Goal: Obtain resource: Obtain resource

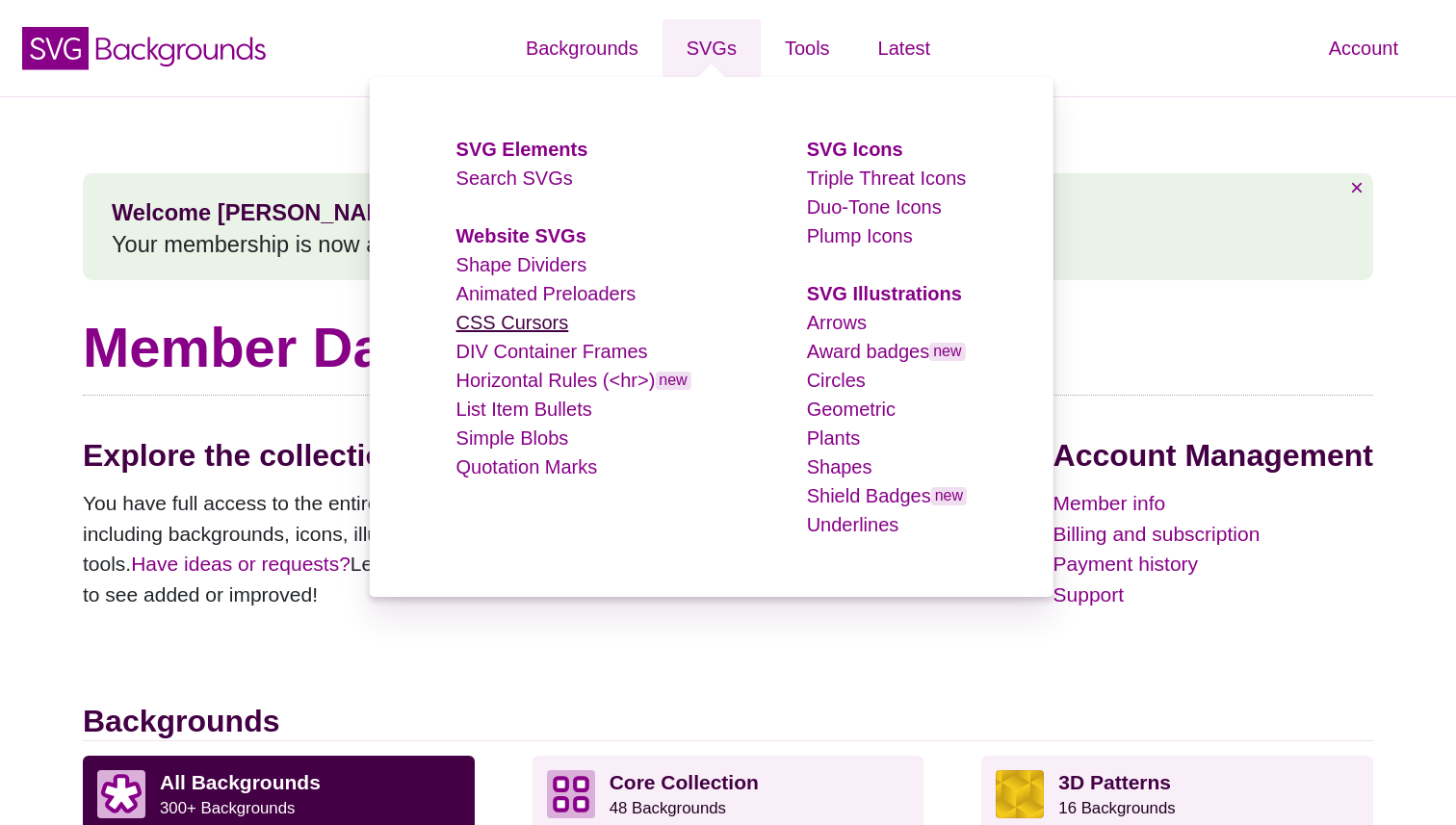
click at [541, 319] on link "CSS Cursors" at bounding box center [513, 322] width 113 height 21
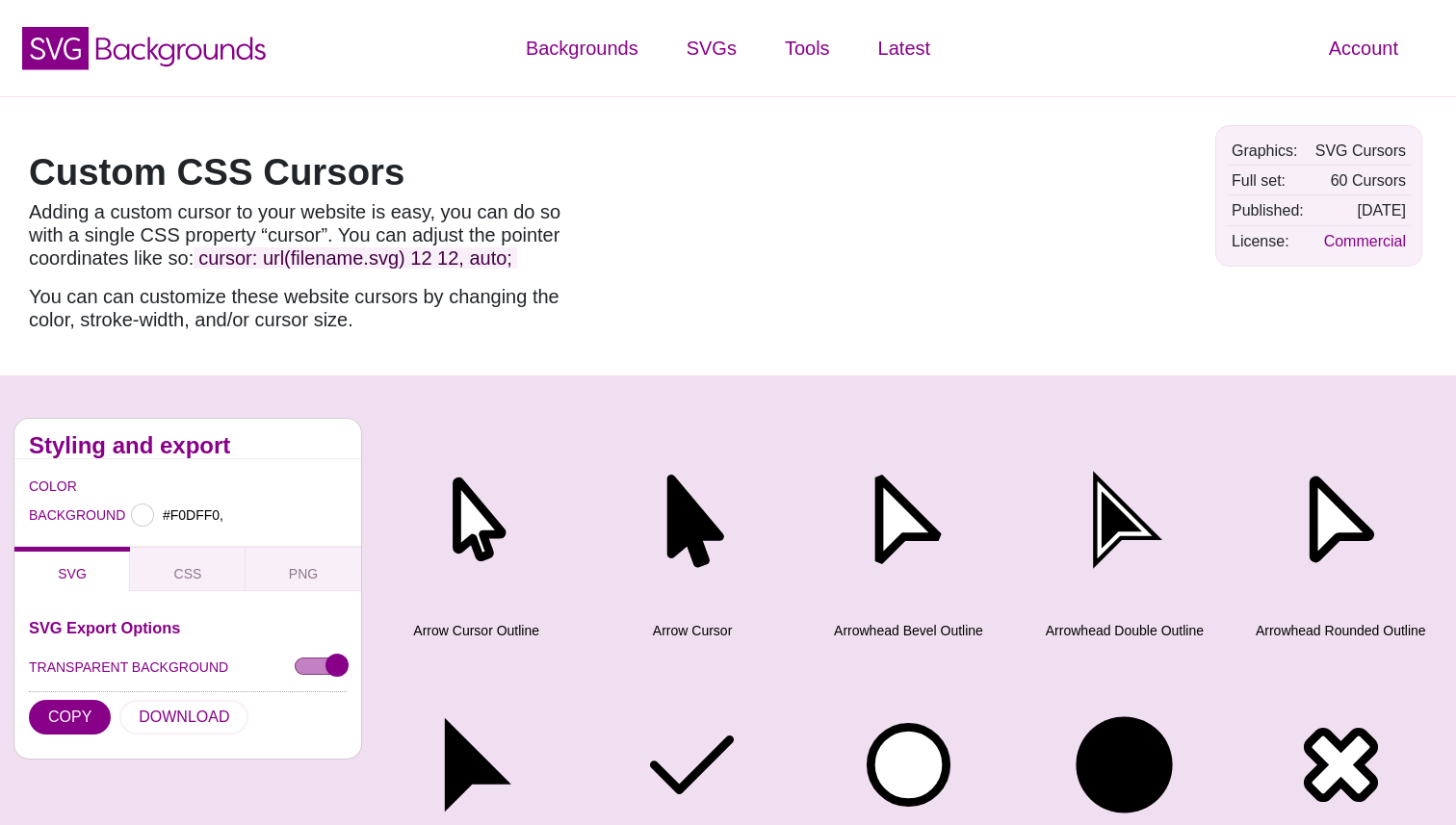
type input "#F0DFF0"
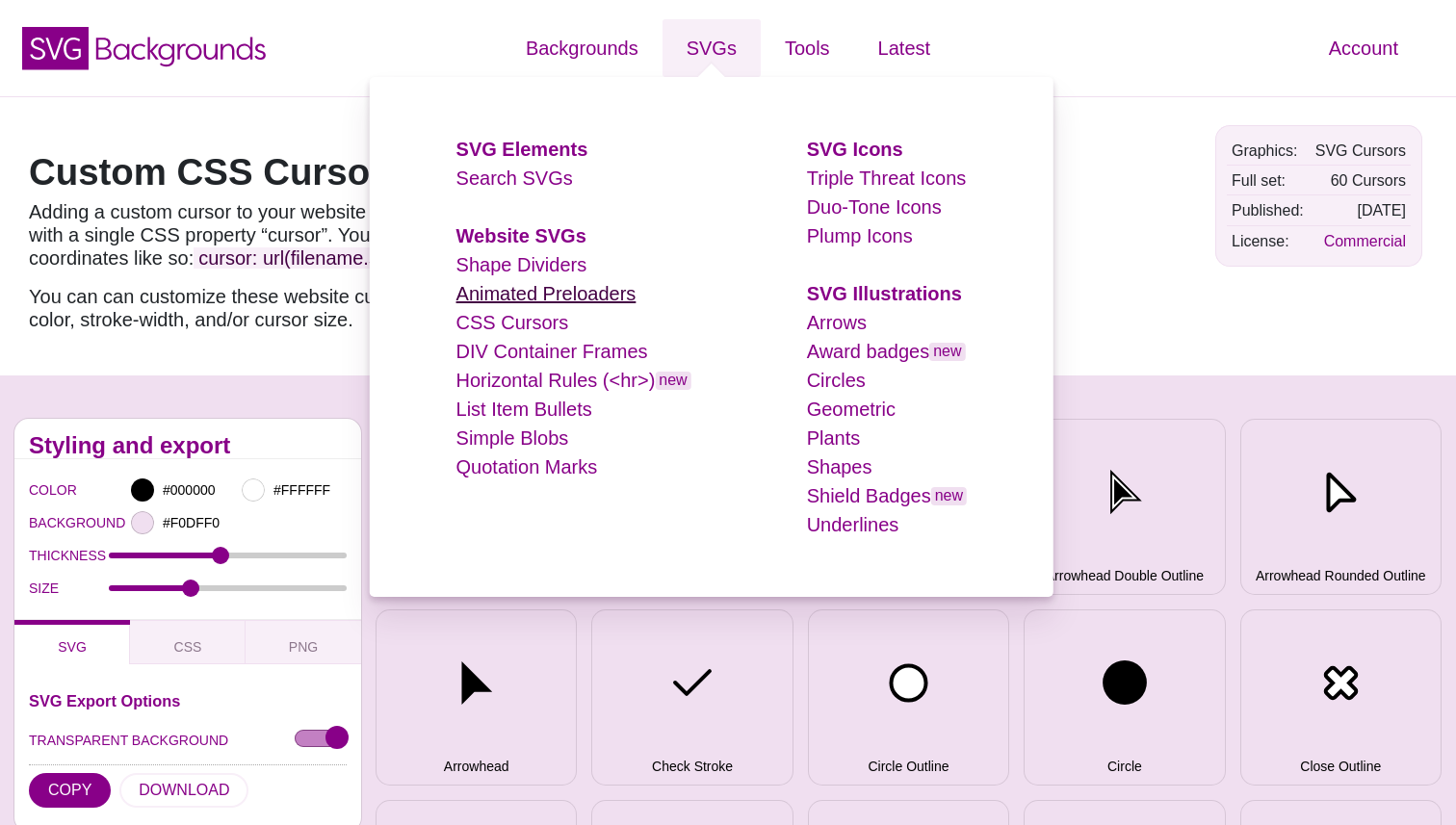
click at [579, 293] on link "Animated Preloaders" at bounding box center [547, 293] width 180 height 21
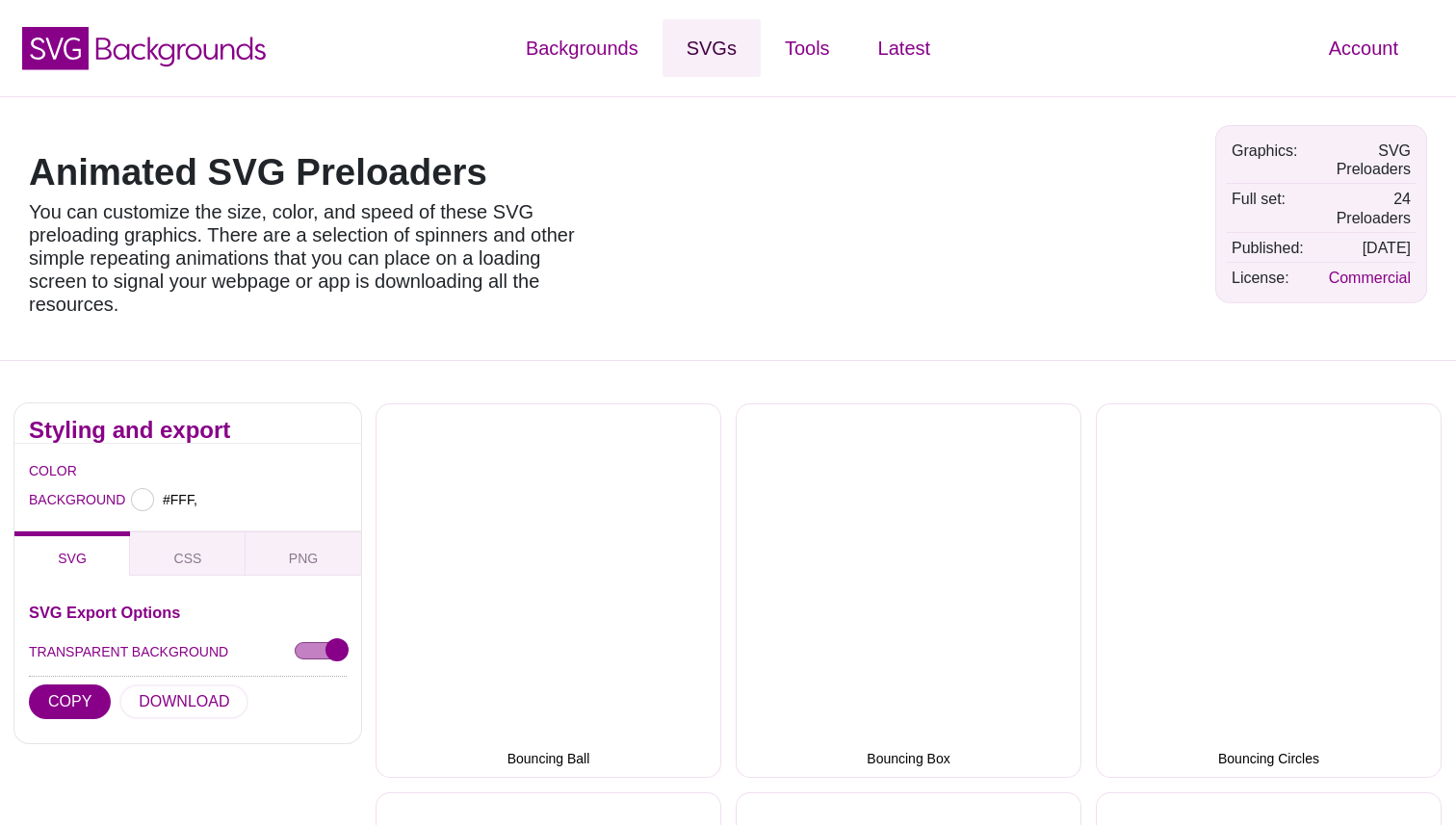
type input "#FFFFFF"
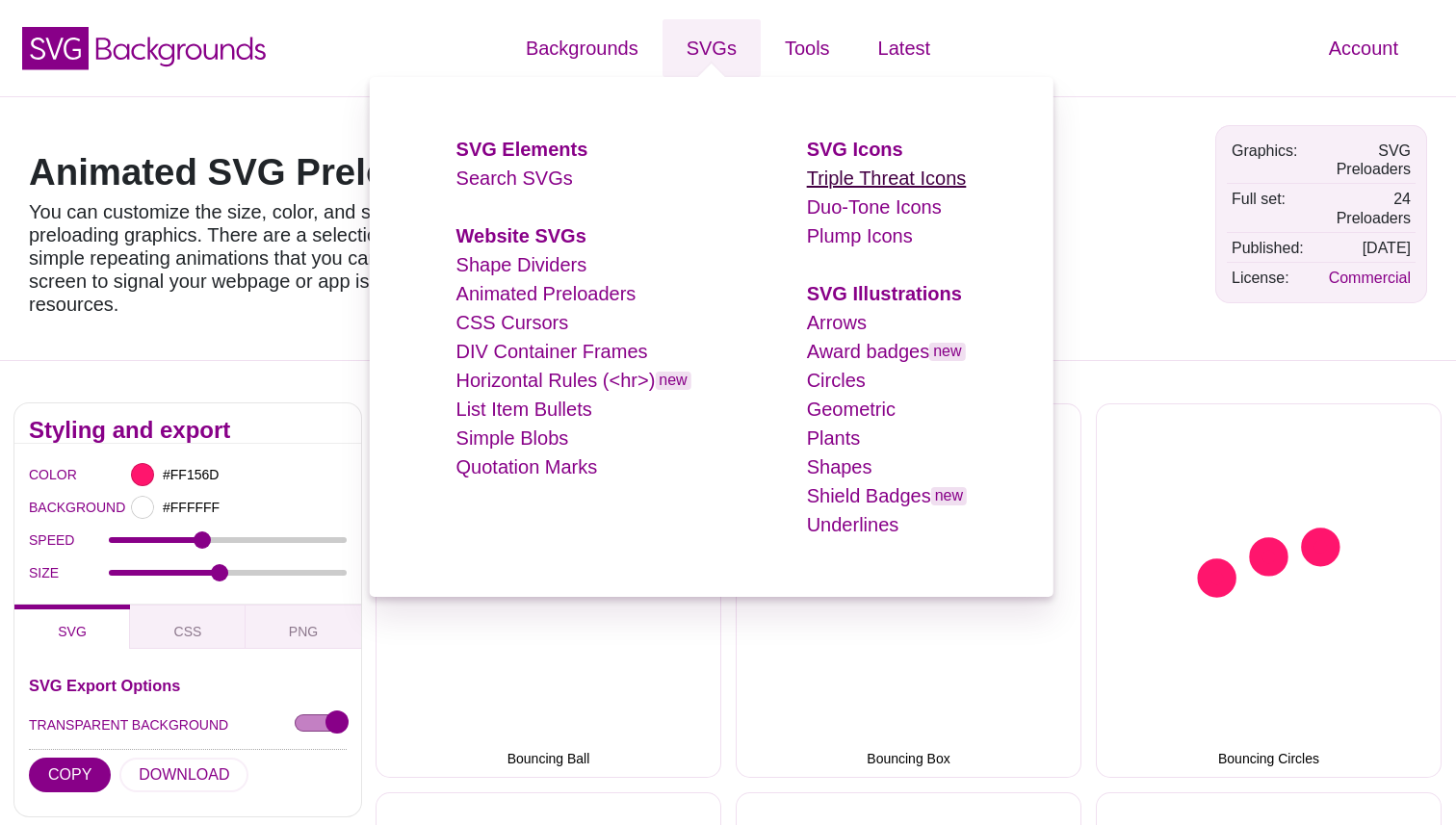
click at [887, 186] on link "Triple Threat Icons" at bounding box center [887, 178] width 160 height 21
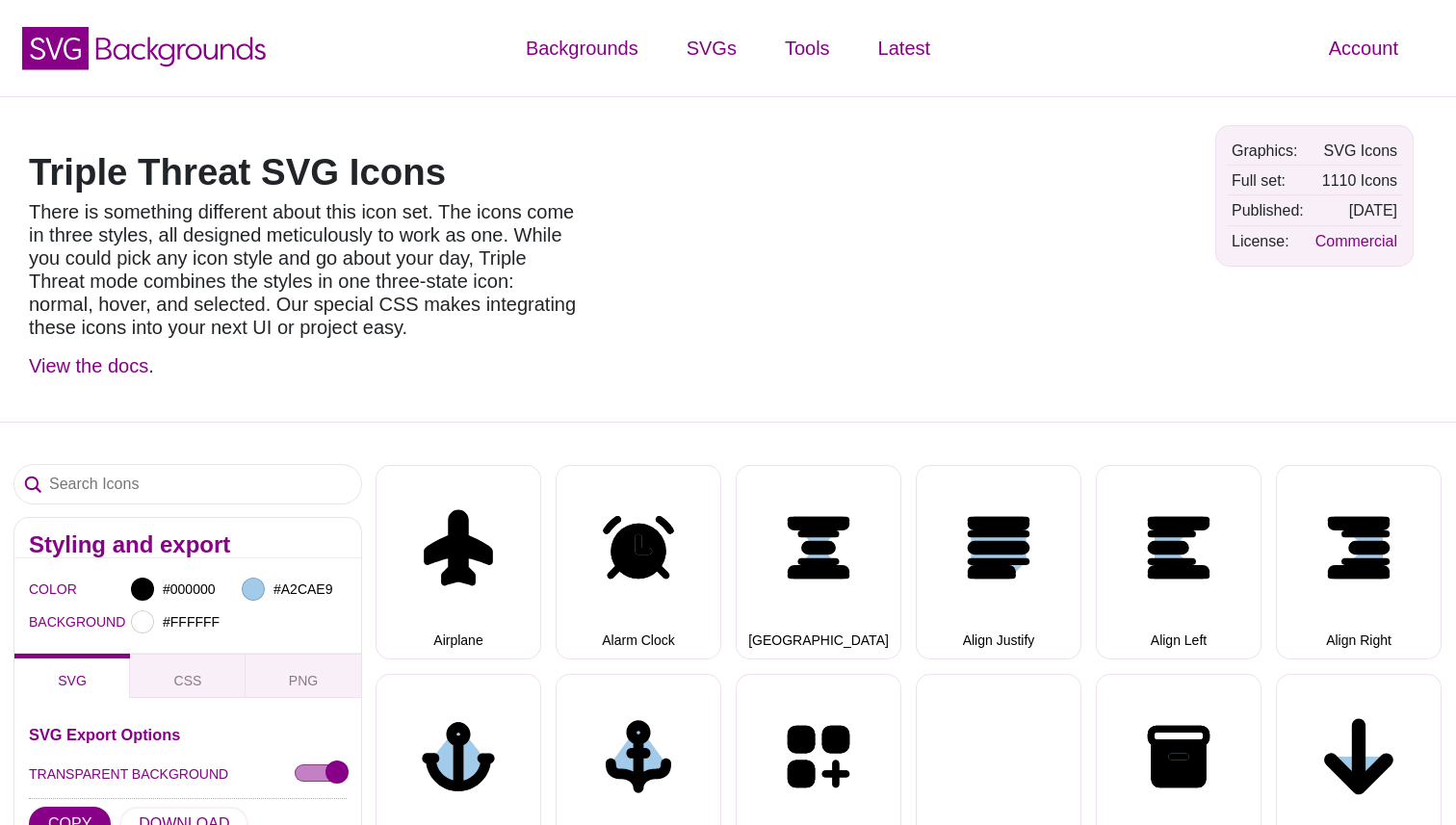
select select "triple threat"
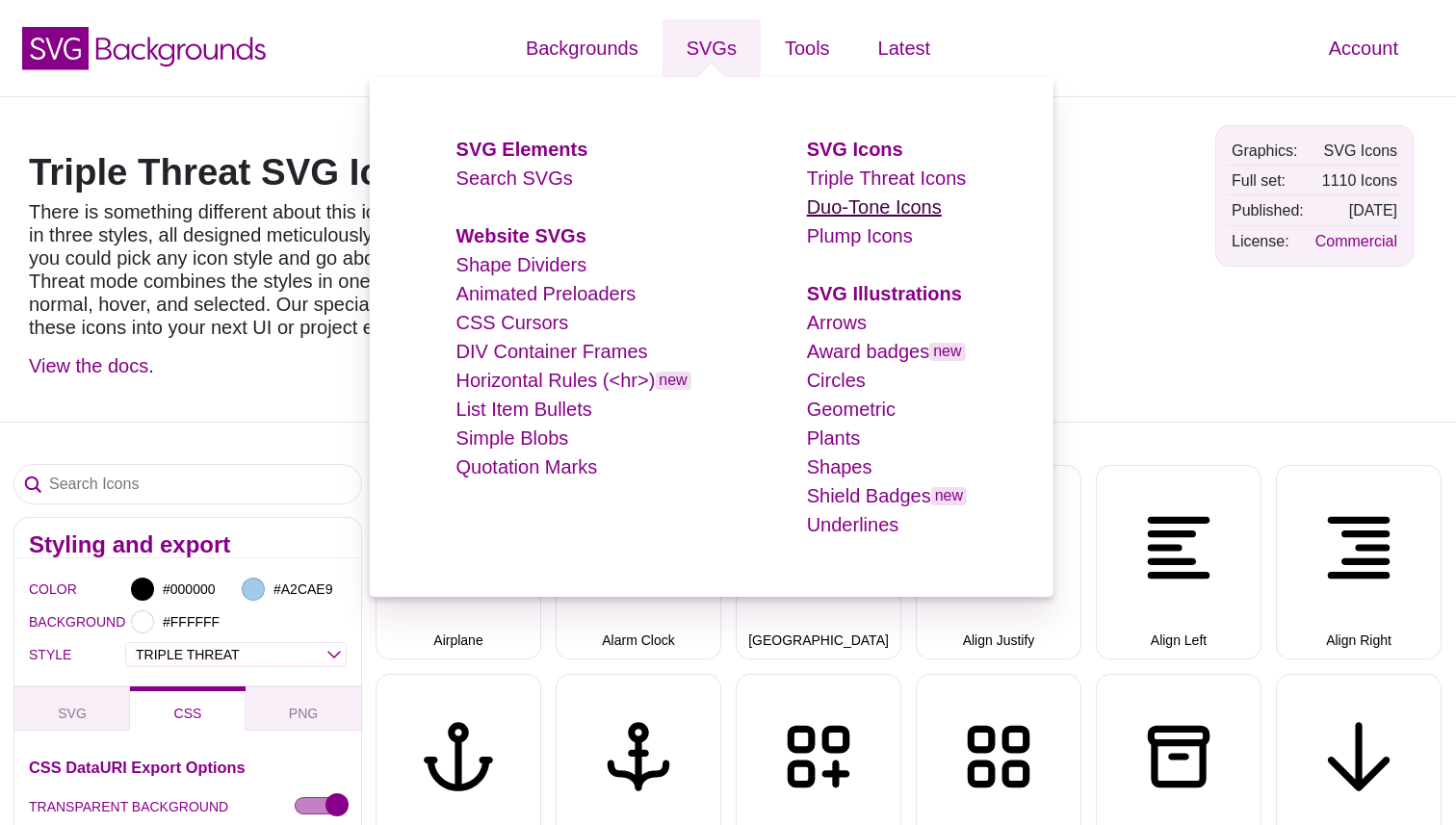
click at [873, 214] on link "Duo-Tone Icons" at bounding box center [874, 207] width 135 height 21
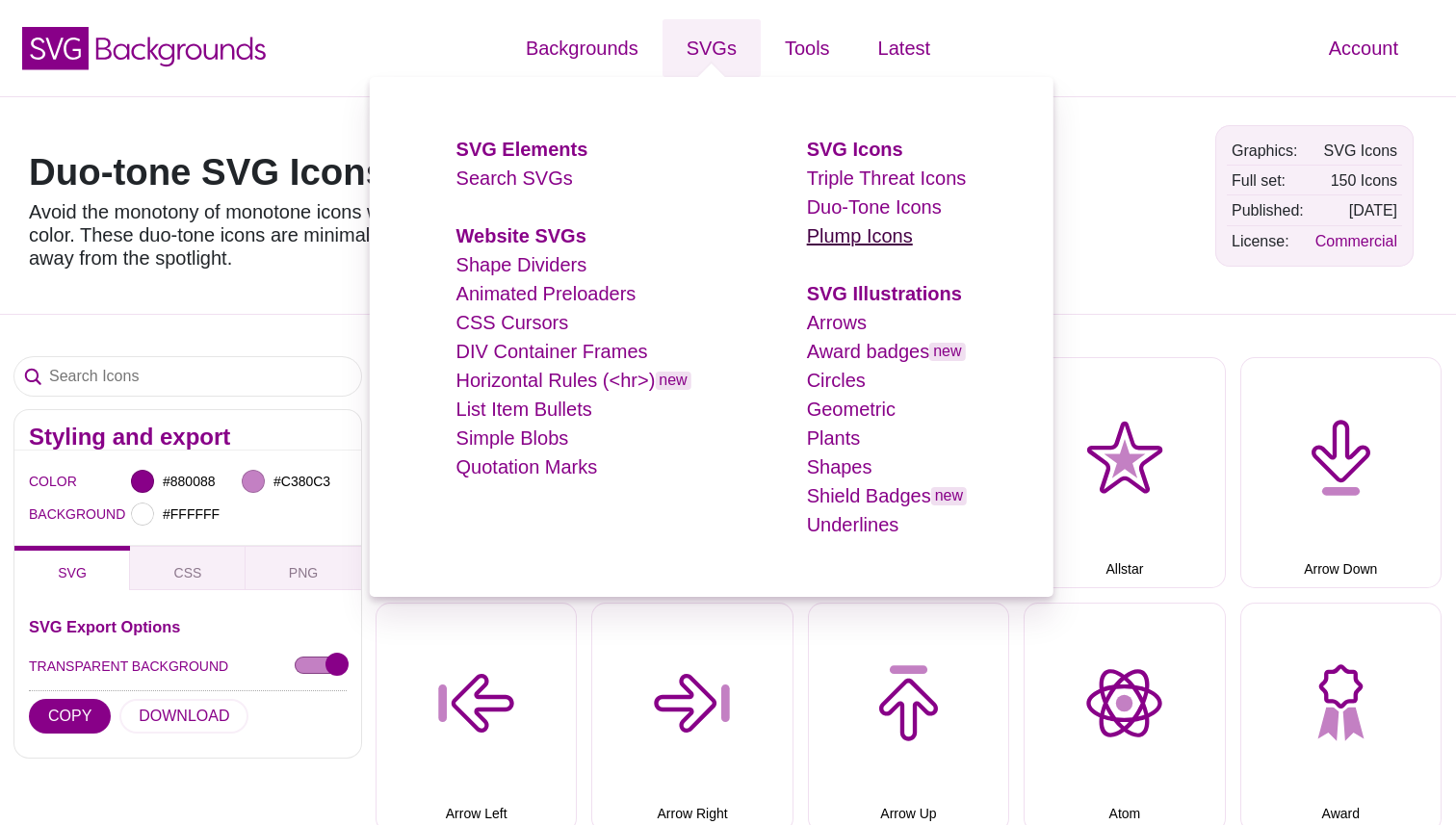
click at [863, 241] on link "Plump Icons" at bounding box center [860, 236] width 106 height 21
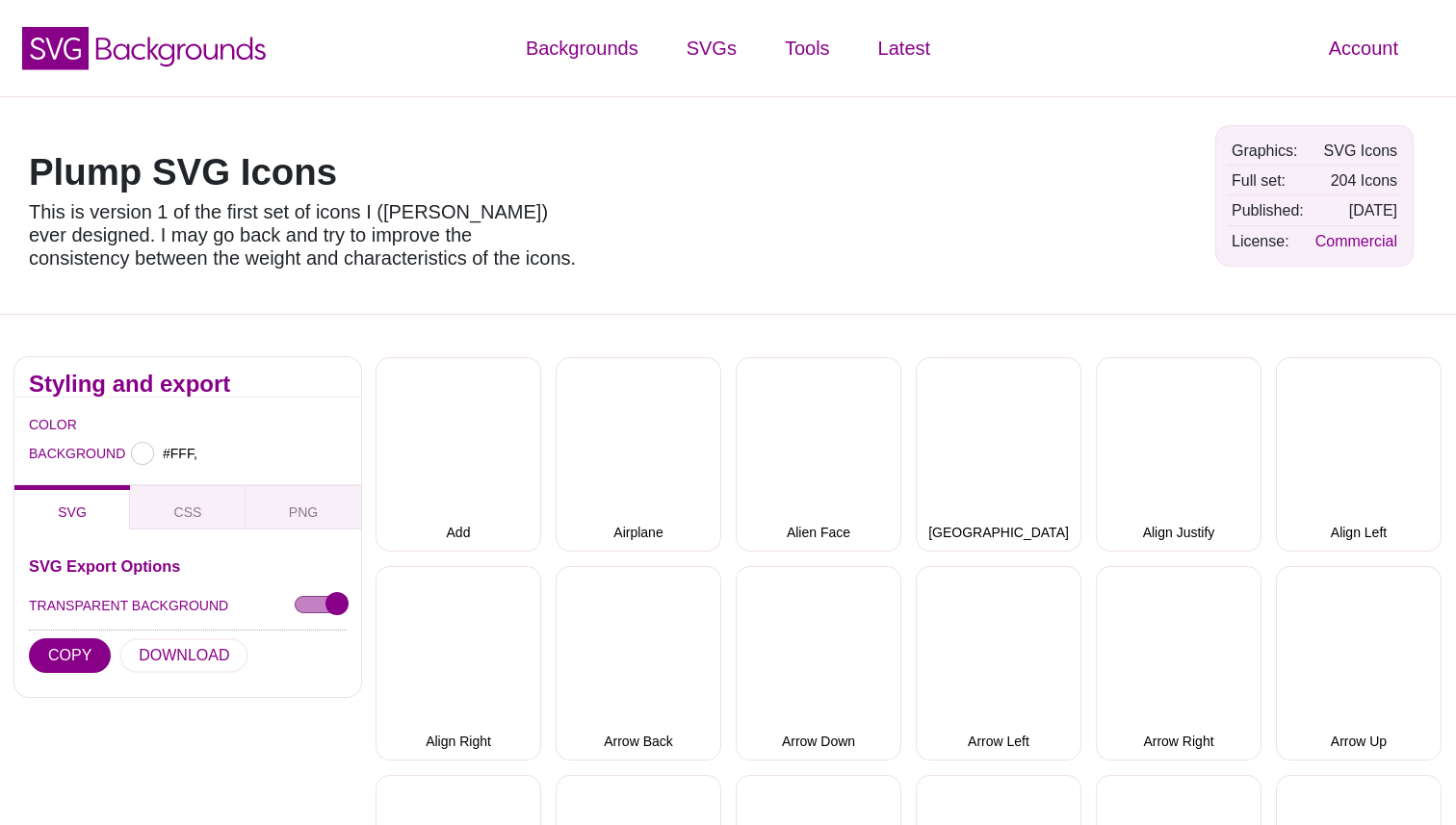
type input "#FFFFFF"
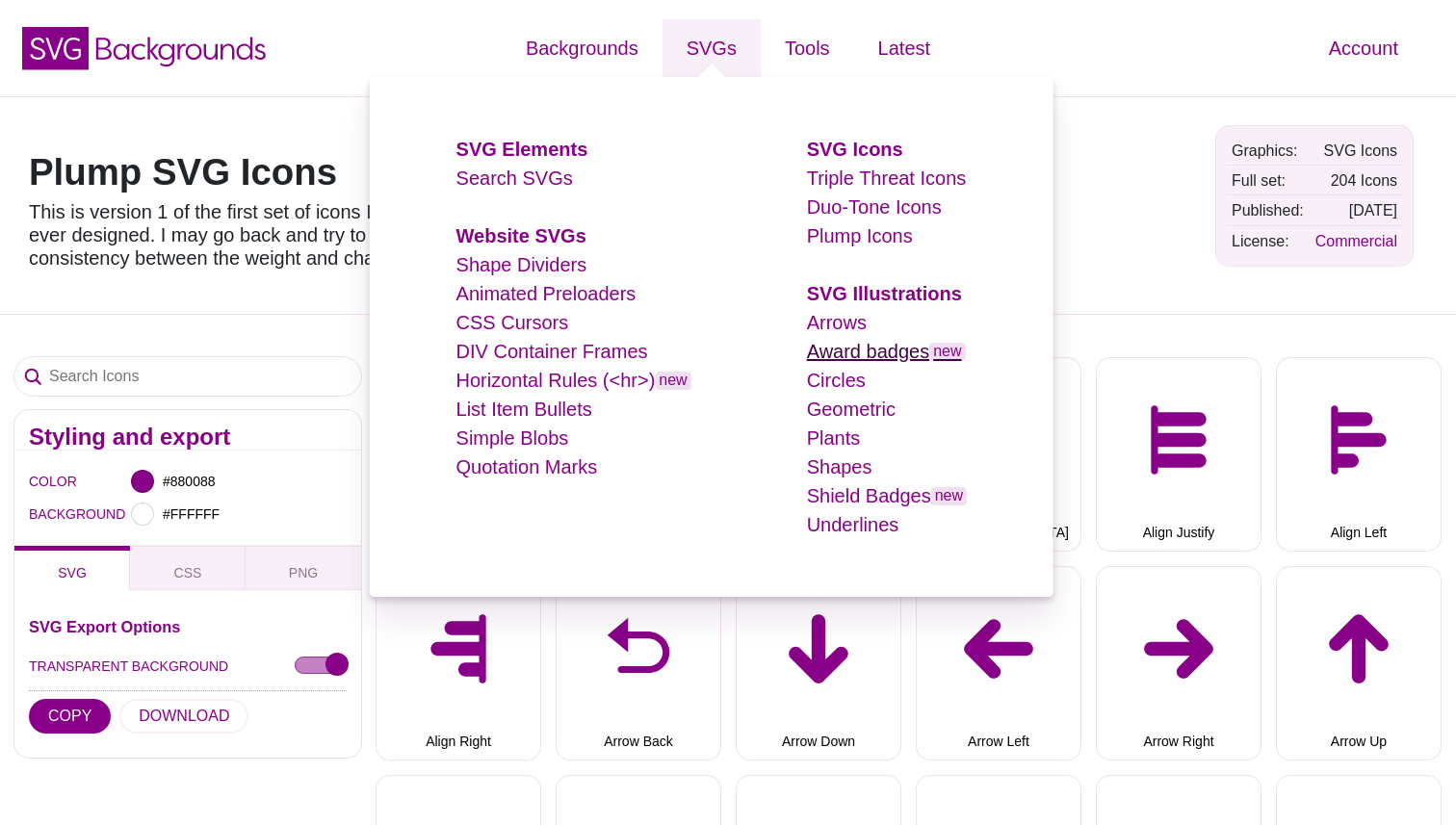
click at [841, 356] on link "Award badges new" at bounding box center [886, 351] width 159 height 21
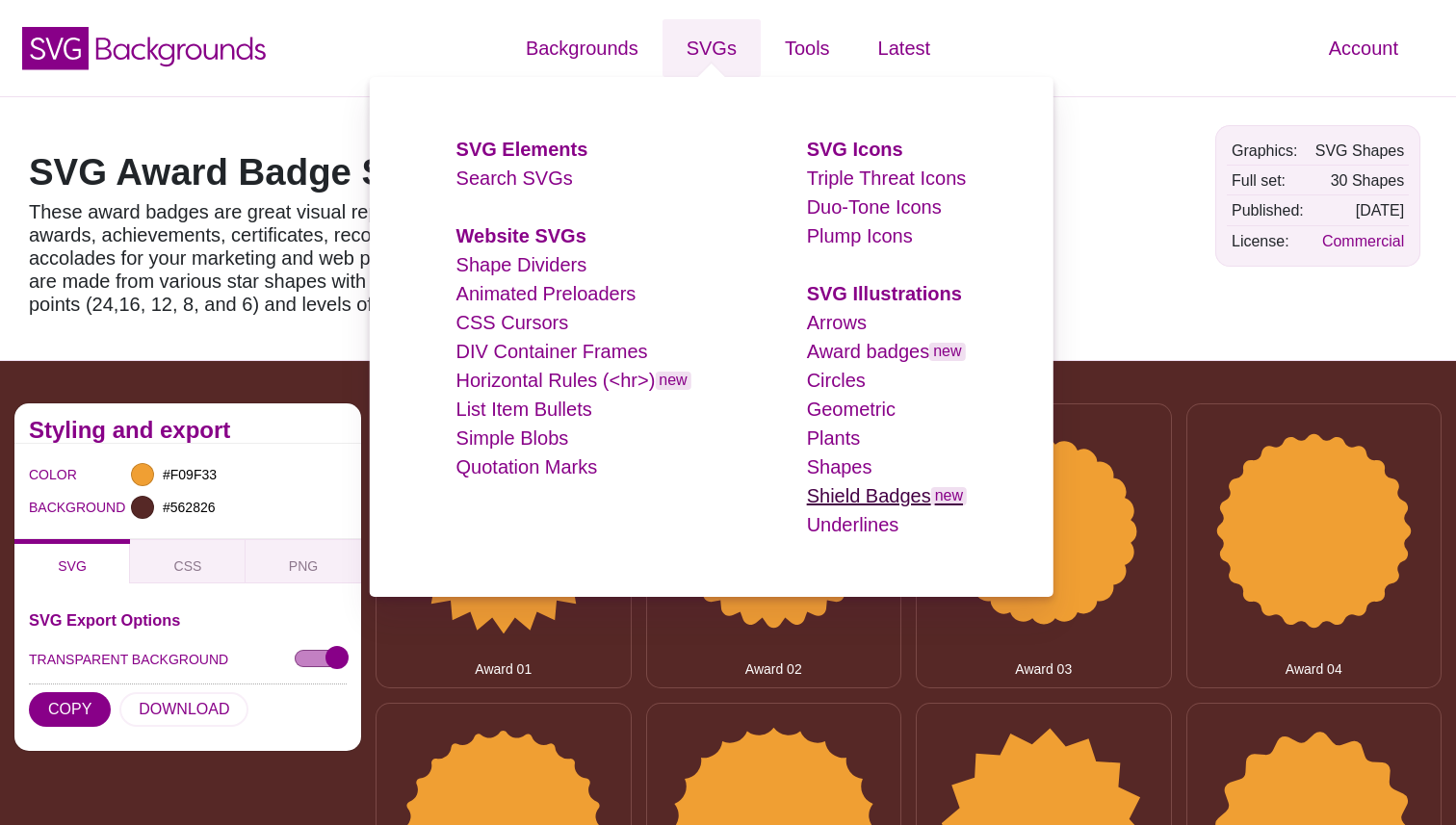
click at [856, 494] on link "Shield Badges new" at bounding box center [887, 495] width 160 height 21
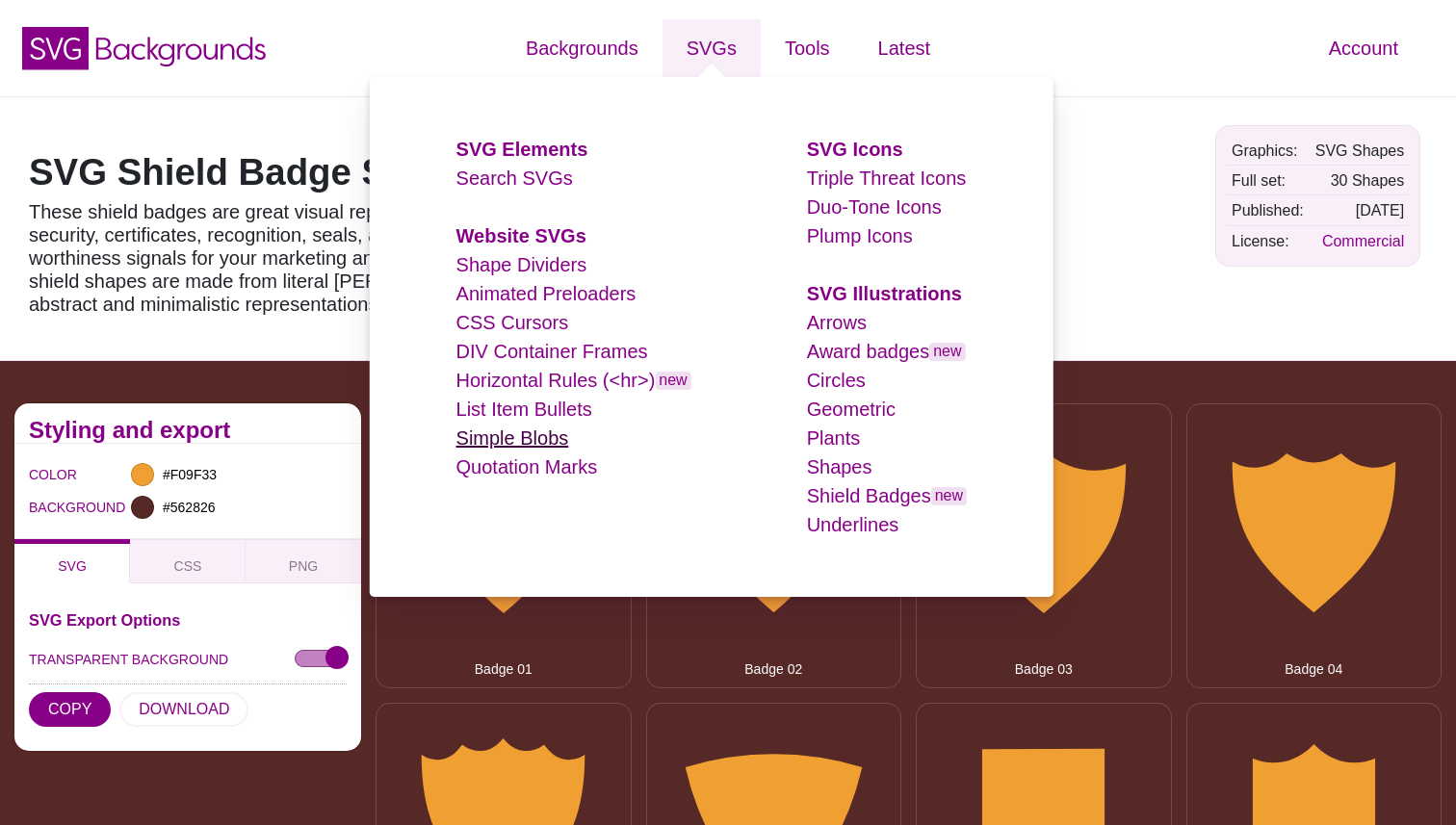
click at [531, 444] on link "Simple Blobs" at bounding box center [513, 437] width 113 height 21
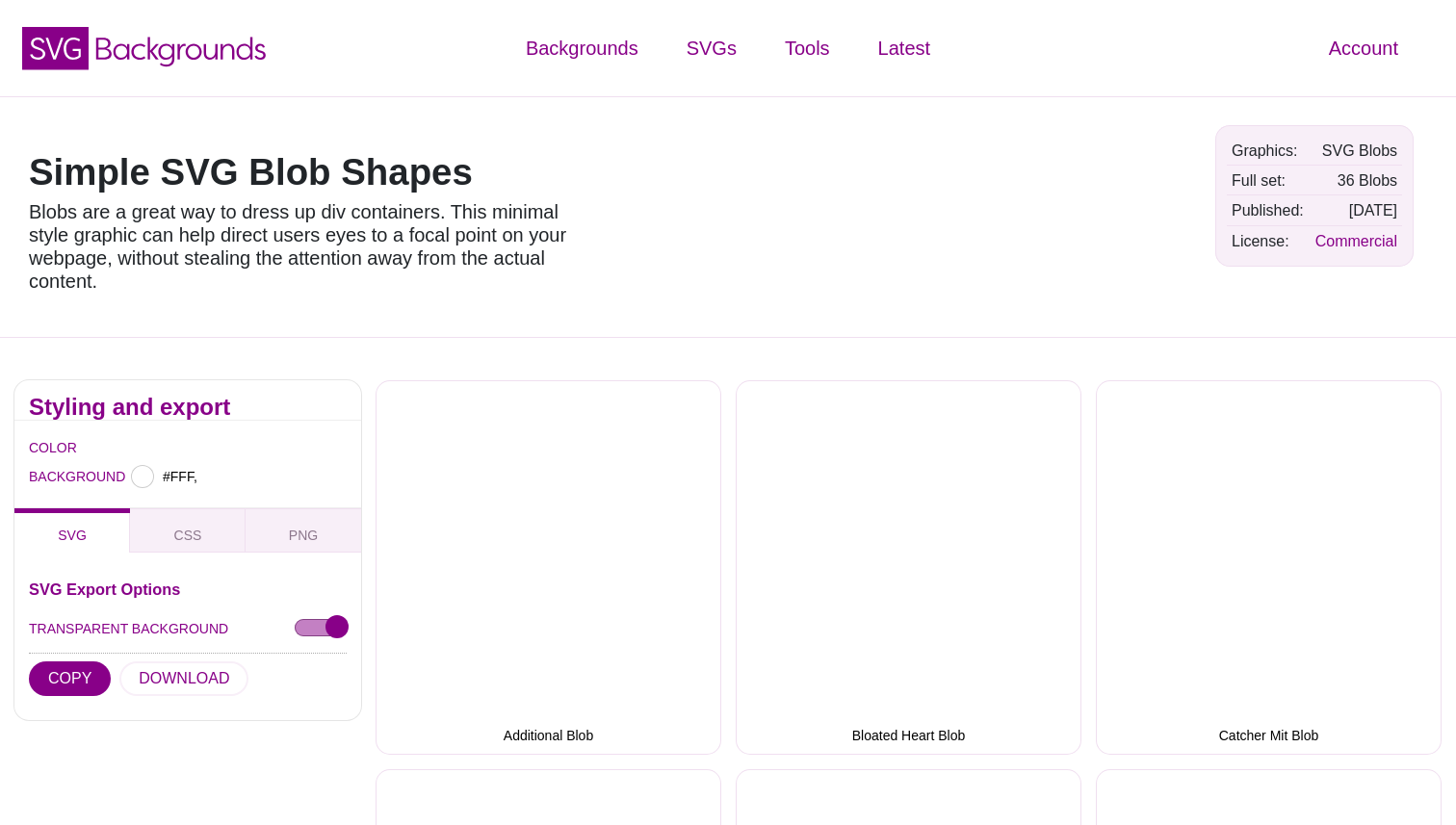
type input "#FFFFFF"
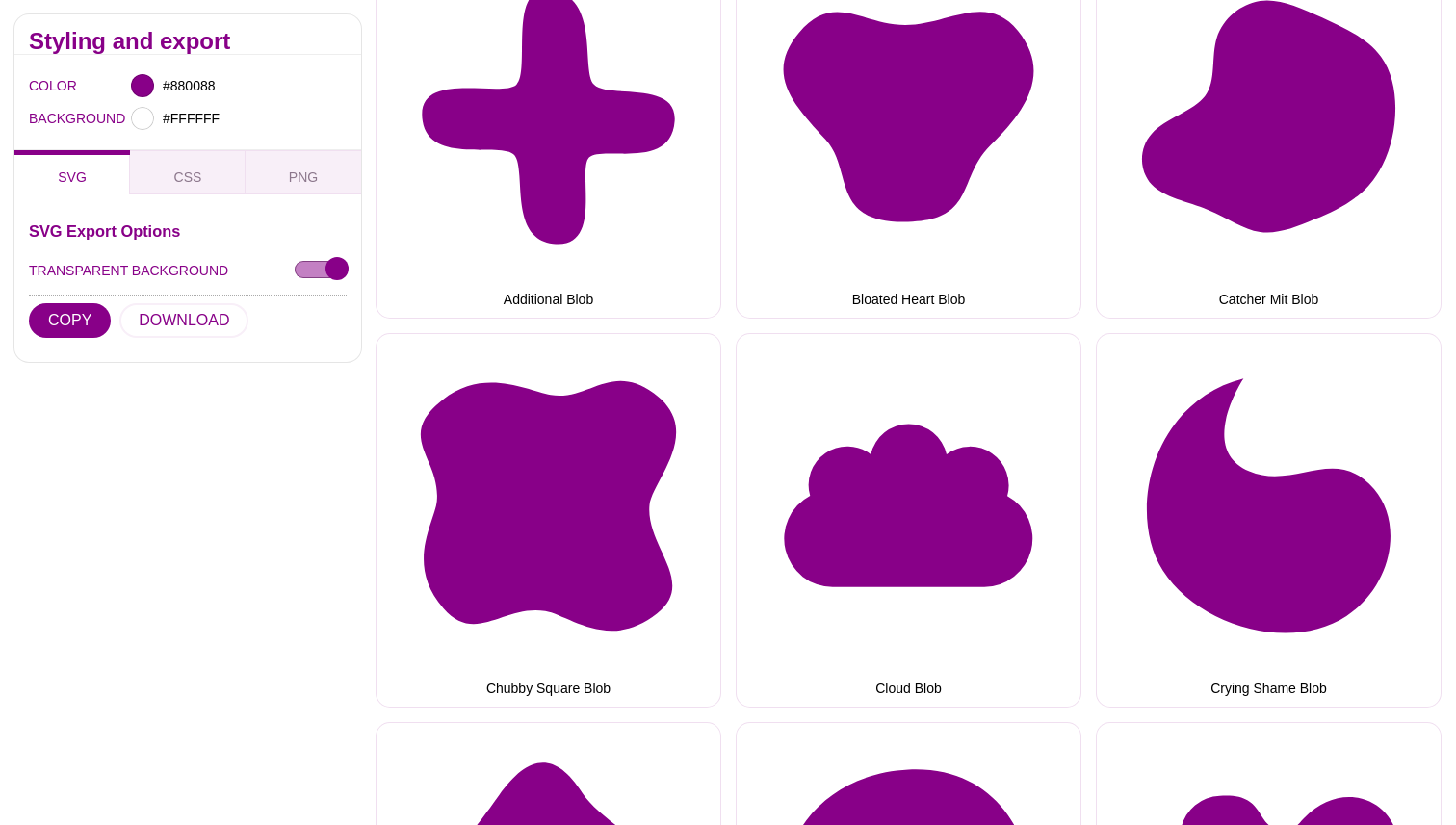
scroll to position [409, 0]
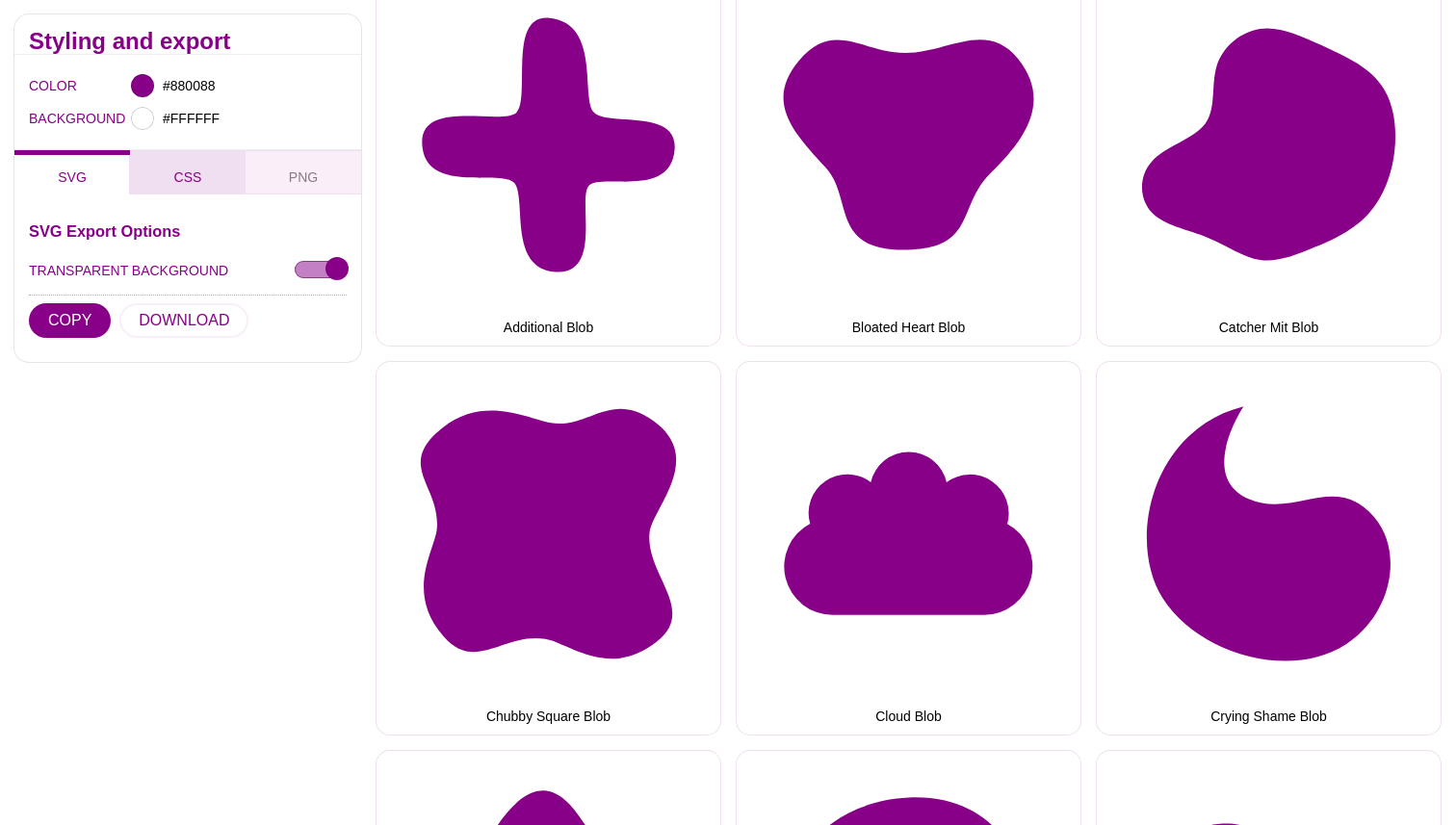
click at [168, 177] on button "CSS" at bounding box center [188, 172] width 116 height 44
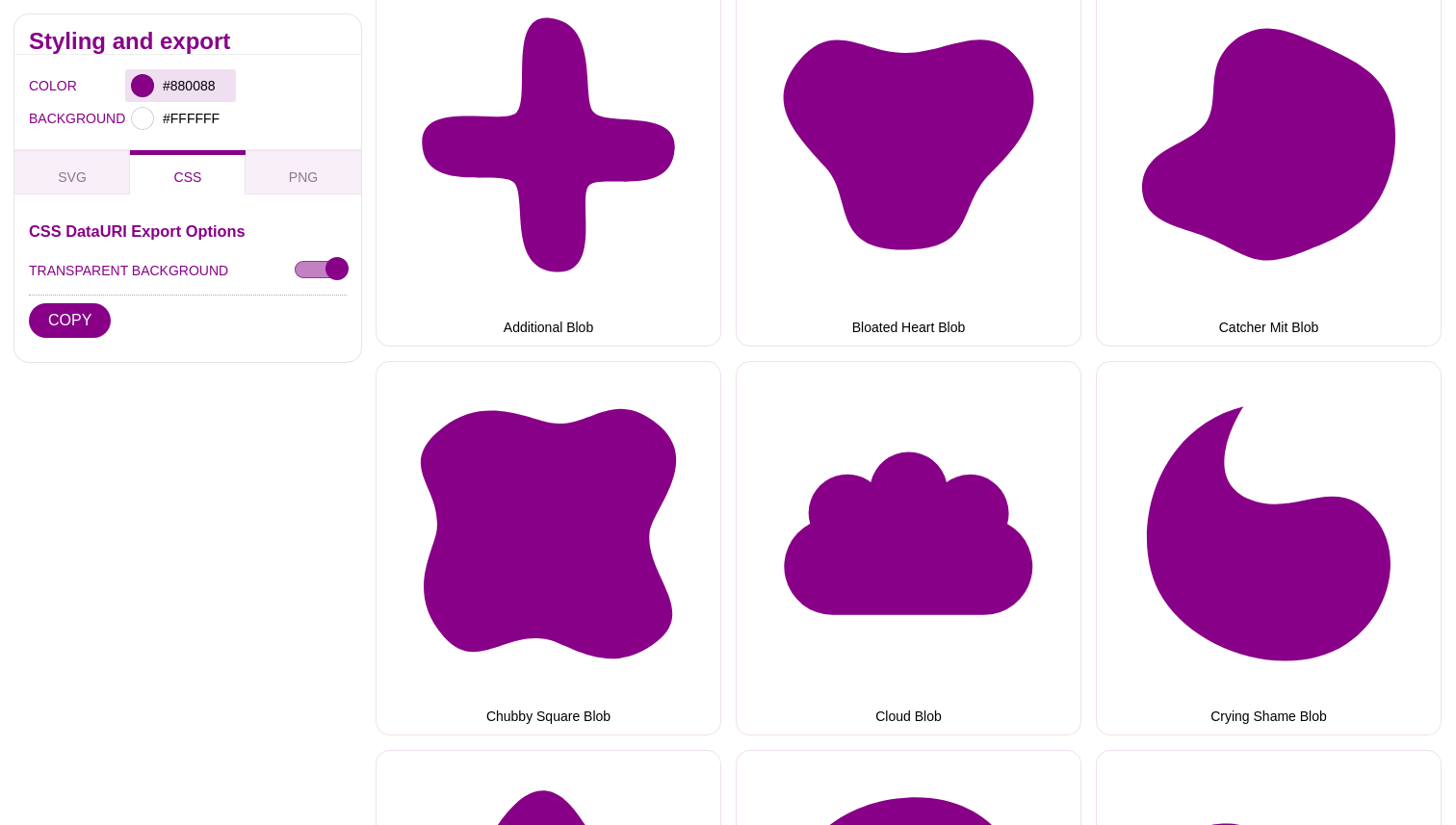
click at [148, 86] on div at bounding box center [142, 85] width 23 height 23
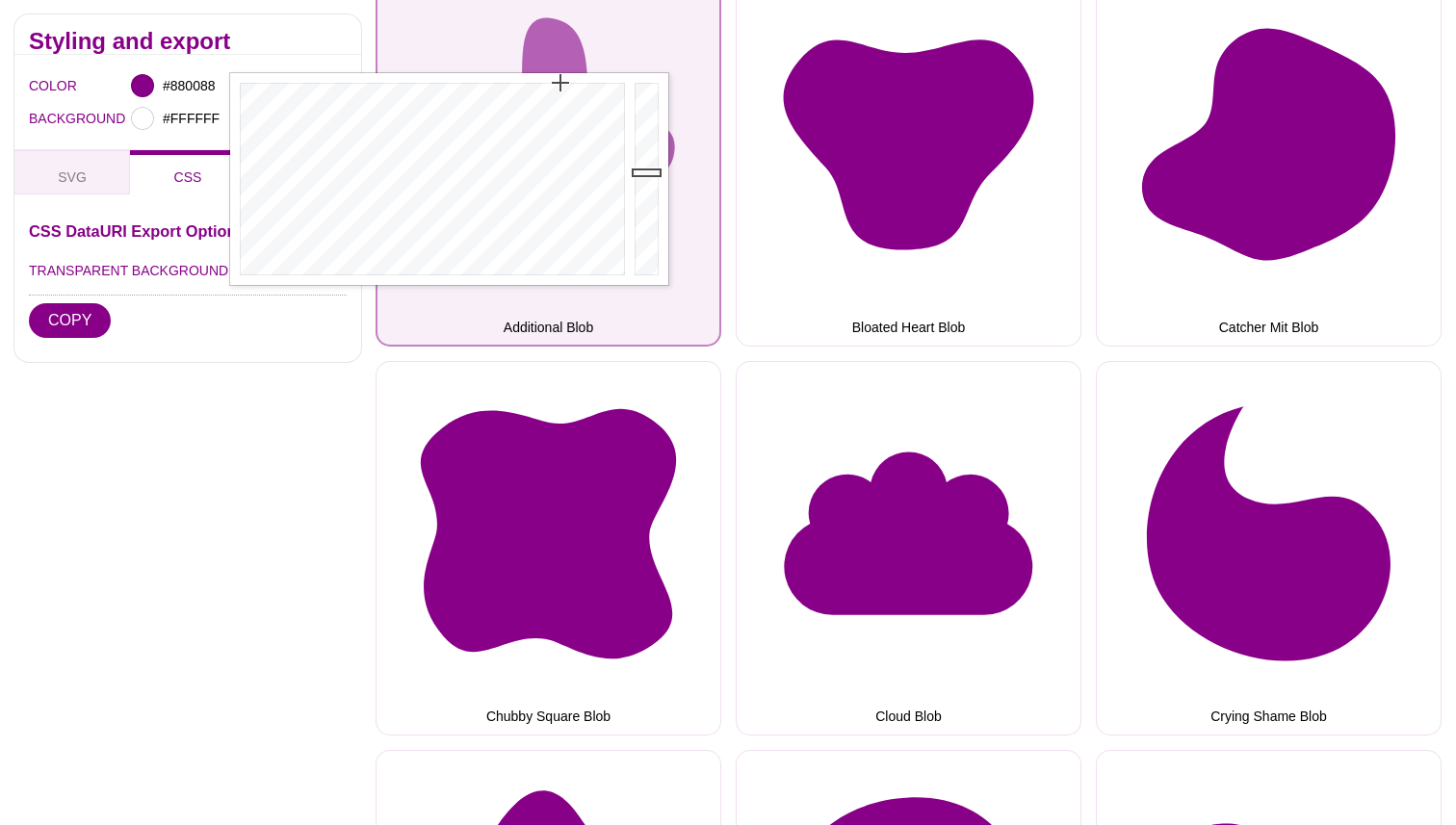
click at [383, 26] on button "Additional Blob" at bounding box center [549, 159] width 346 height 375
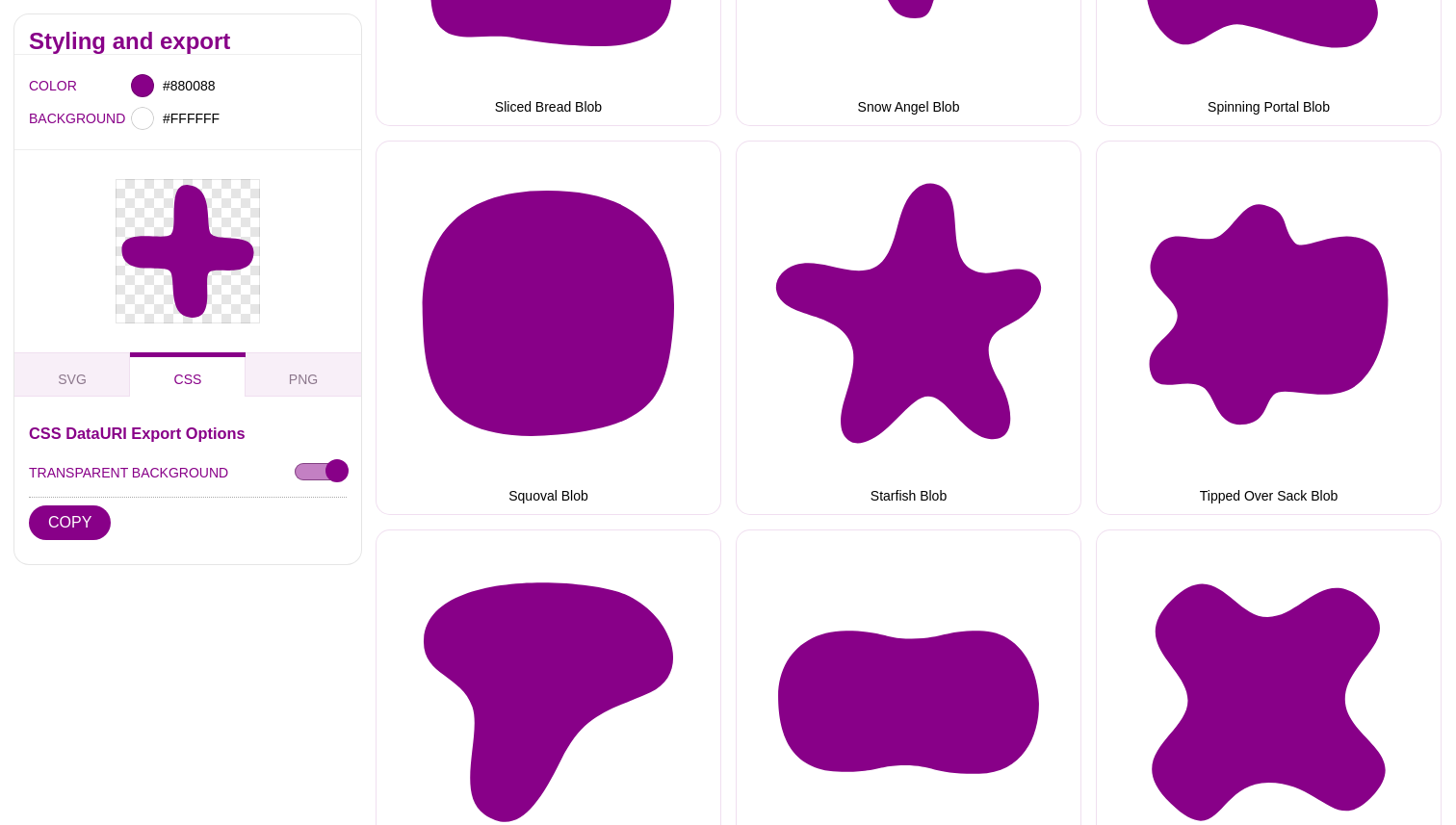
scroll to position [4117, 0]
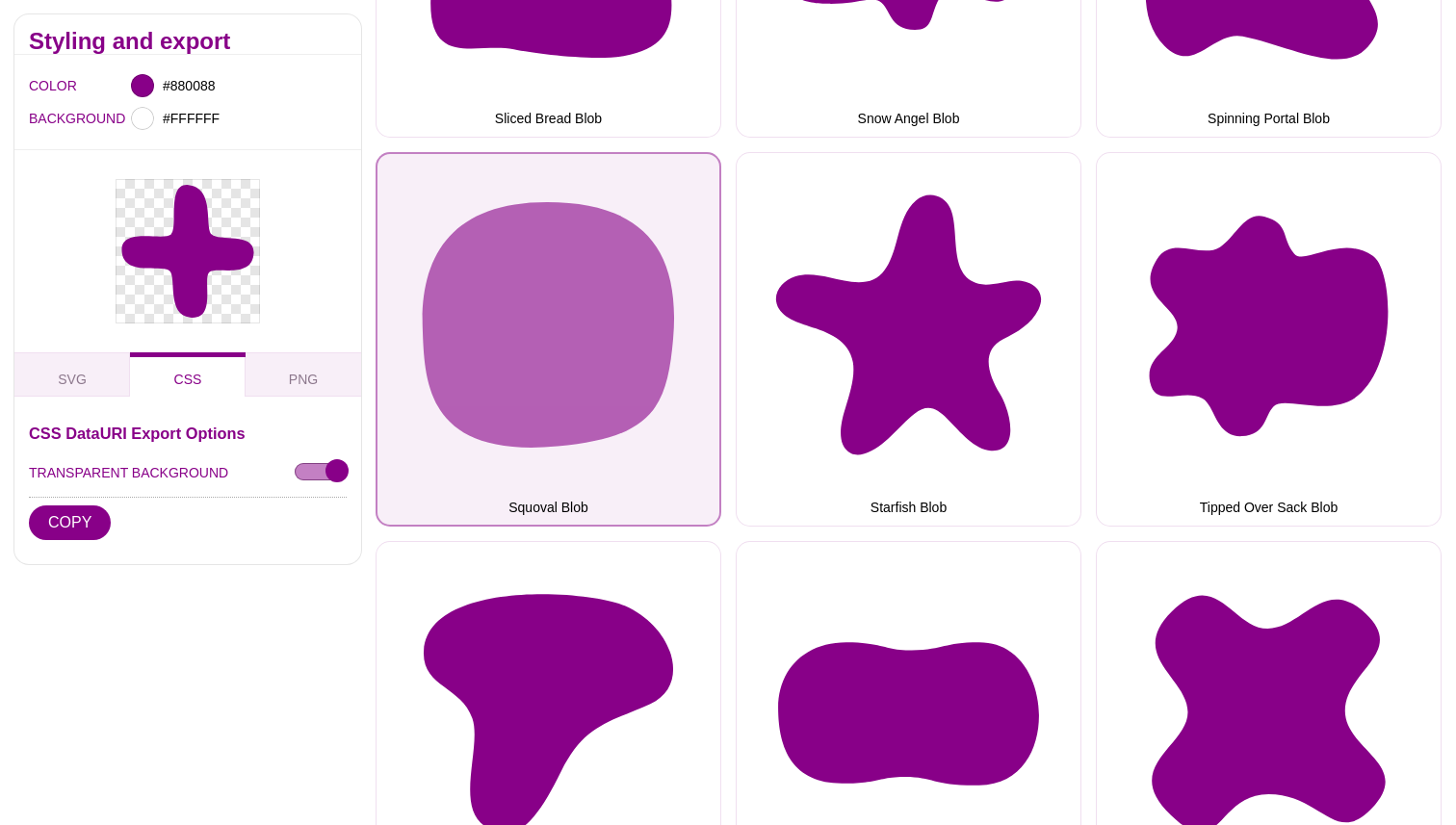
click at [618, 366] on button "Squoval Blob" at bounding box center [549, 339] width 346 height 375
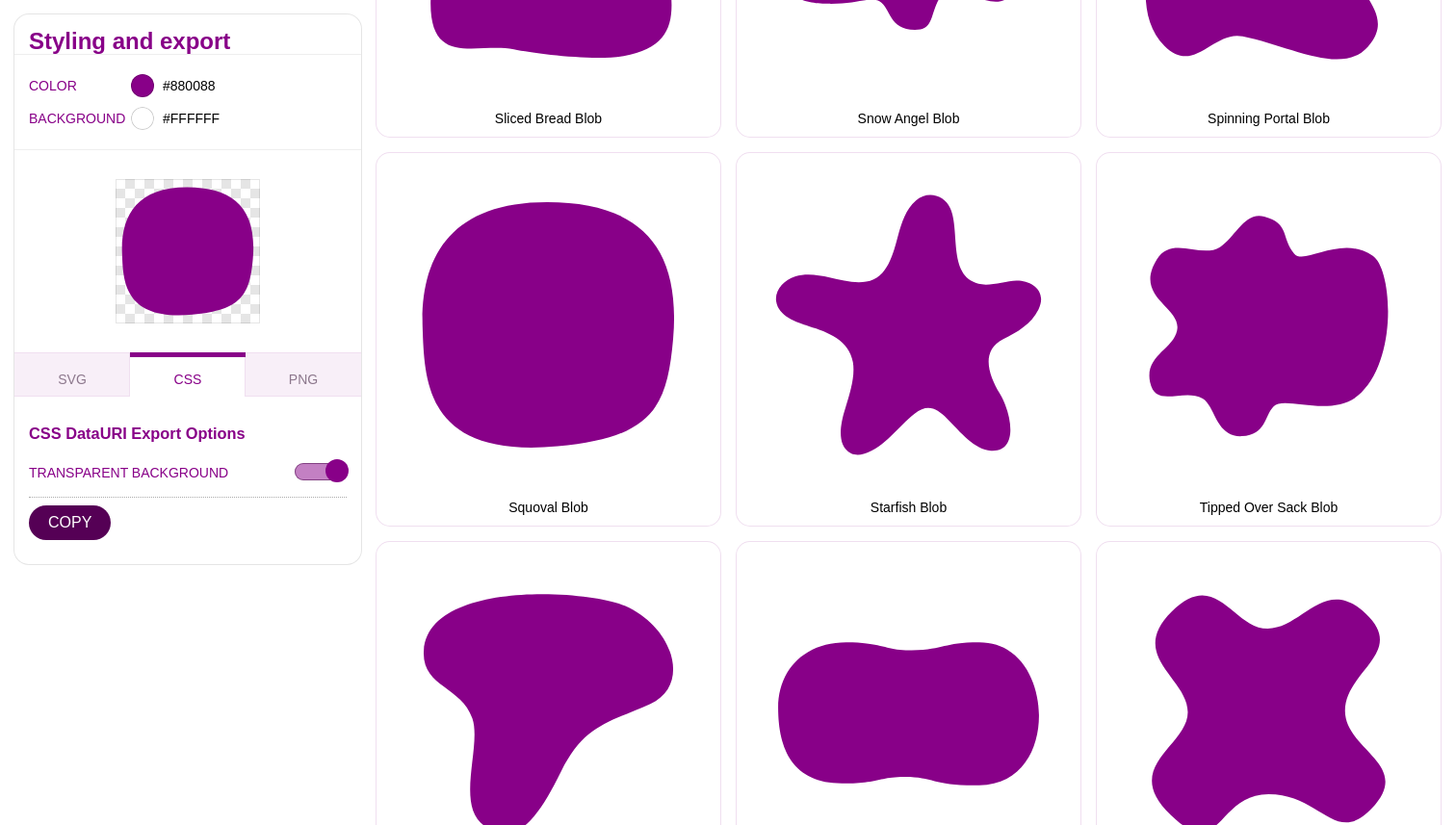
click at [89, 520] on button "COPY" at bounding box center [70, 522] width 82 height 35
click at [155, 81] on div "#880088" at bounding box center [180, 85] width 111 height 33
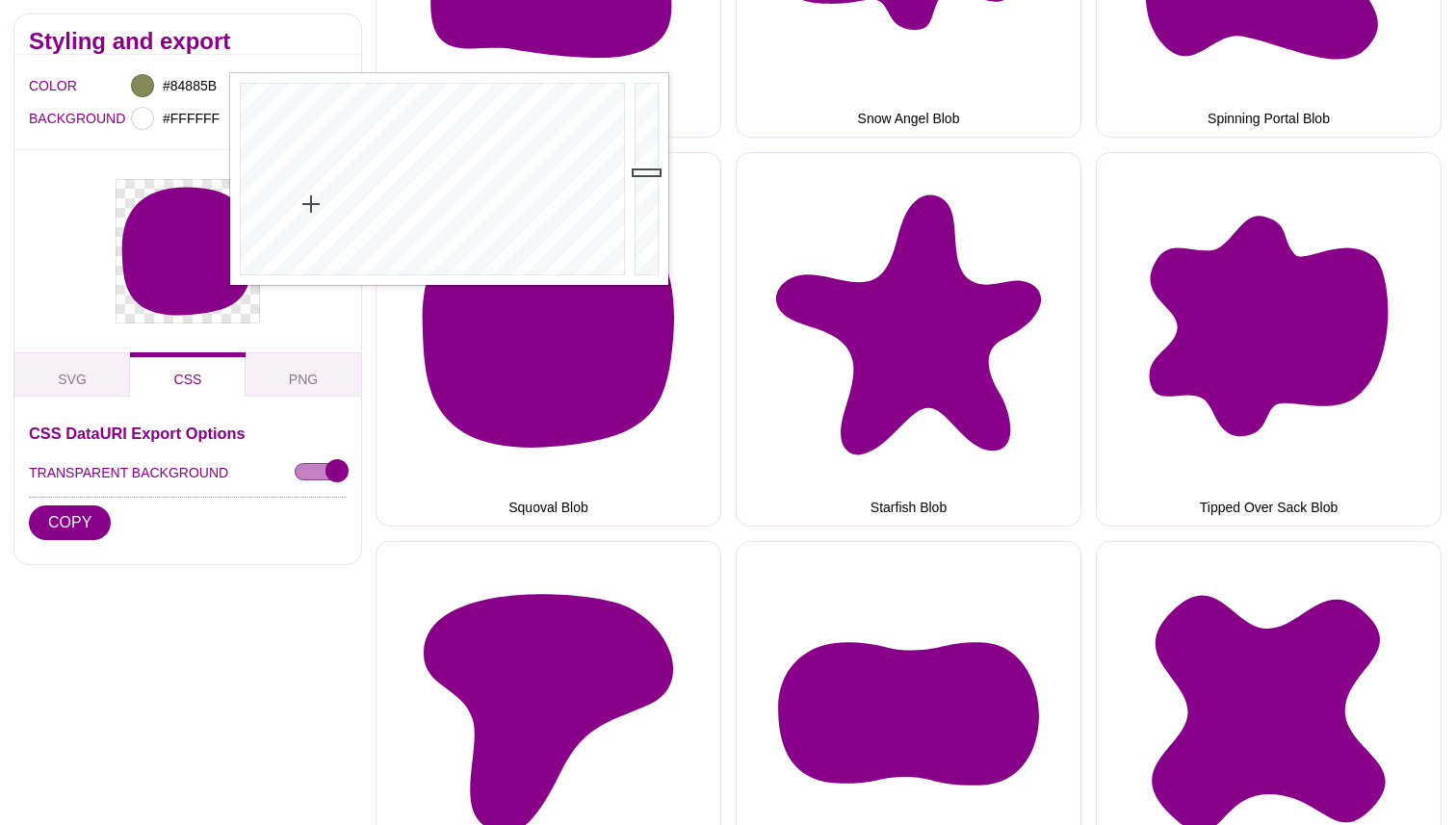
type input "#85885C"
drag, startPoint x: 457, startPoint y: 181, endPoint x: 308, endPoint y: 213, distance: 152.4
click at [308, 213] on div at bounding box center [430, 179] width 400 height 212
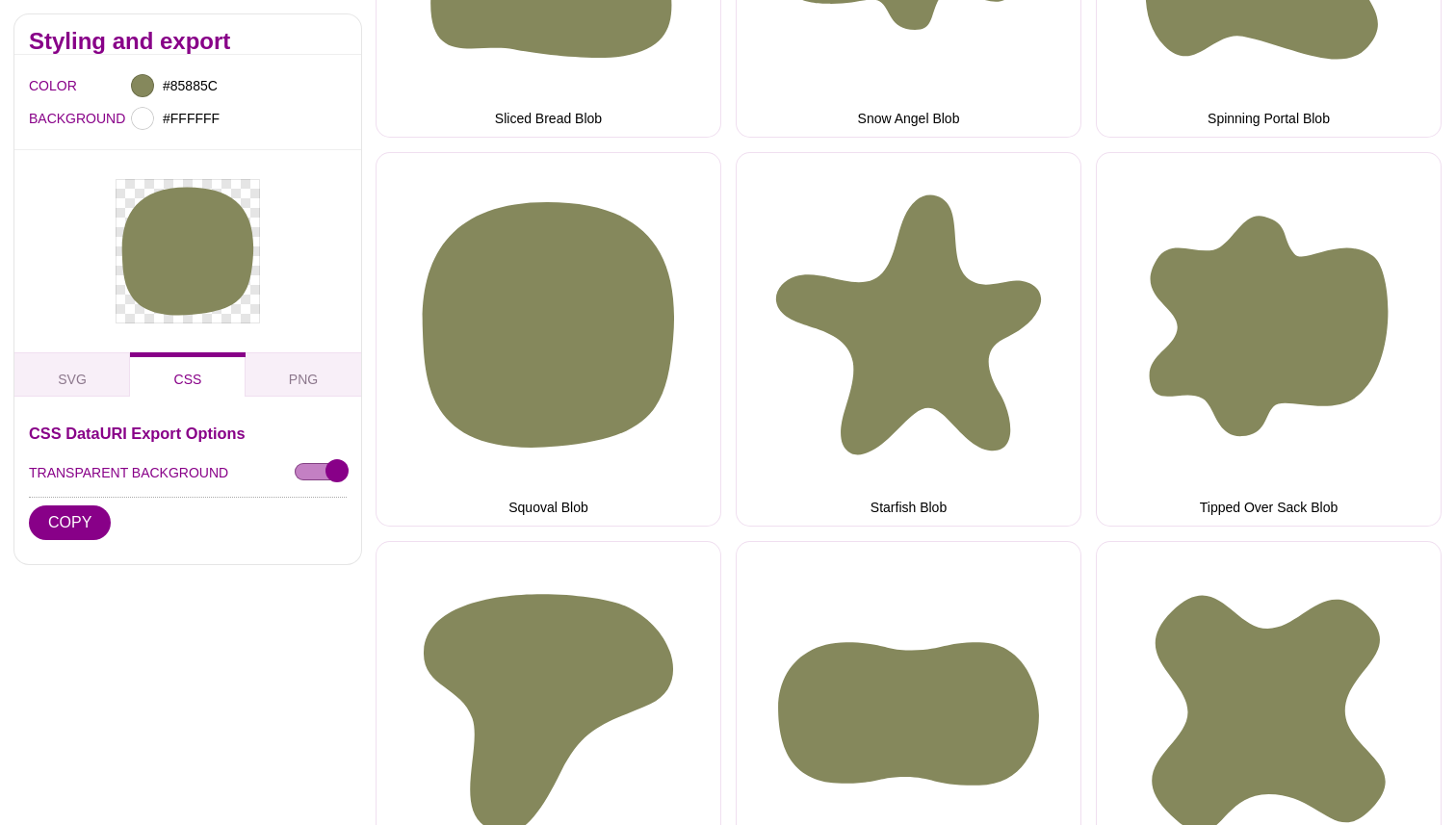
click at [207, 532] on div "CSS DataURI Export Options TRANSPARENT BACKGROUND COPY" at bounding box center [188, 487] width 318 height 124
click at [90, 515] on button "COPY" at bounding box center [70, 522] width 82 height 35
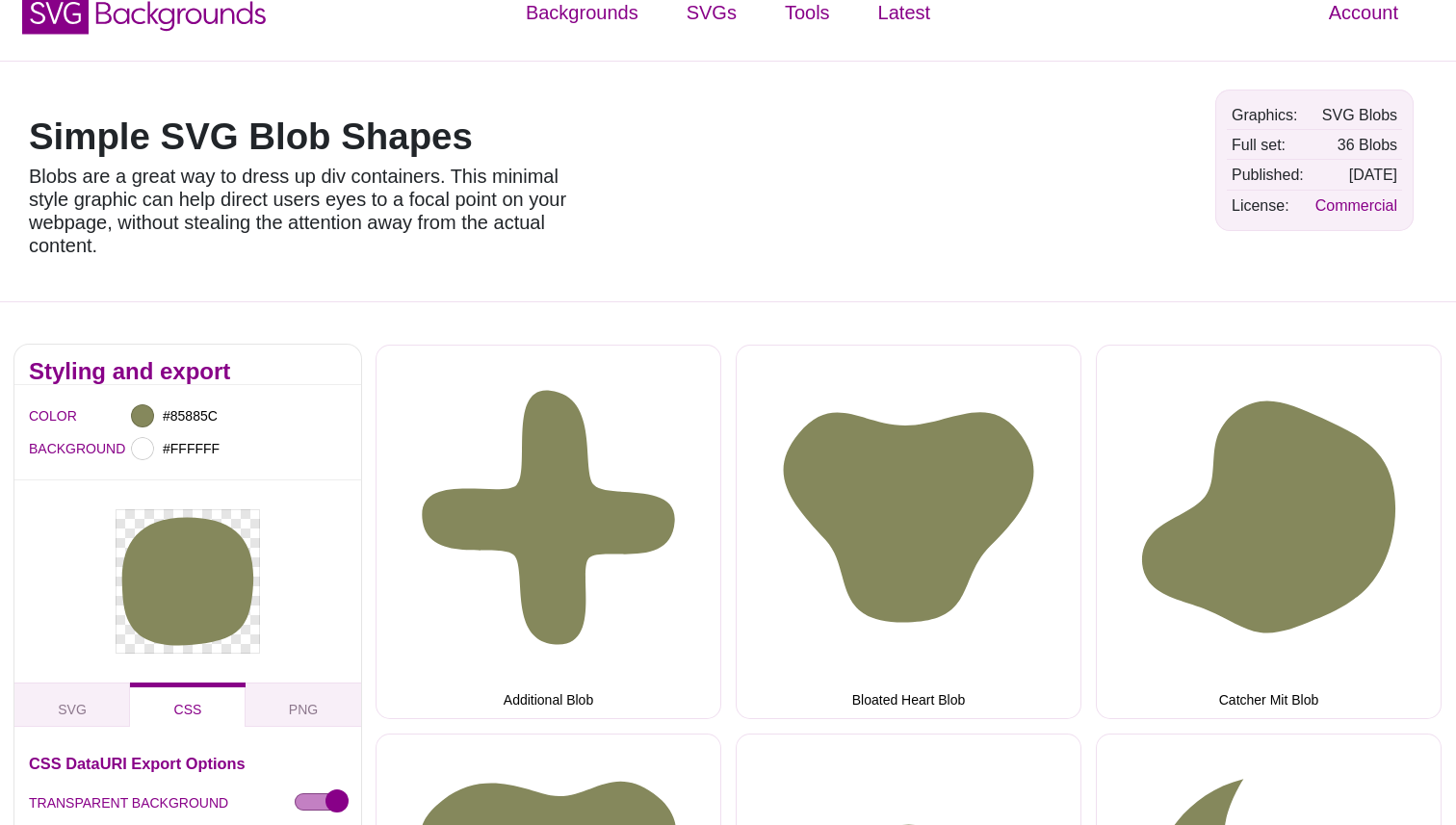
scroll to position [0, 0]
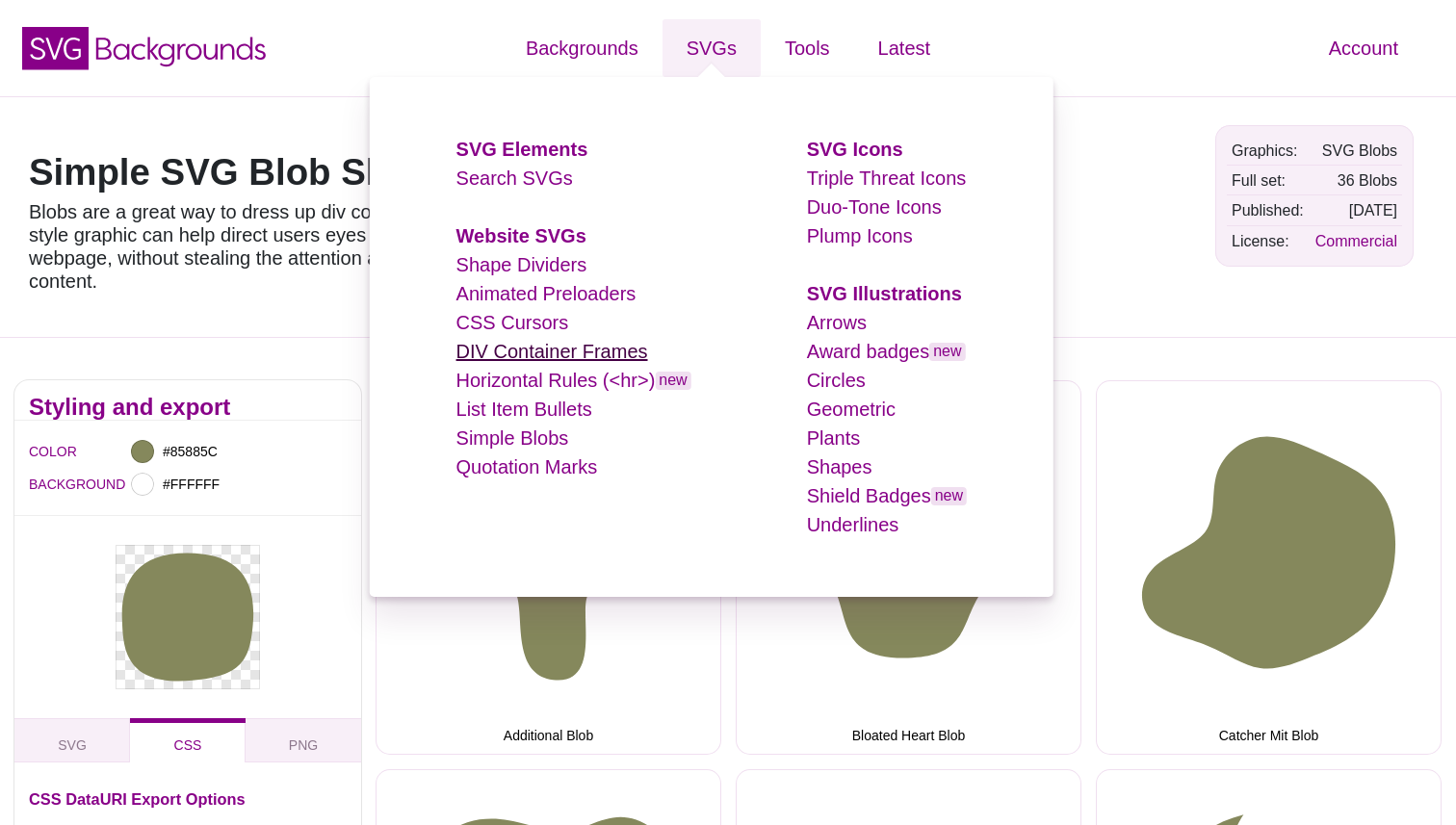
click at [559, 352] on link "DIV Container Frames" at bounding box center [553, 351] width 192 height 21
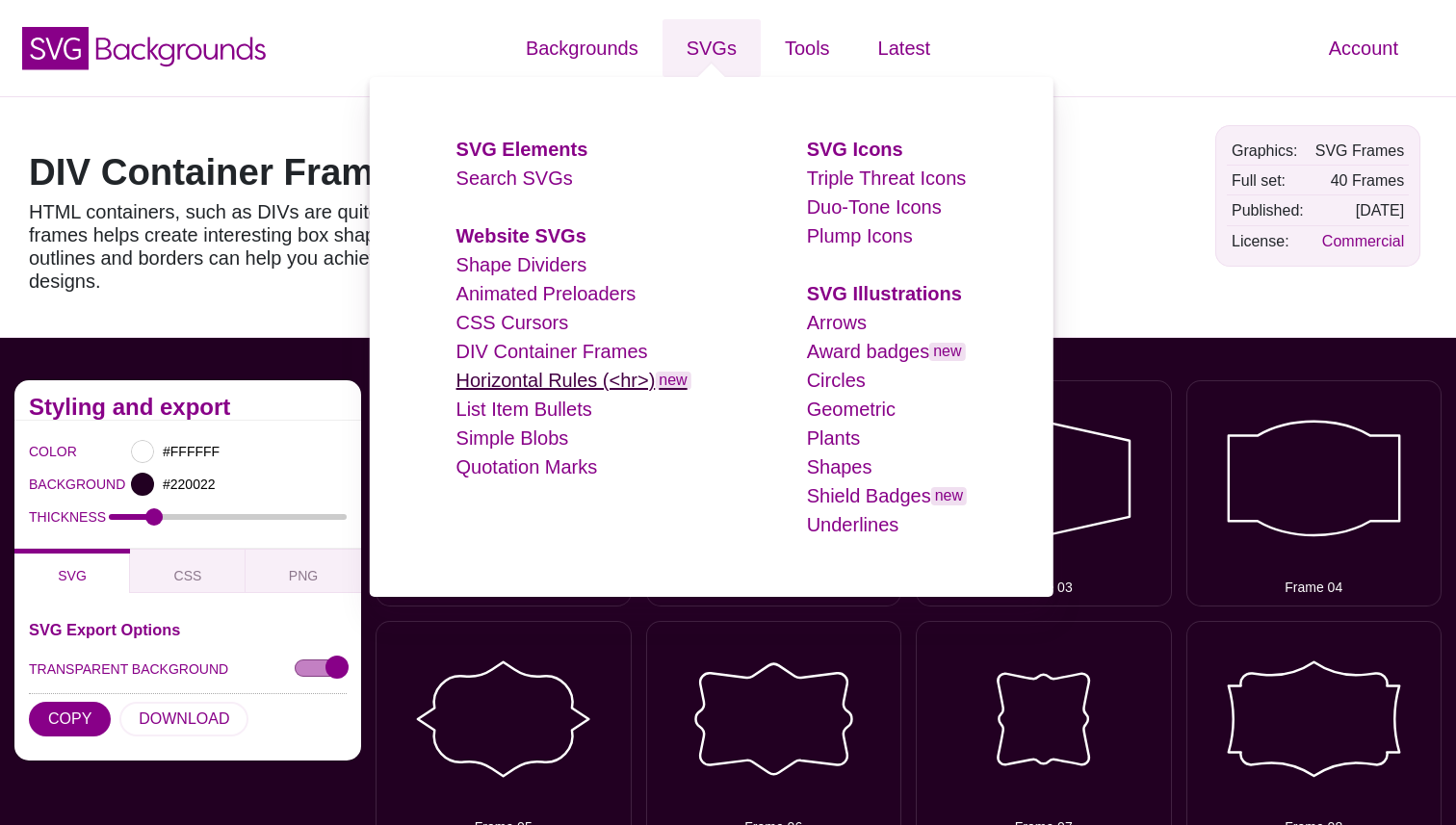
click at [562, 382] on link "Horizontal Rules (<hr>) new" at bounding box center [574, 380] width 235 height 21
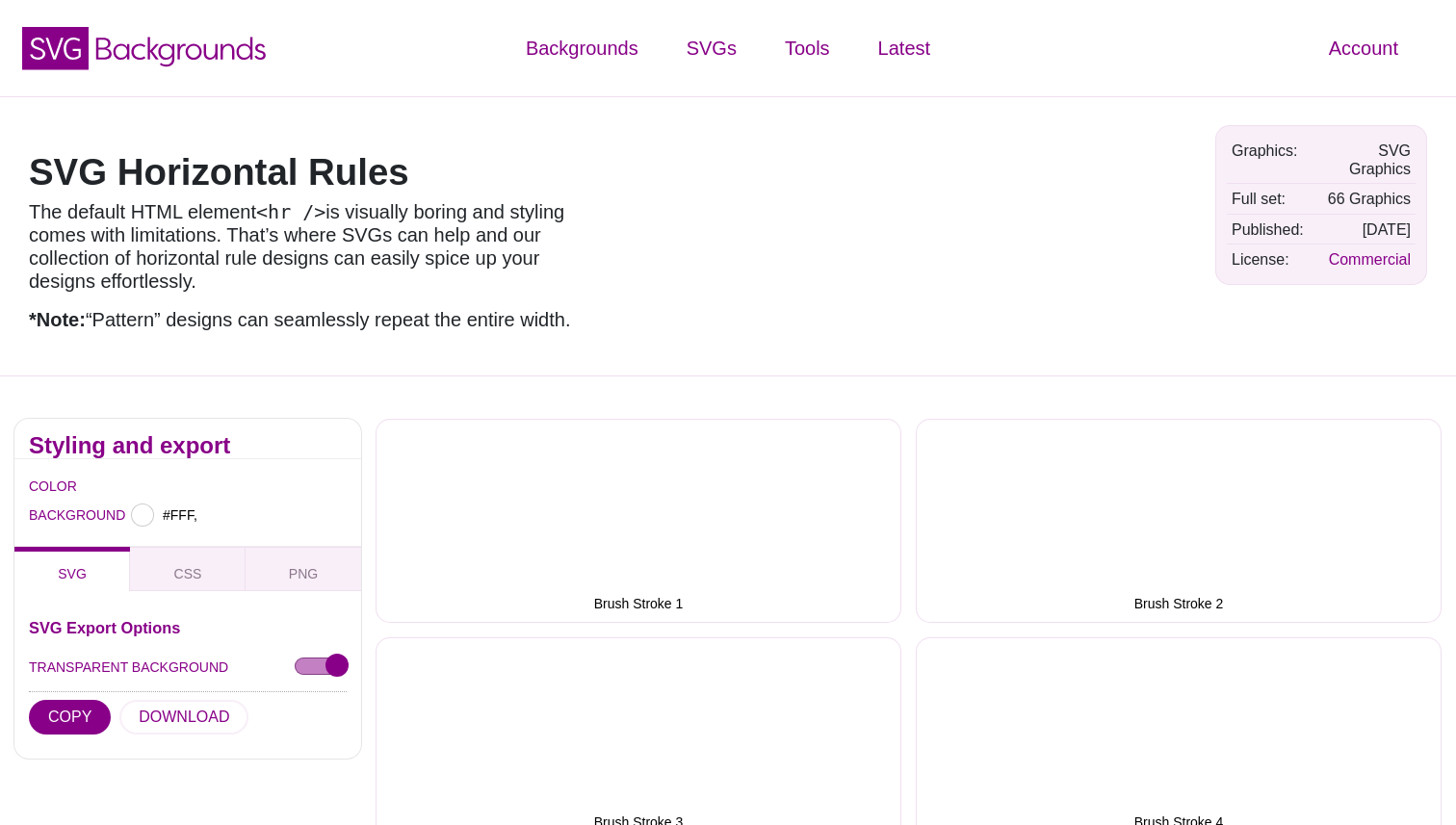
type input "#FFFFFF"
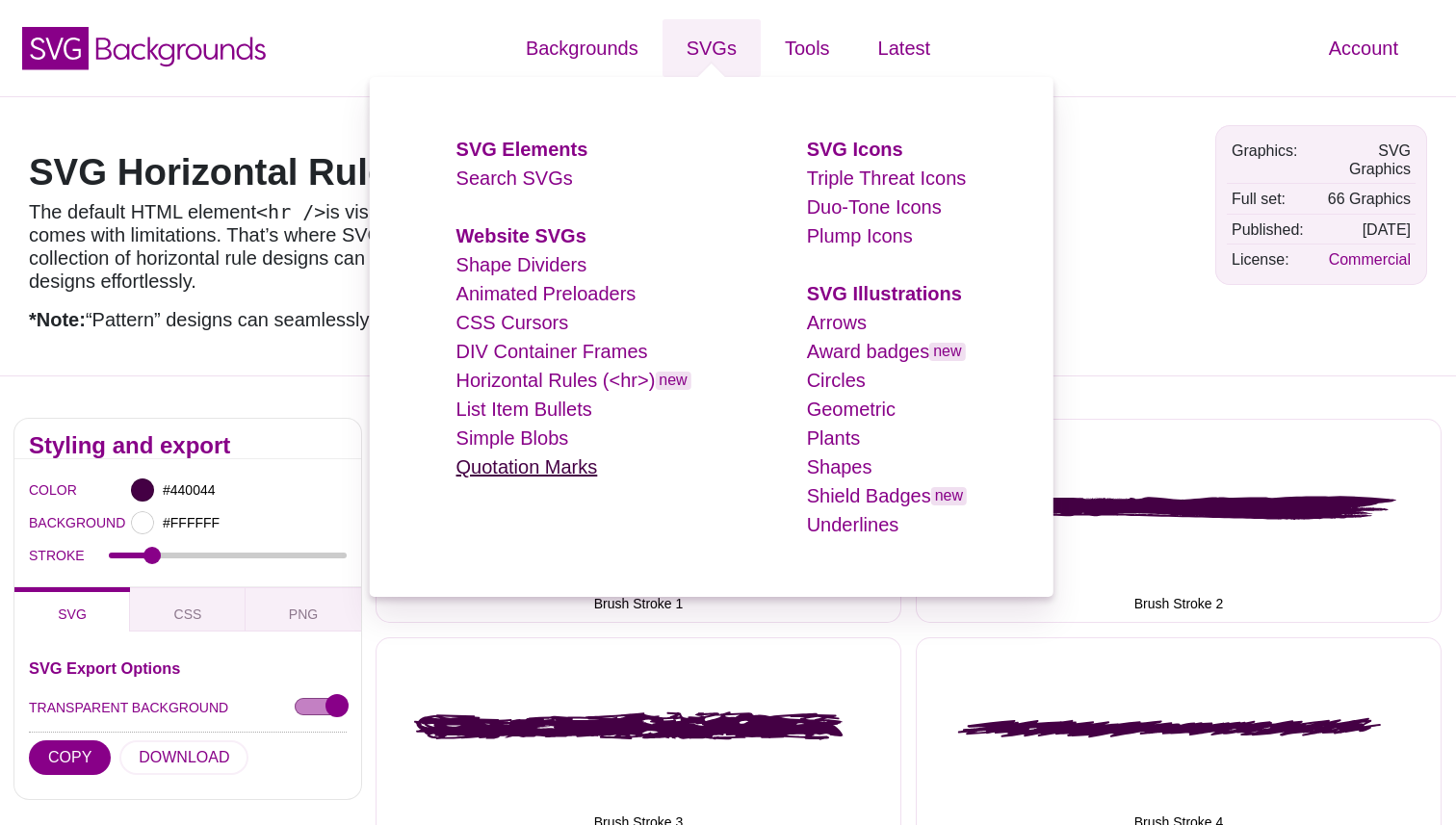
click at [544, 464] on link "Quotation Marks" at bounding box center [528, 466] width 142 height 21
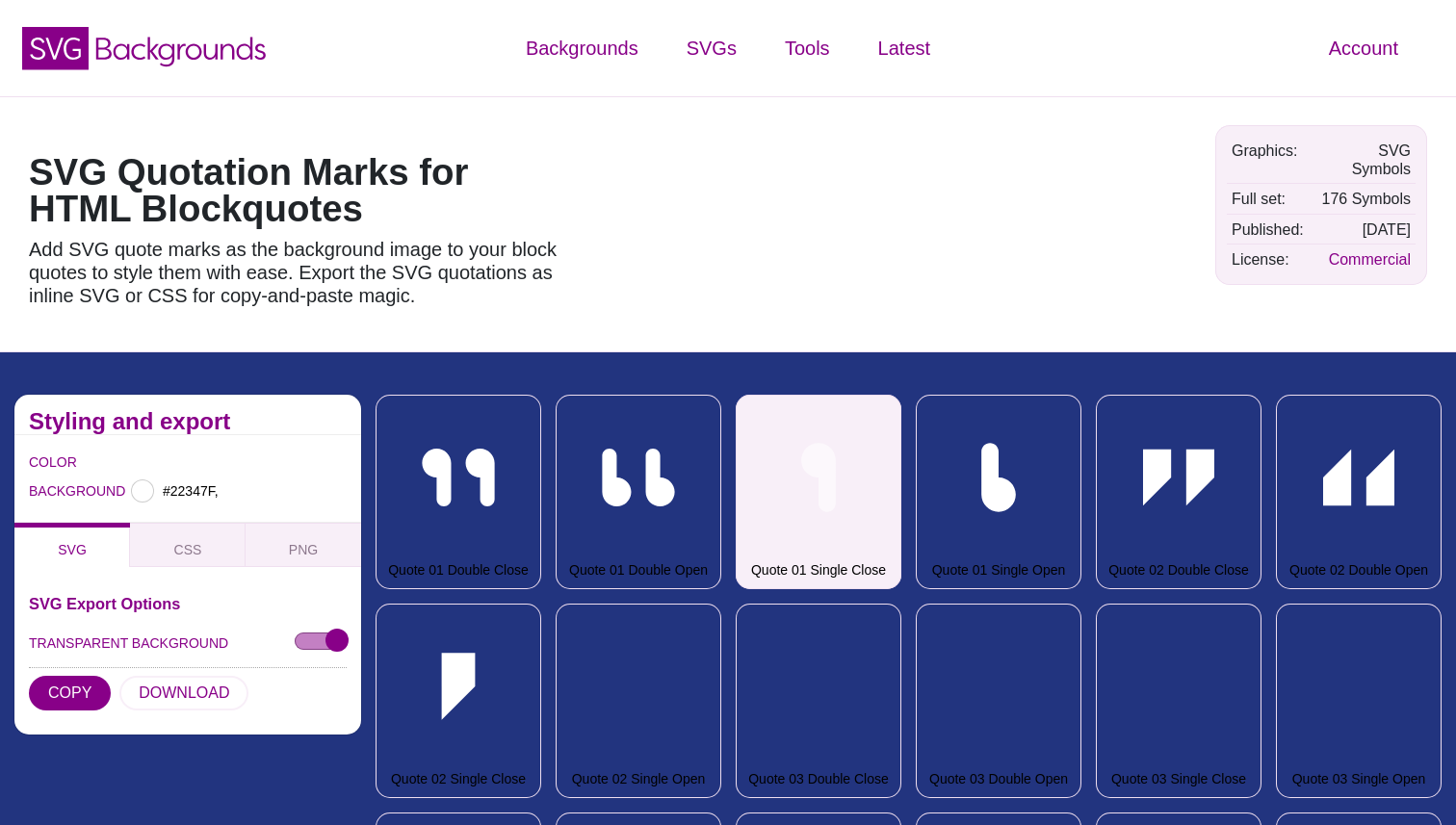
type input "#22347F"
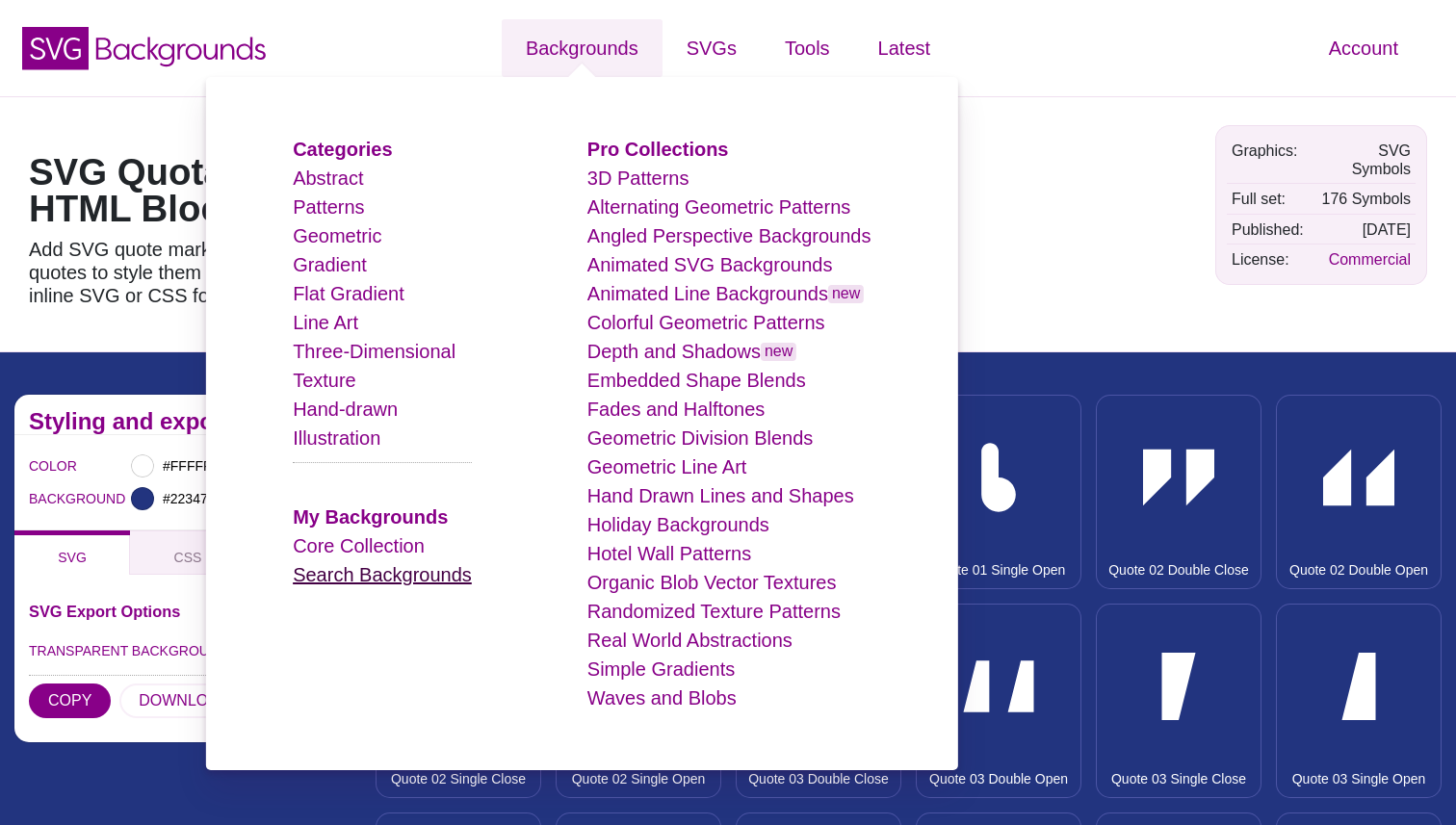
click at [416, 573] on link "Search Backgrounds" at bounding box center [382, 574] width 179 height 21
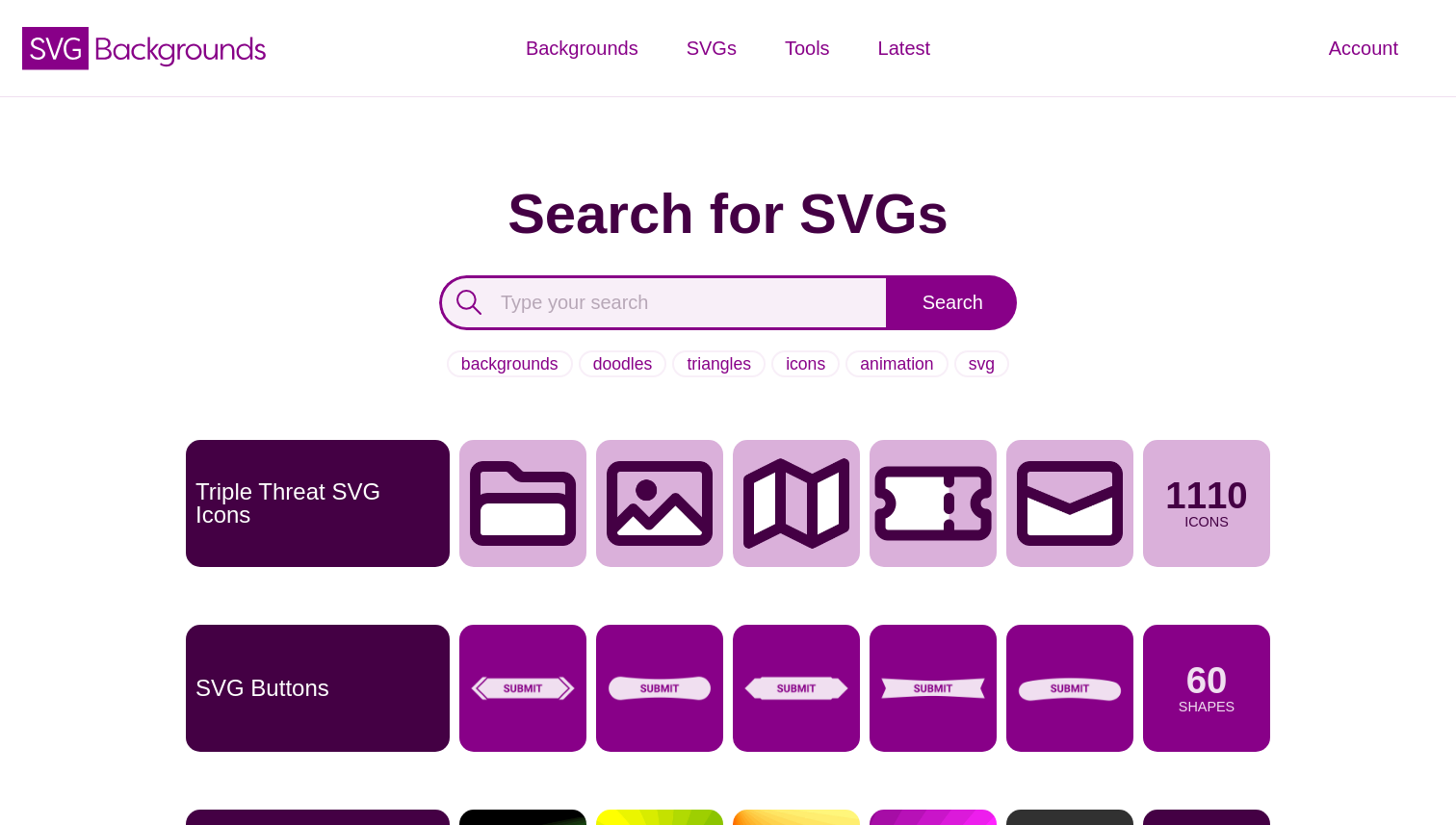
click at [669, 277] on input "text" at bounding box center [664, 303] width 450 height 55
type input "[DATE]"
click at [889, 276] on input "Search" at bounding box center [953, 303] width 128 height 55
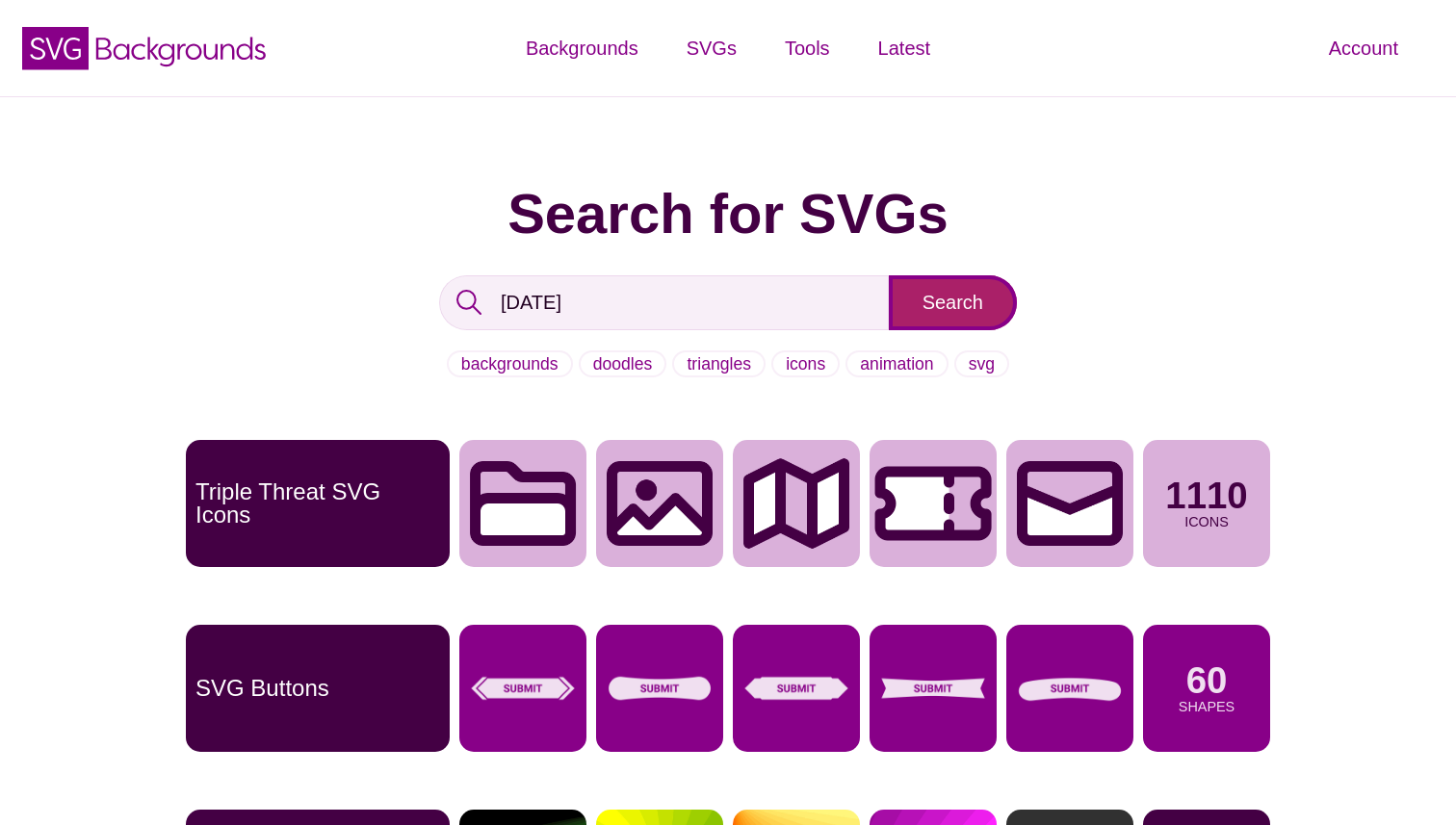
click at [953, 302] on input "Search" at bounding box center [953, 303] width 128 height 55
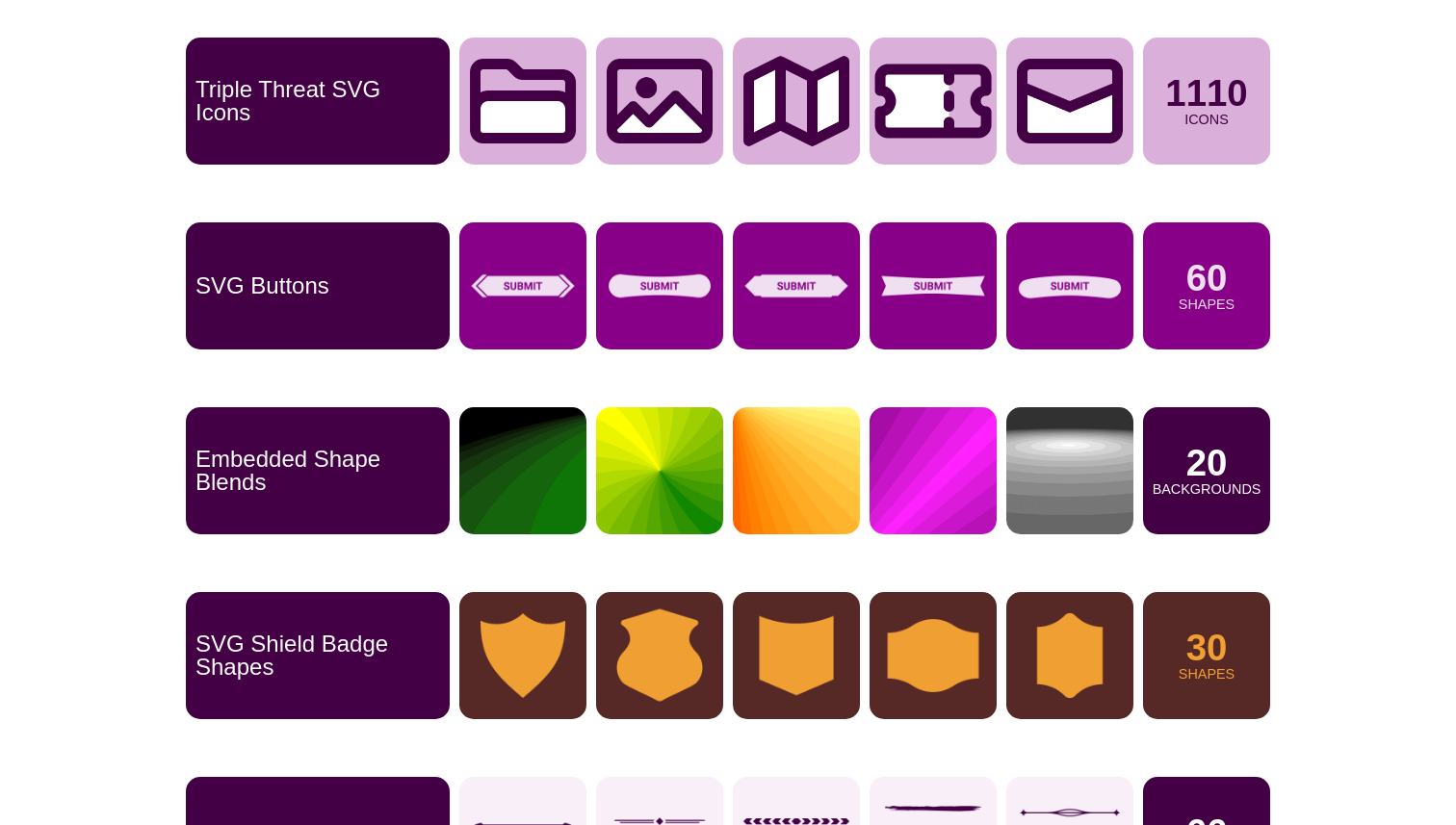
scroll to position [439, 0]
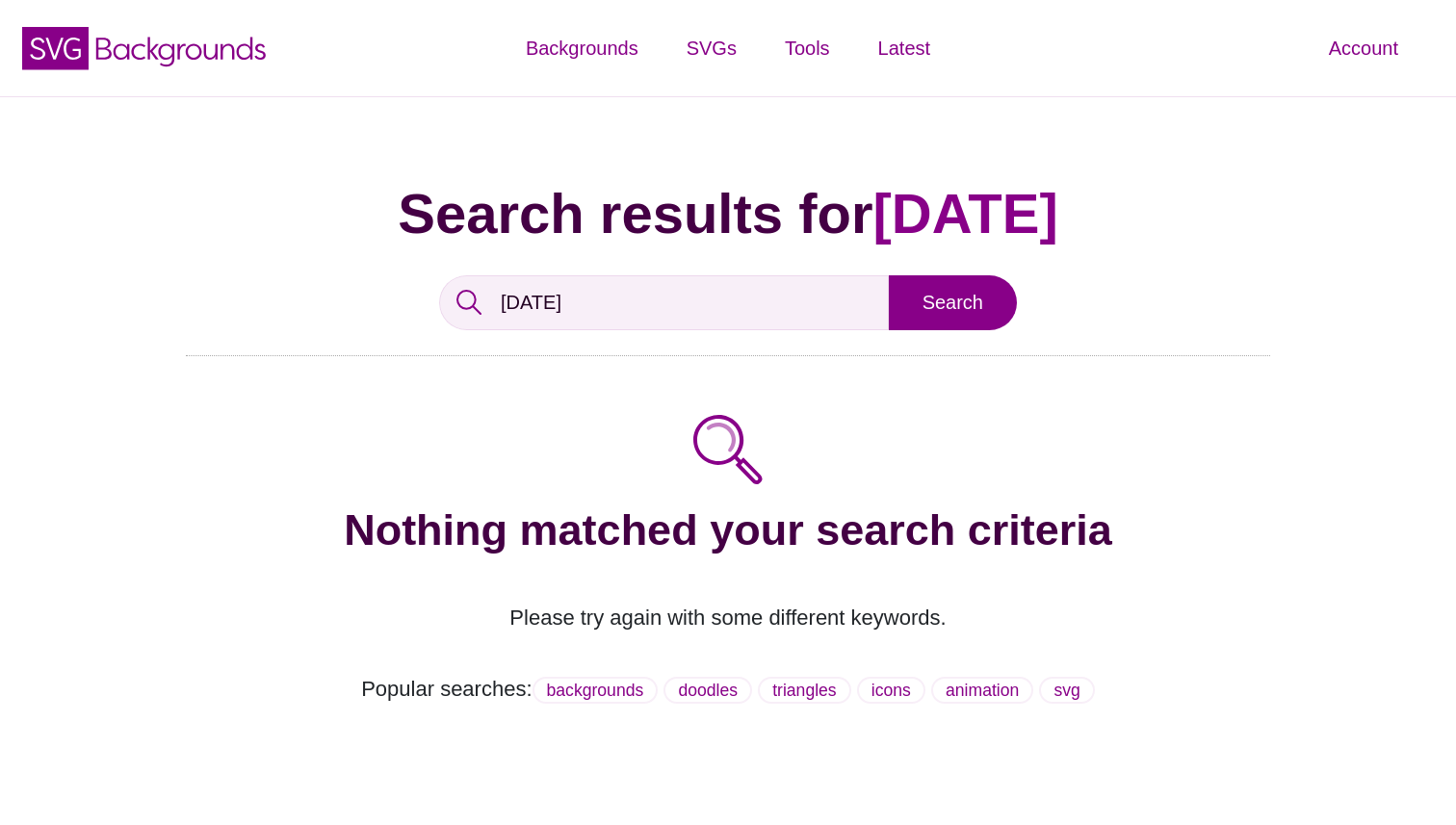
scroll to position [12, 0]
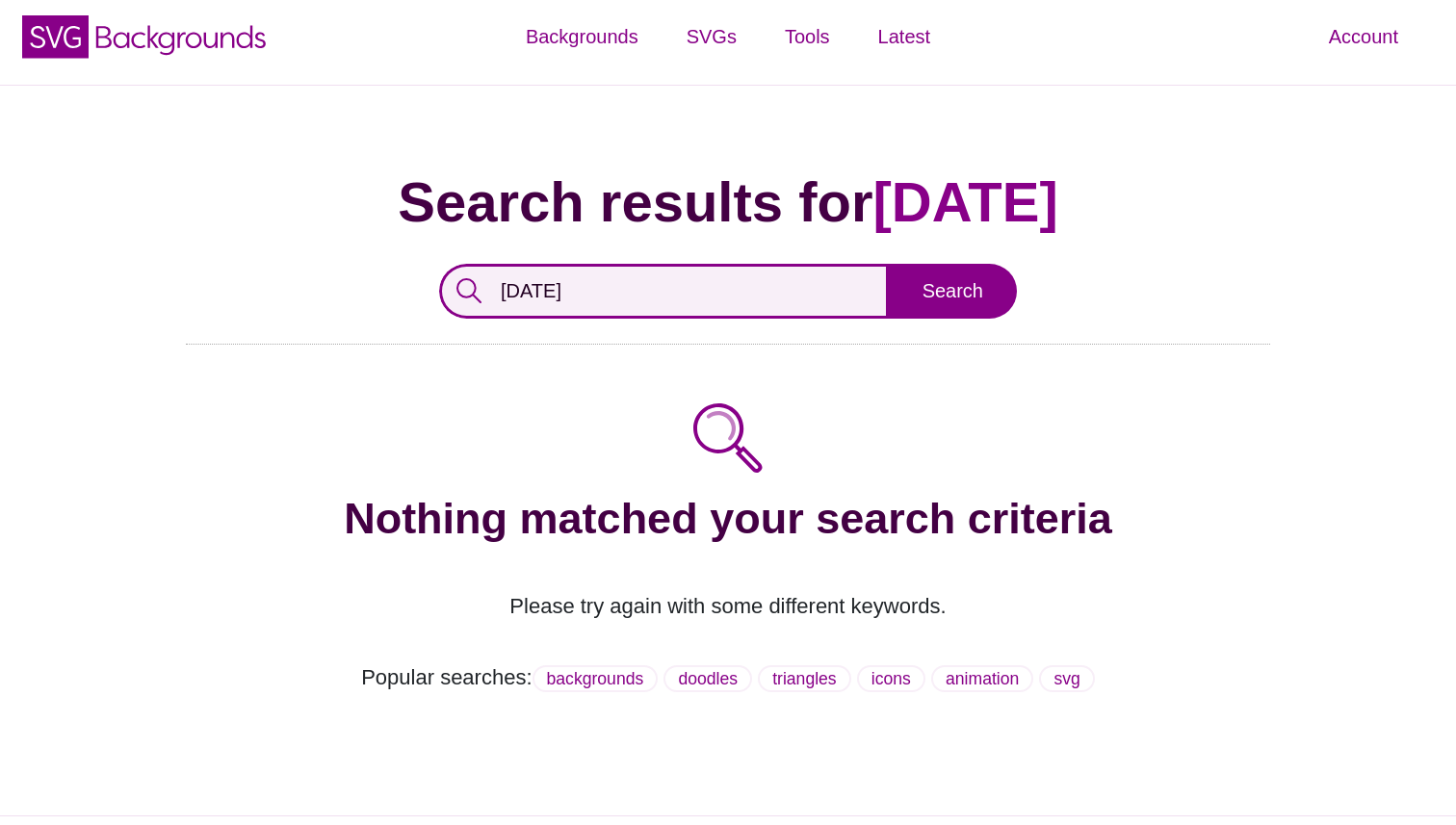
drag, startPoint x: 606, startPoint y: 288, endPoint x: 403, endPoint y: 281, distance: 203.1
click at [403, 281] on div "[DATE] Search" at bounding box center [728, 292] width 1084 height 84
type input "gift"
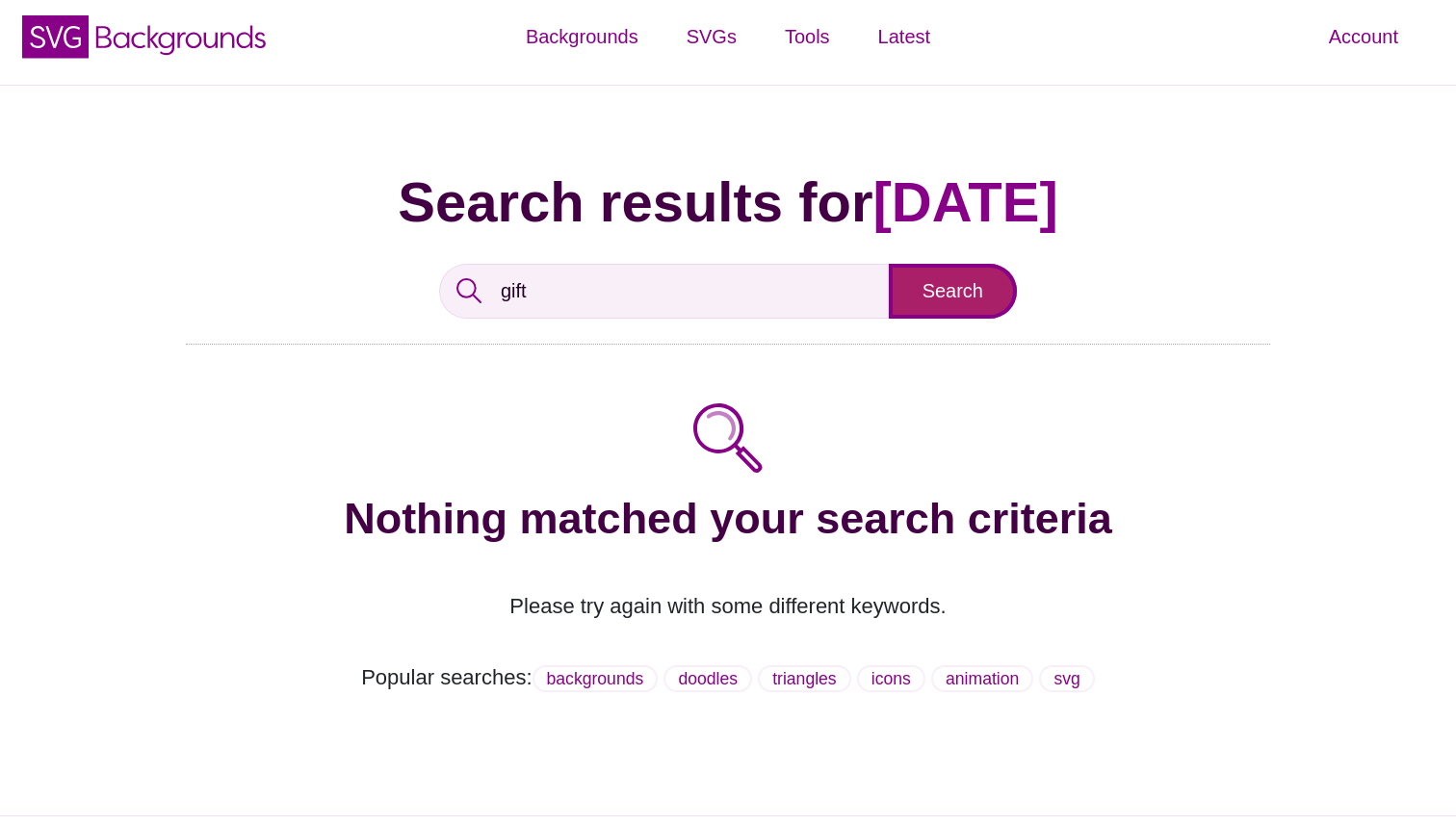
click at [952, 294] on input "Search" at bounding box center [953, 291] width 128 height 55
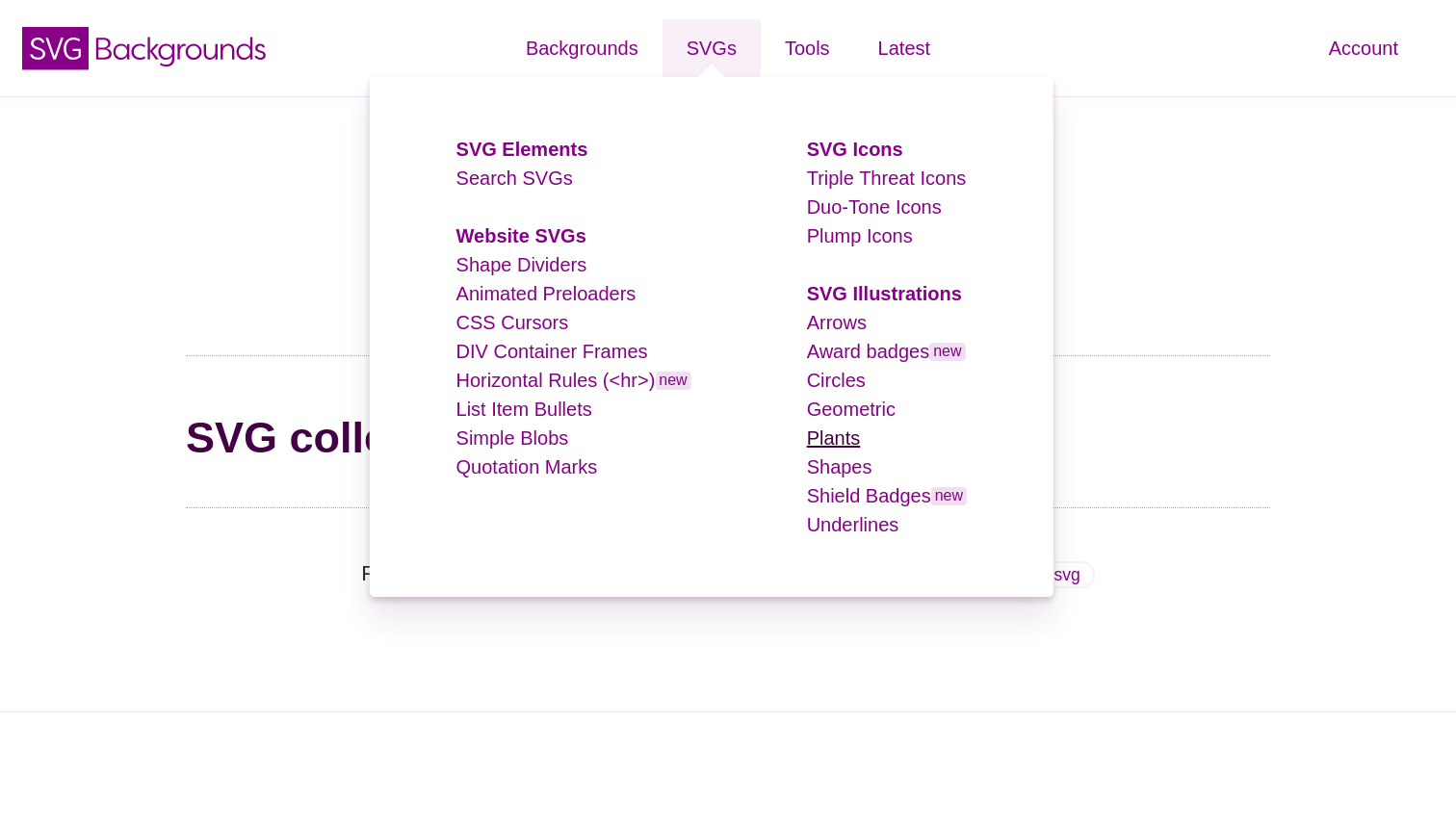
click at [844, 440] on link "Plants" at bounding box center [834, 437] width 54 height 21
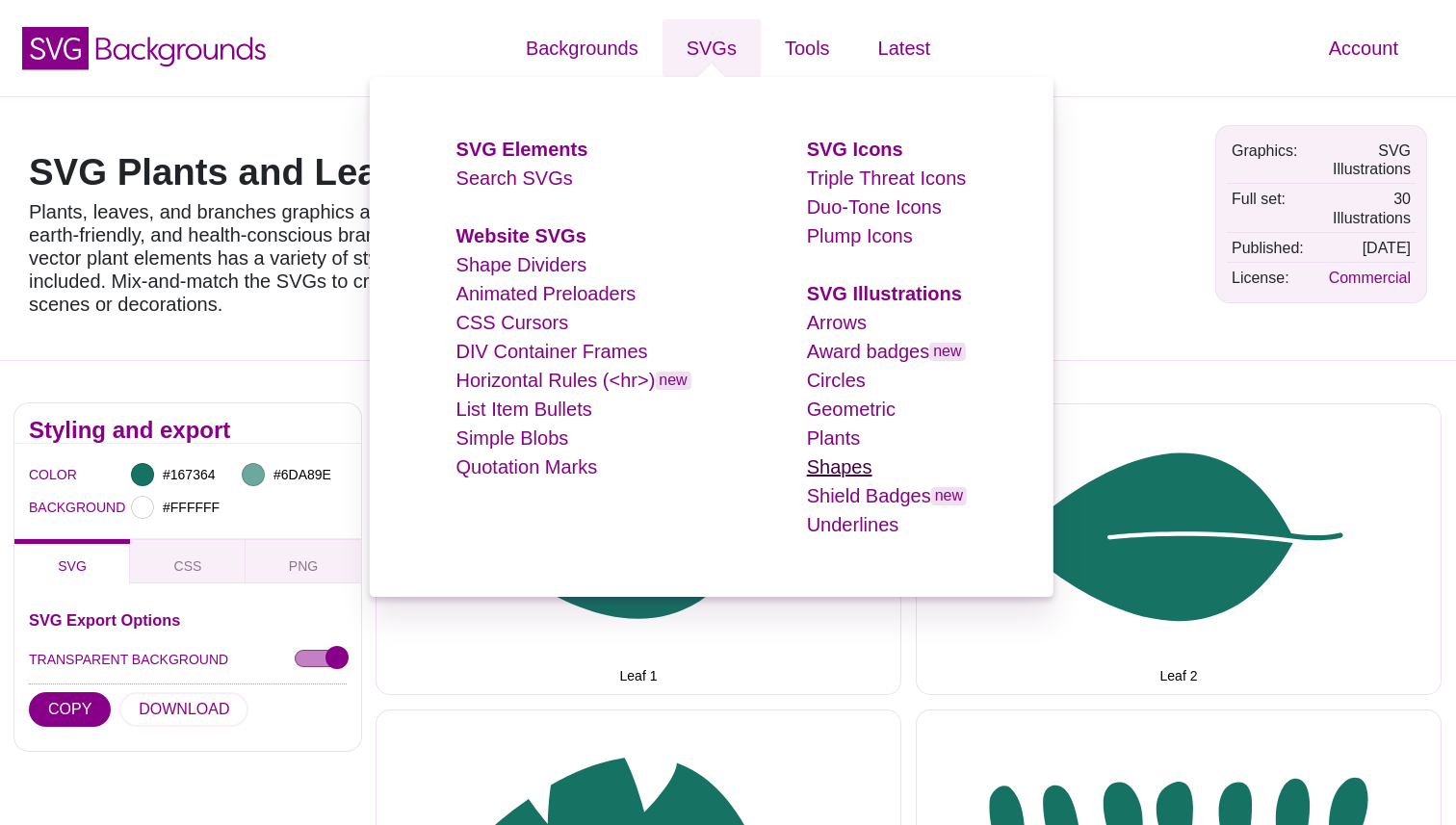
click at [853, 468] on link "Shapes" at bounding box center [840, 466] width 66 height 21
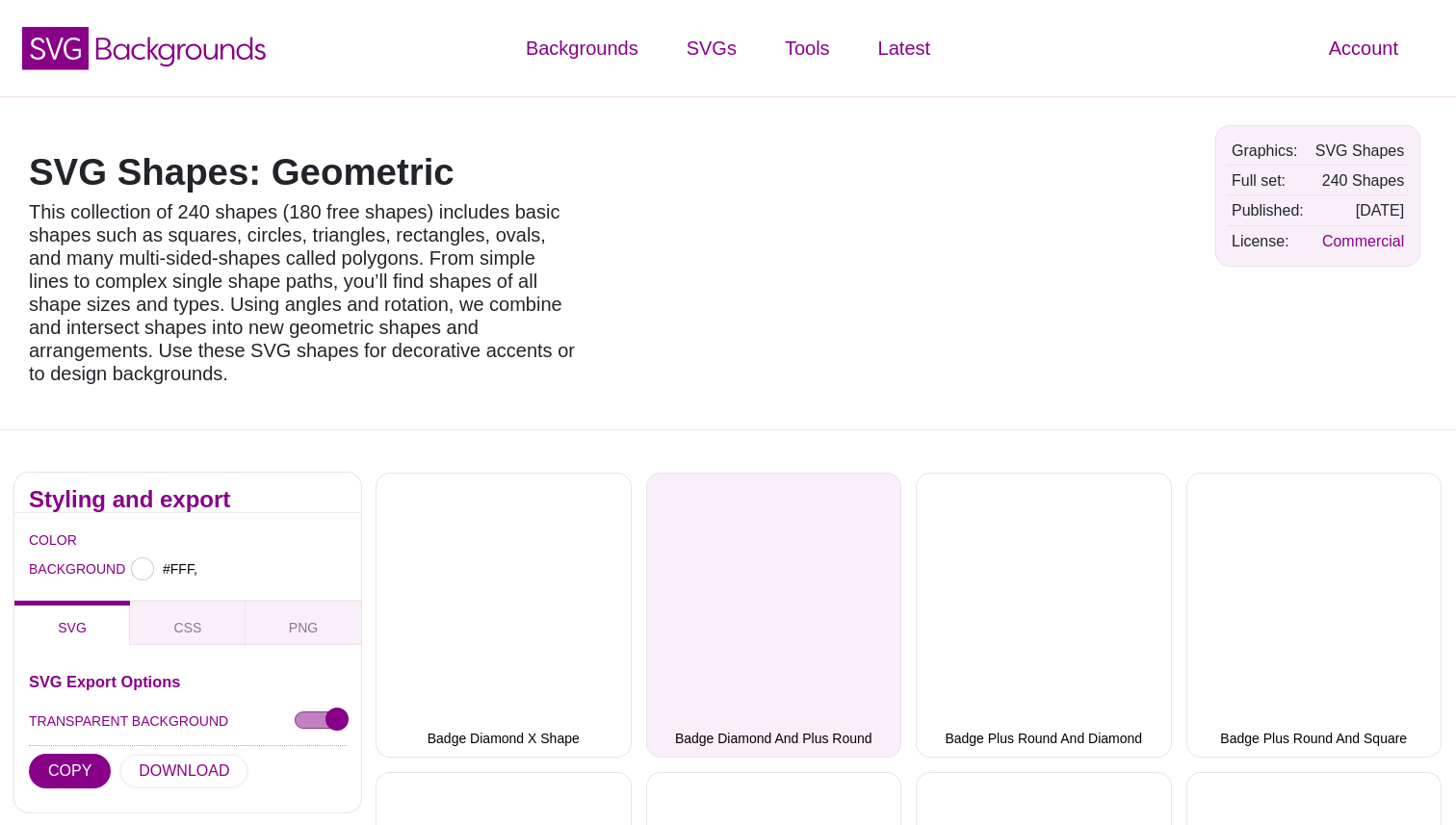
type input "#FFFFFF"
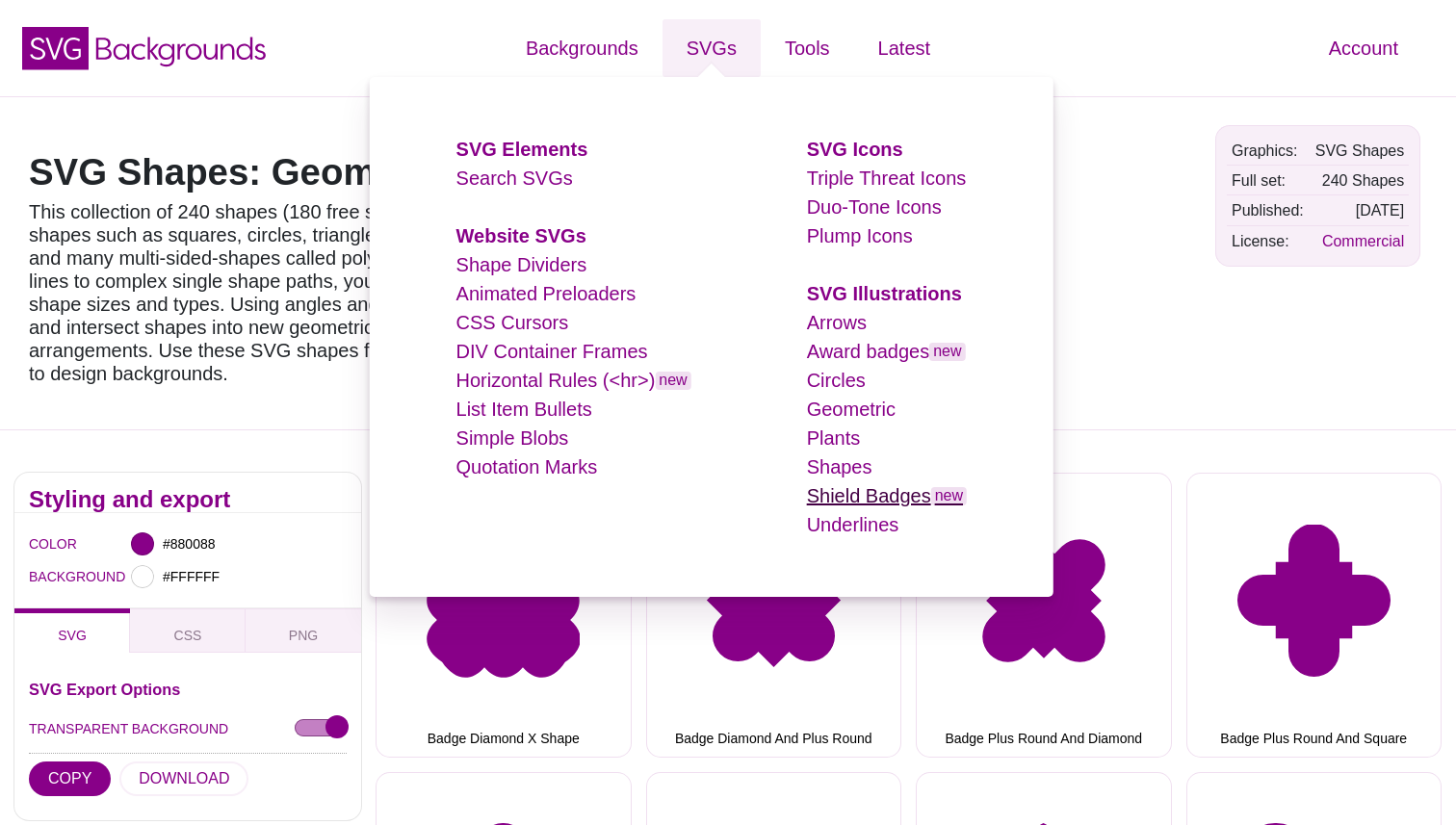
click at [866, 491] on link "Shield Badges new" at bounding box center [887, 495] width 160 height 21
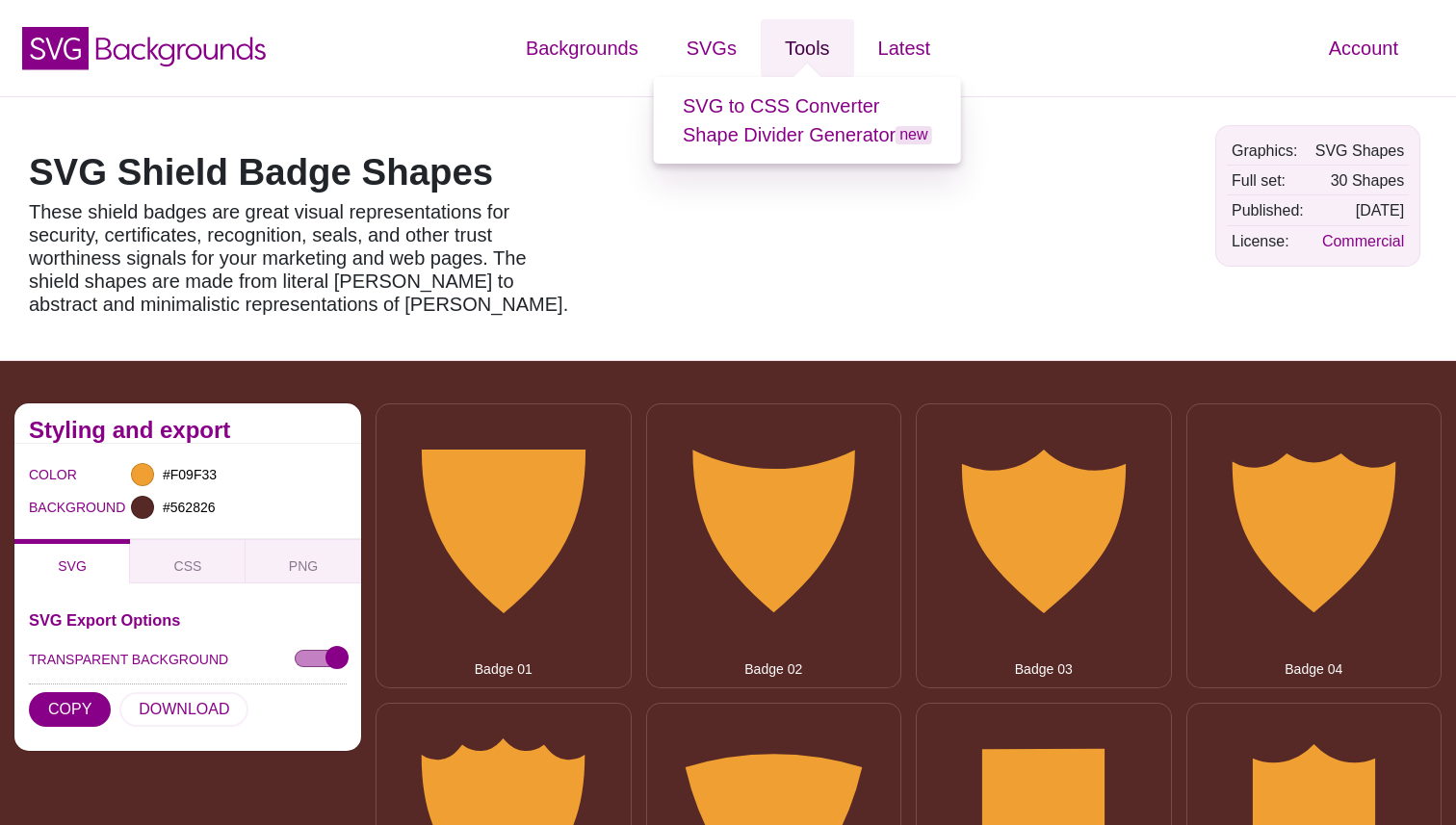
click at [825, 49] on link "Tools" at bounding box center [806, 48] width 93 height 58
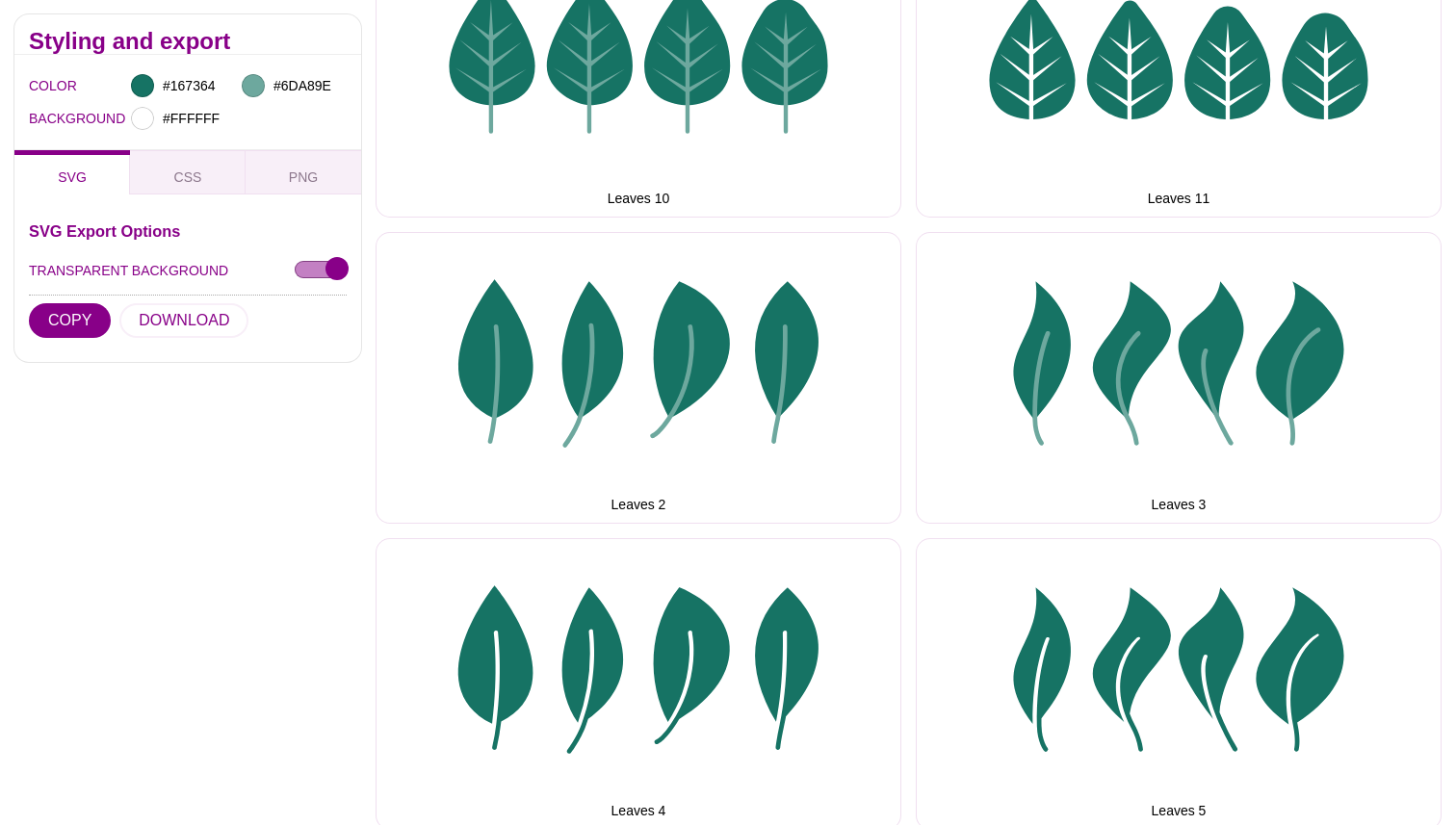
scroll to position [1069, 0]
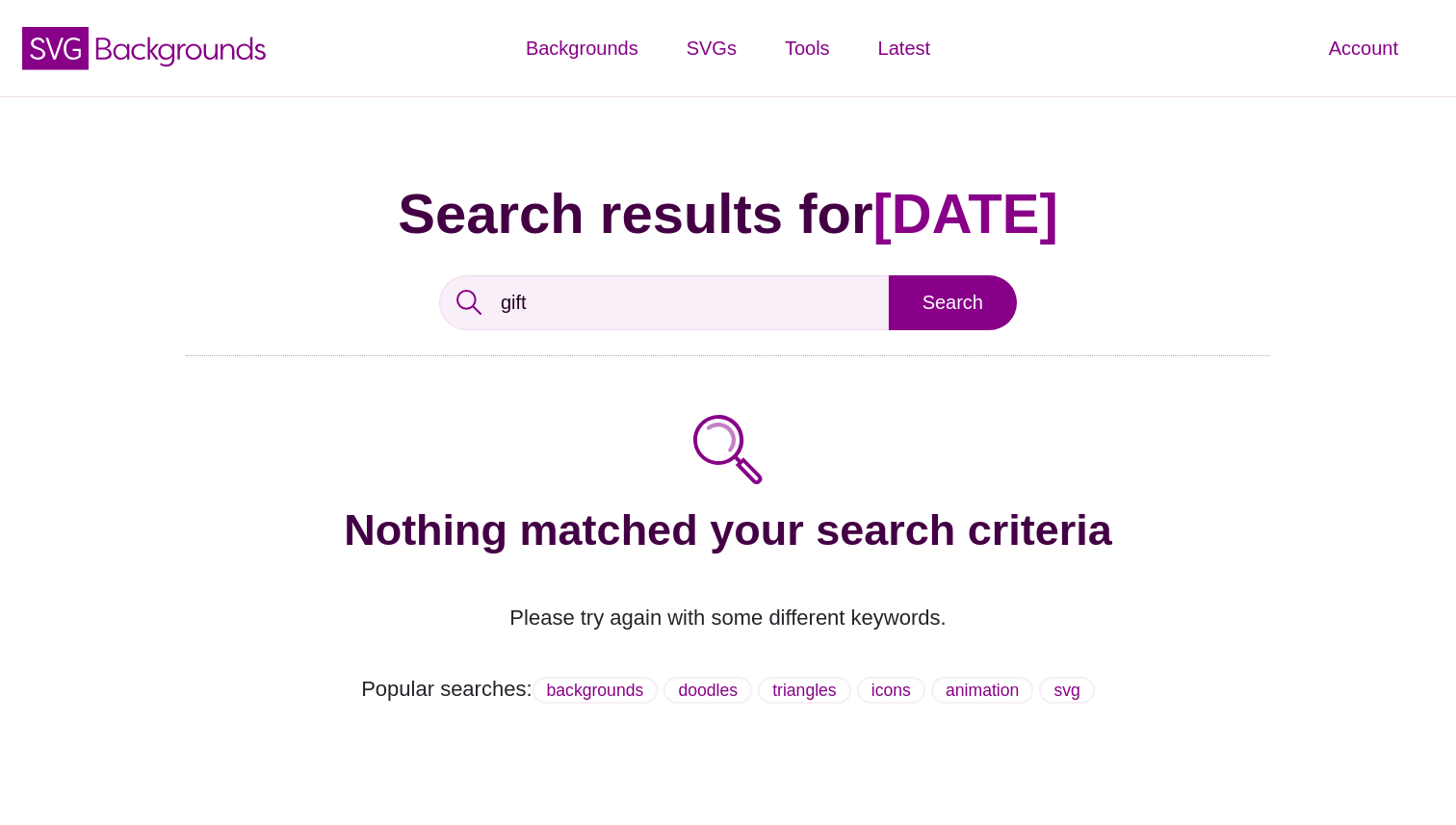
scroll to position [12, 0]
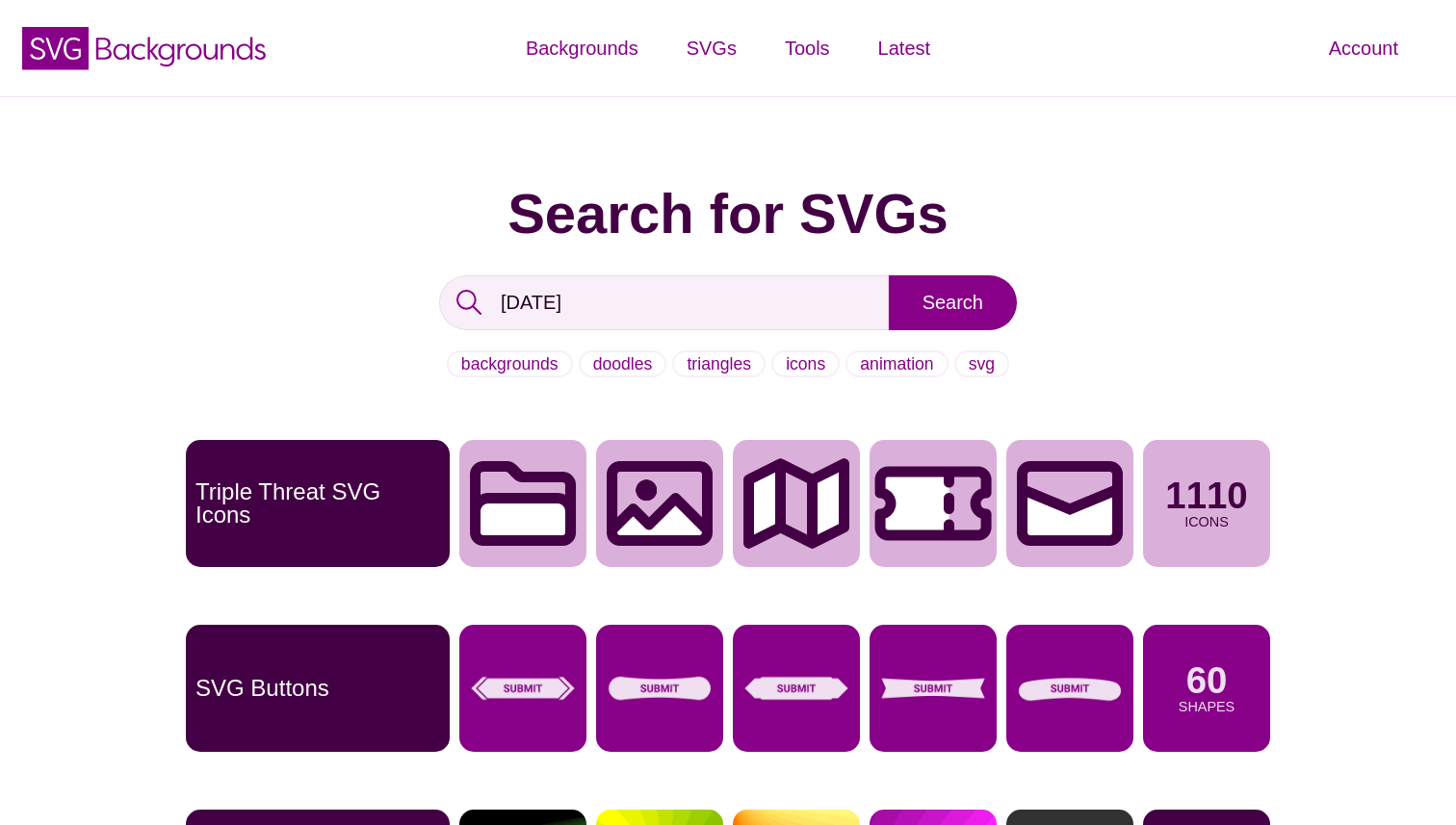
scroll to position [439, 0]
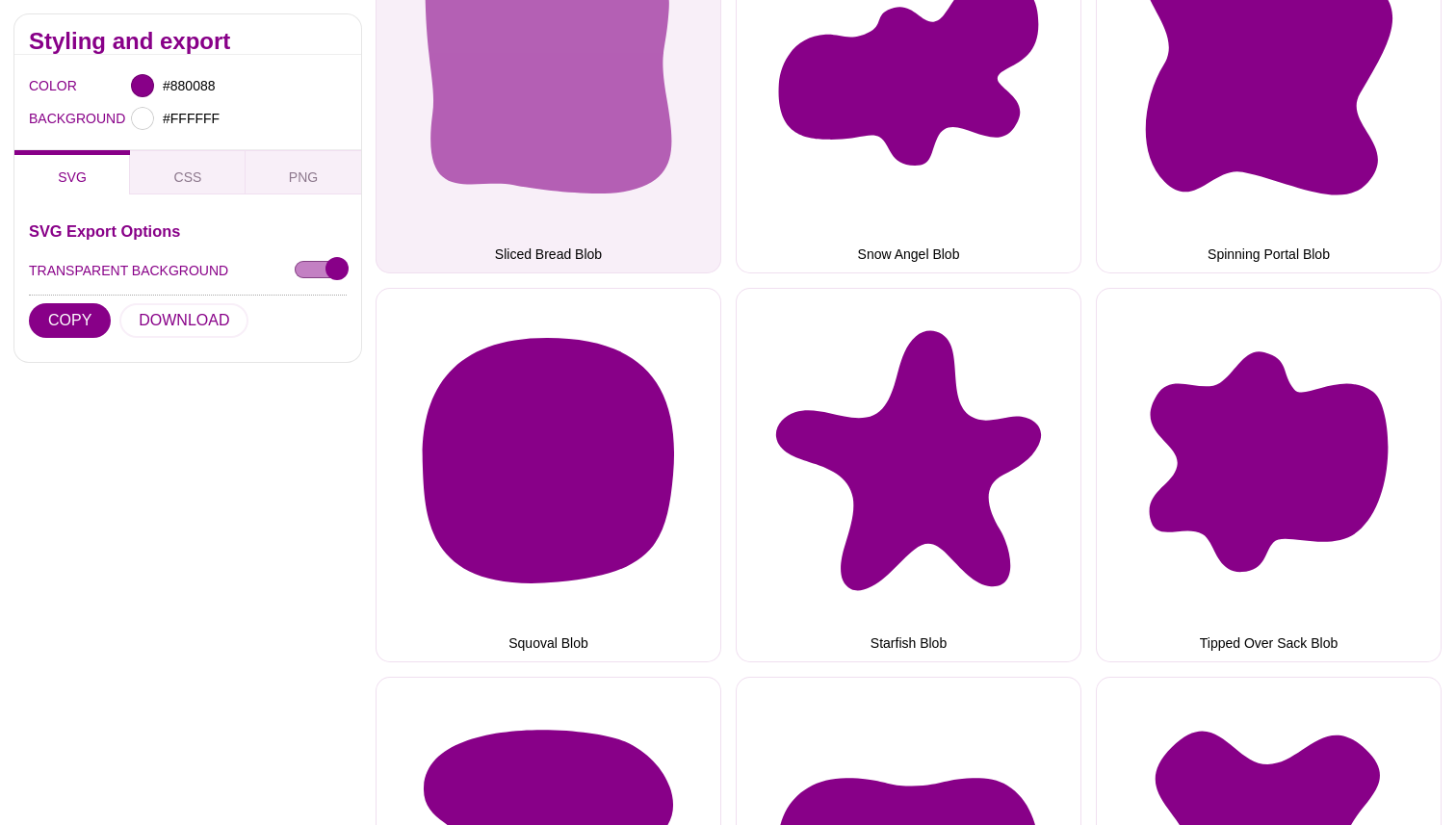
scroll to position [3849, 0]
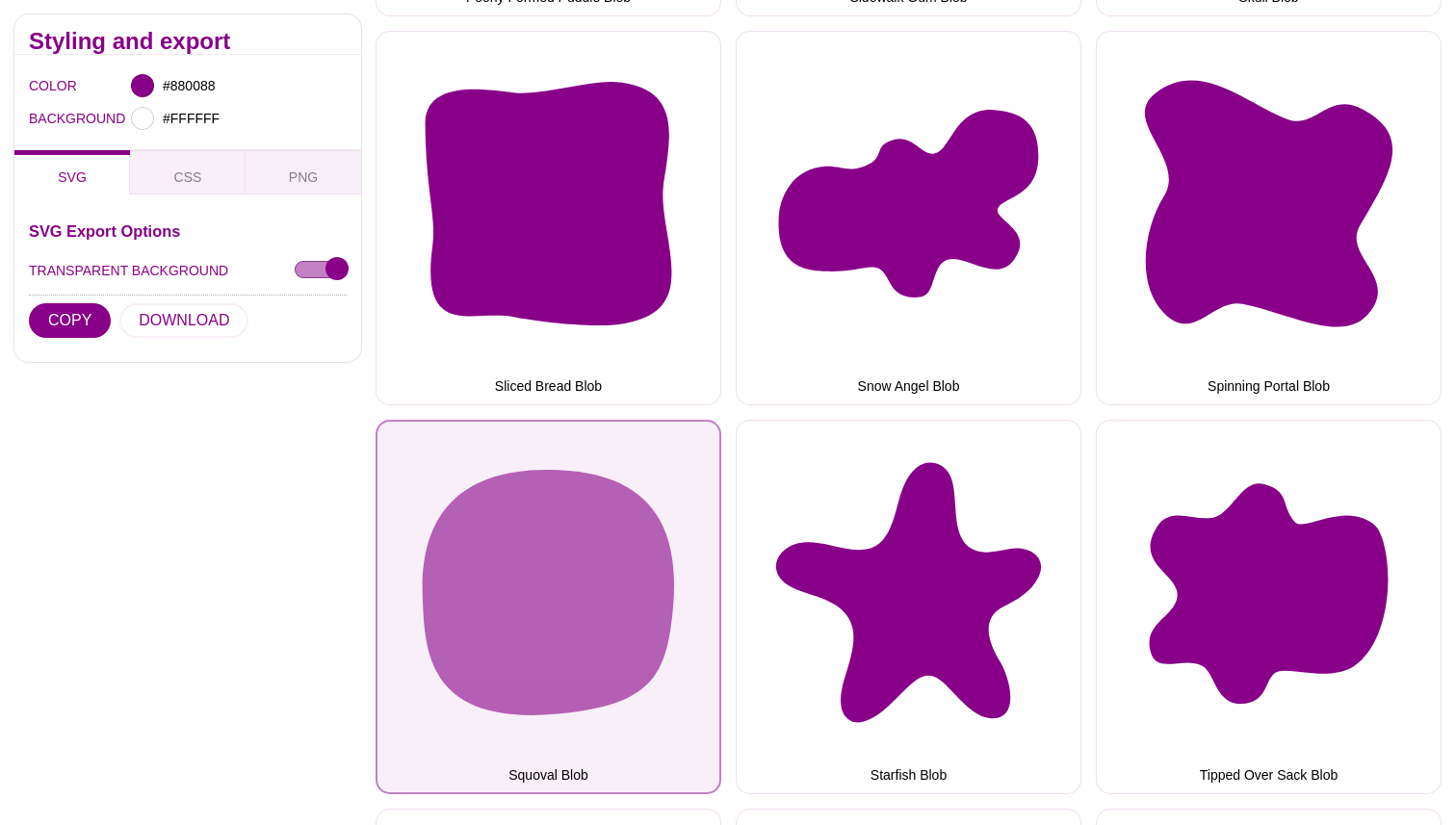
click at [658, 591] on button "Squoval Blob" at bounding box center [549, 606] width 346 height 375
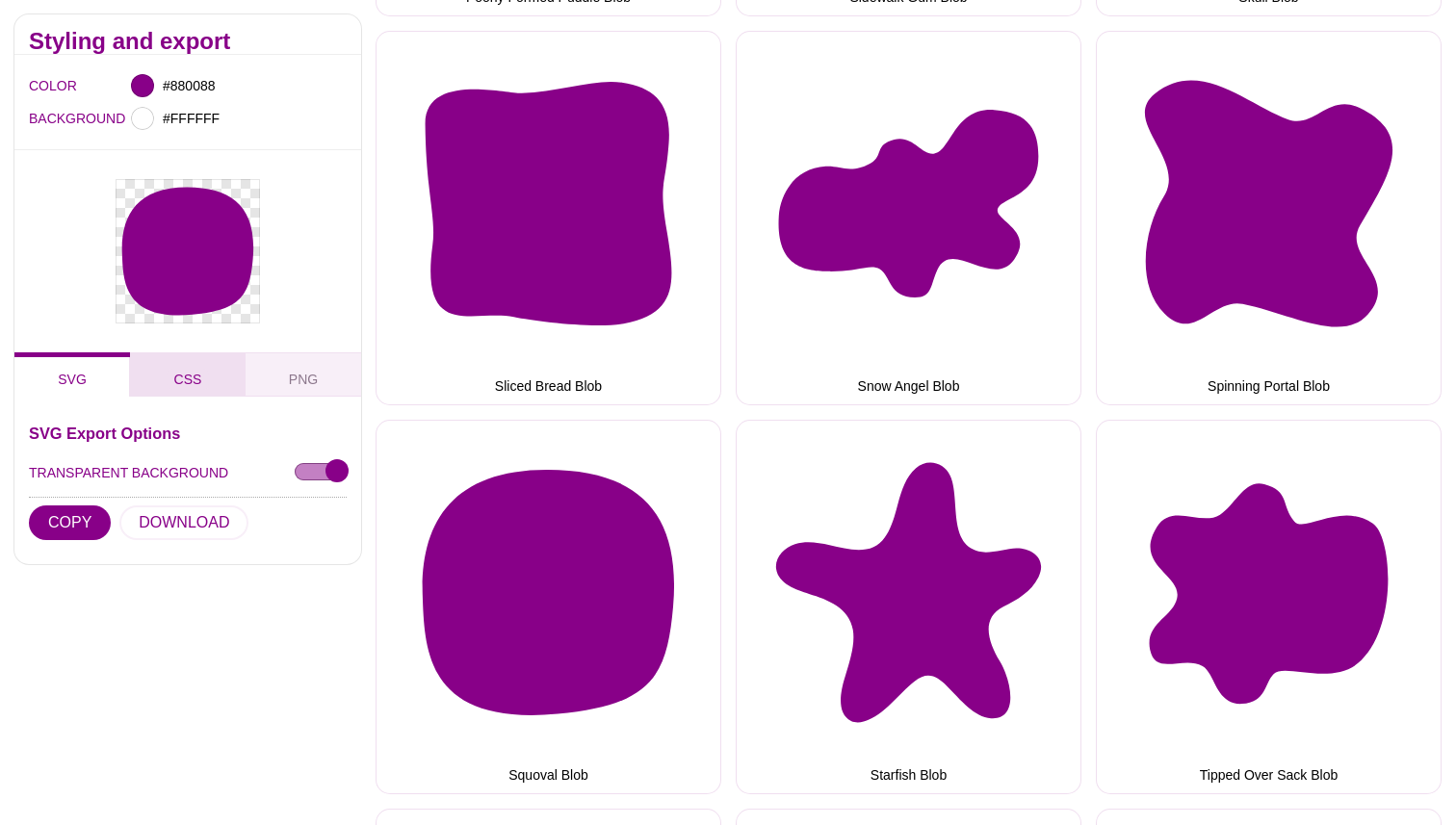
click at [212, 387] on button "CSS" at bounding box center [188, 375] width 116 height 44
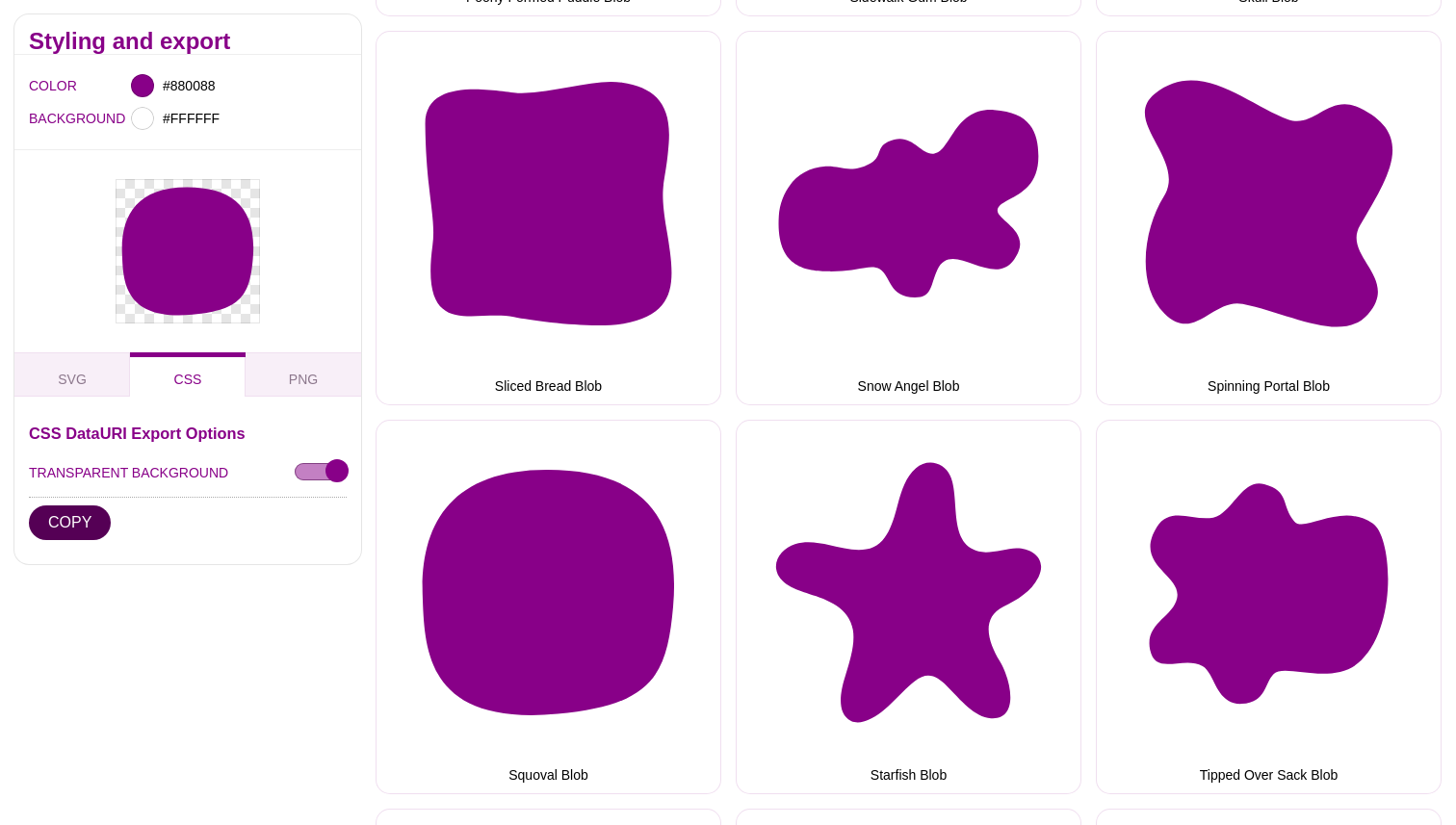
click at [106, 519] on button "COPY" at bounding box center [70, 522] width 82 height 35
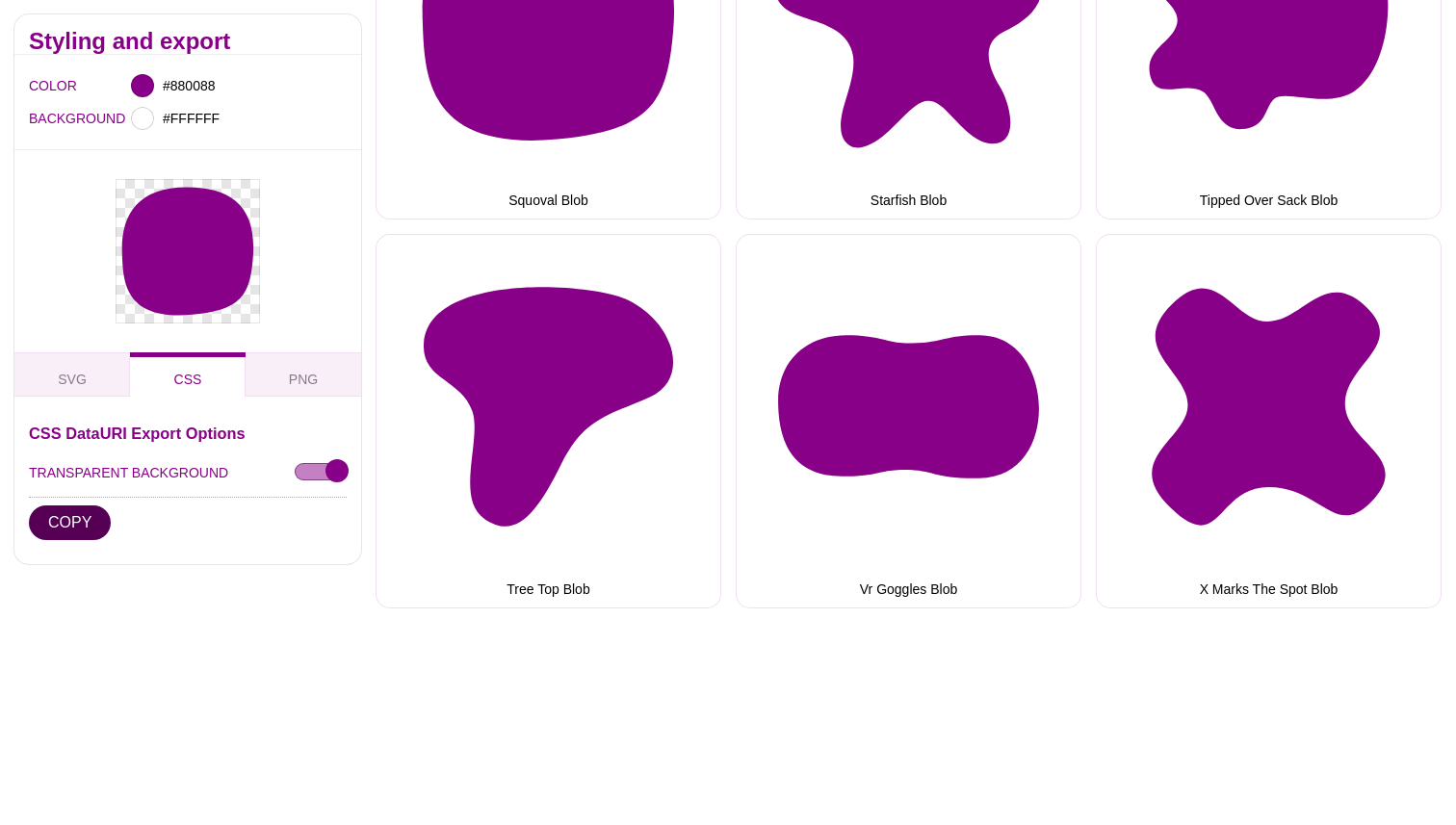
scroll to position [4423, 0]
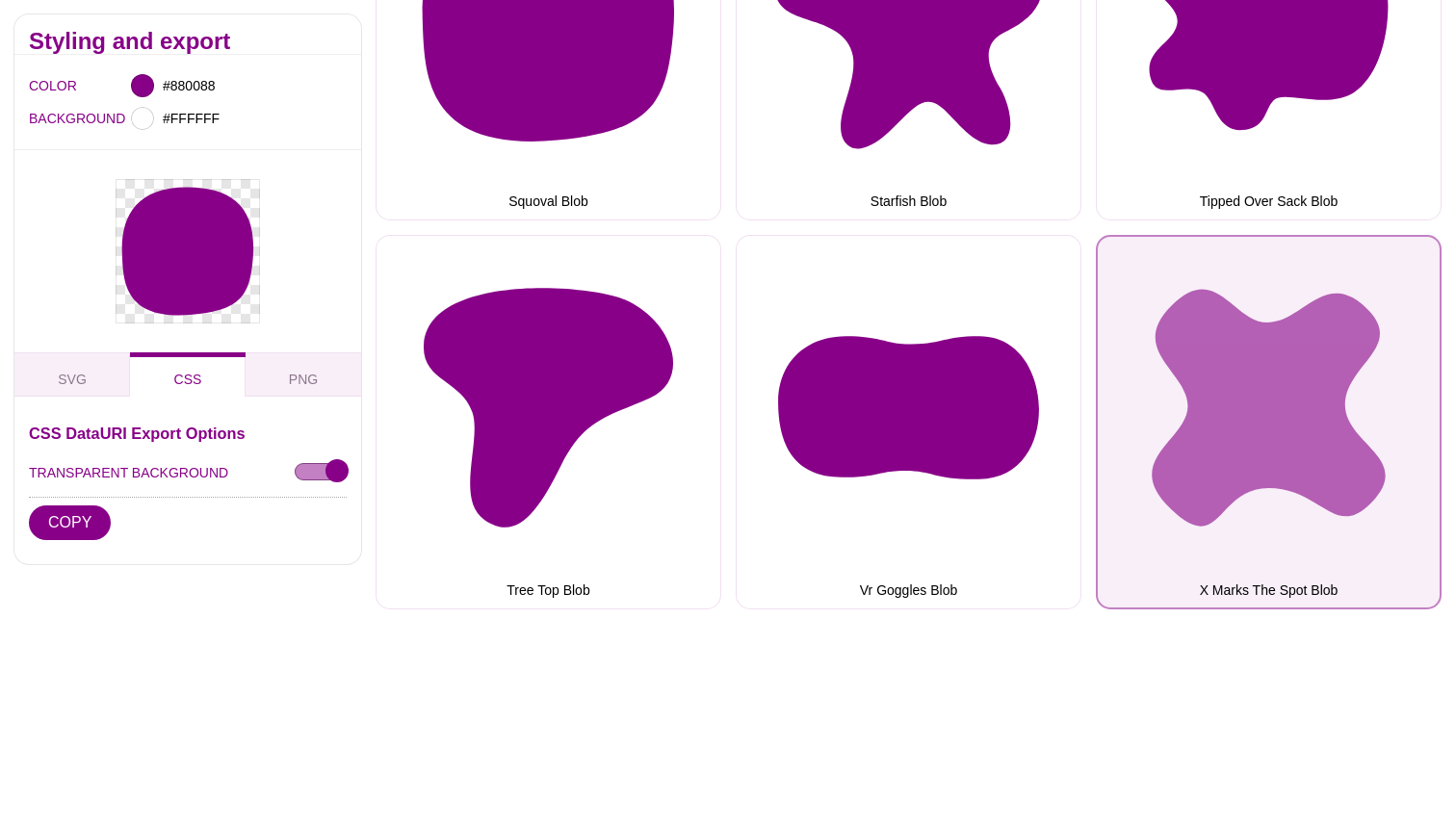
click at [1259, 445] on button "X Marks The Spot Blob" at bounding box center [1269, 421] width 346 height 375
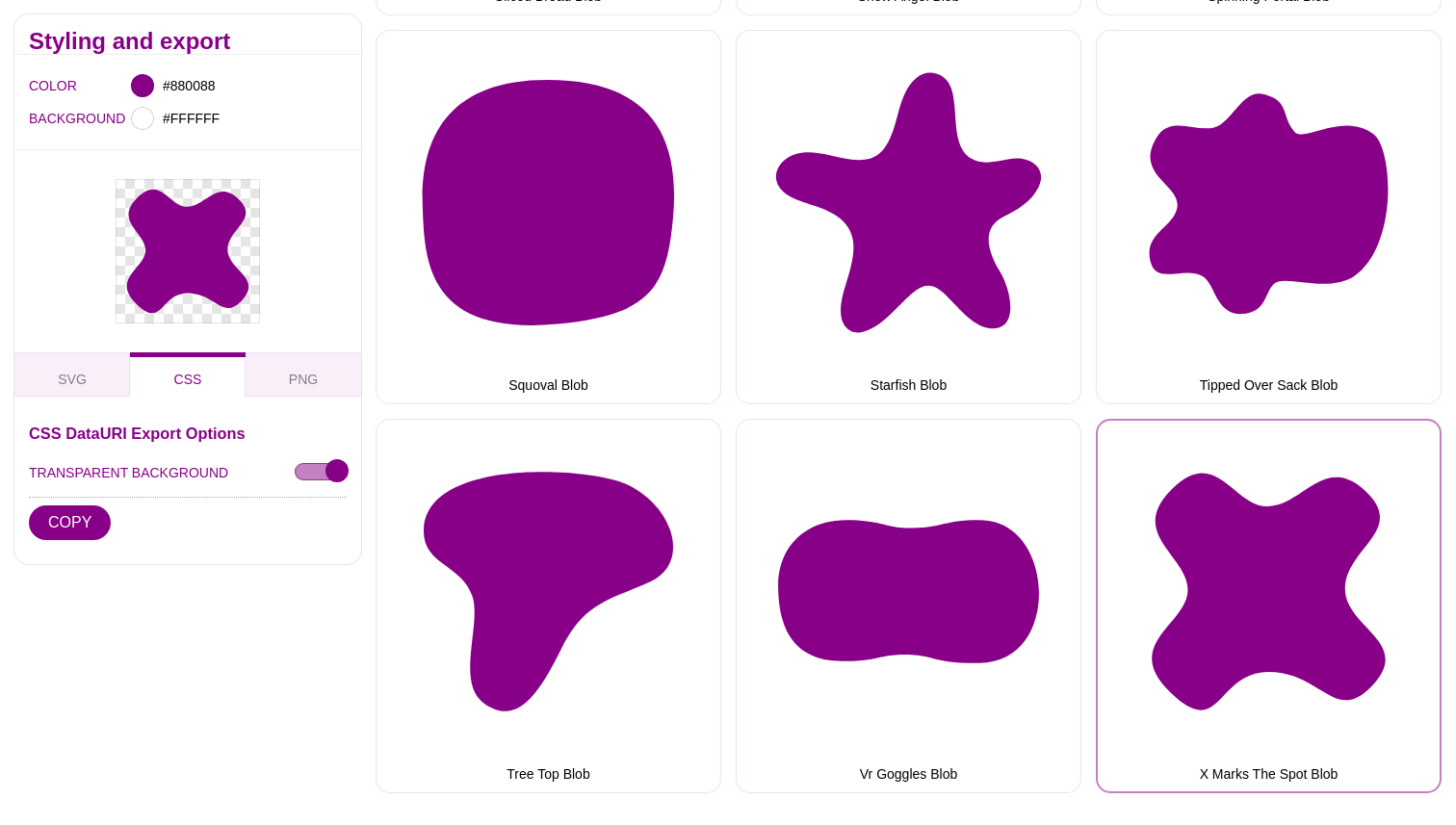
scroll to position [4454, 0]
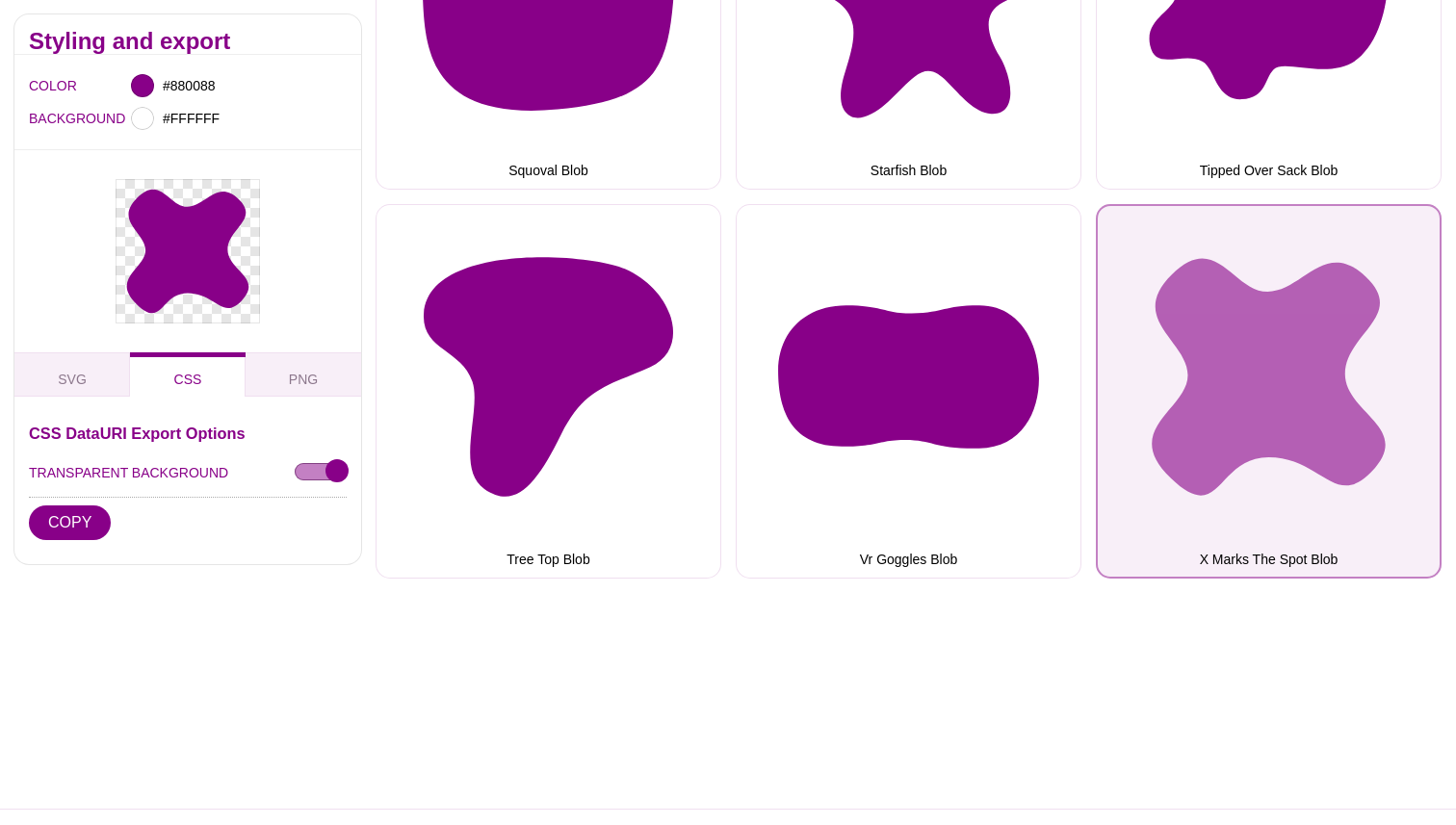
click at [1213, 388] on button "X Marks The Spot Blob" at bounding box center [1269, 391] width 346 height 375
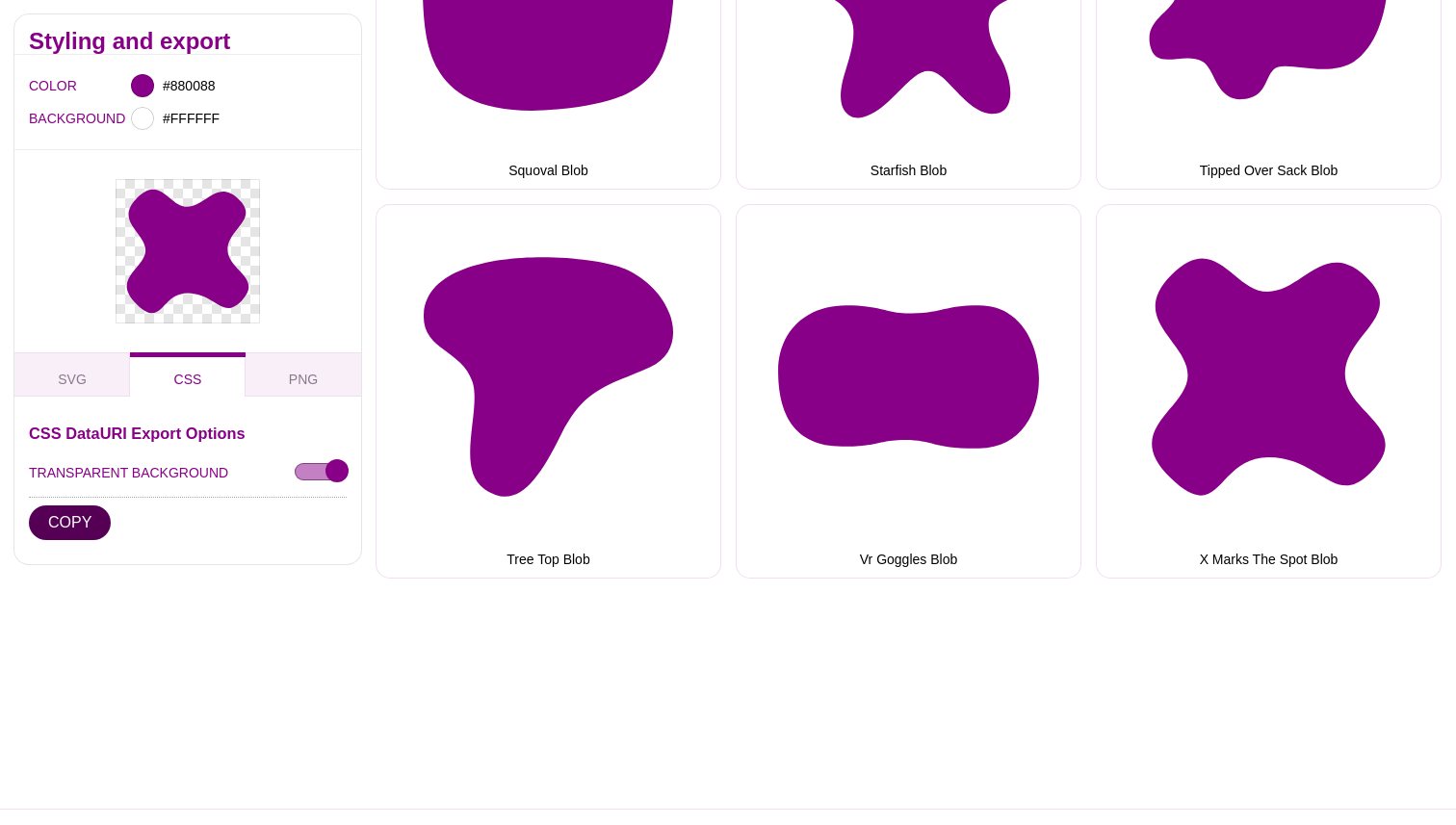
click at [89, 509] on button "COPY" at bounding box center [70, 522] width 82 height 35
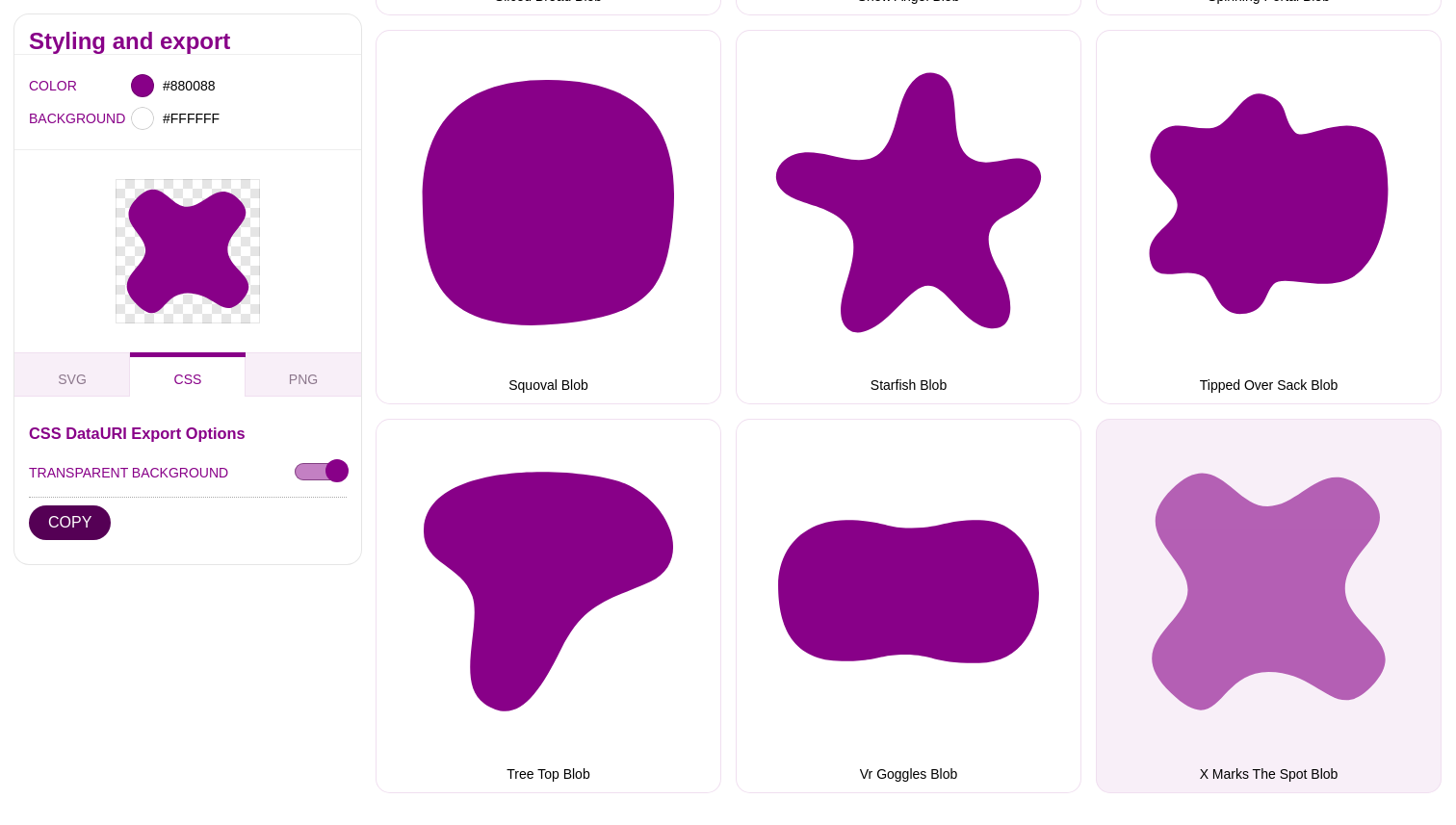
scroll to position [4230, 0]
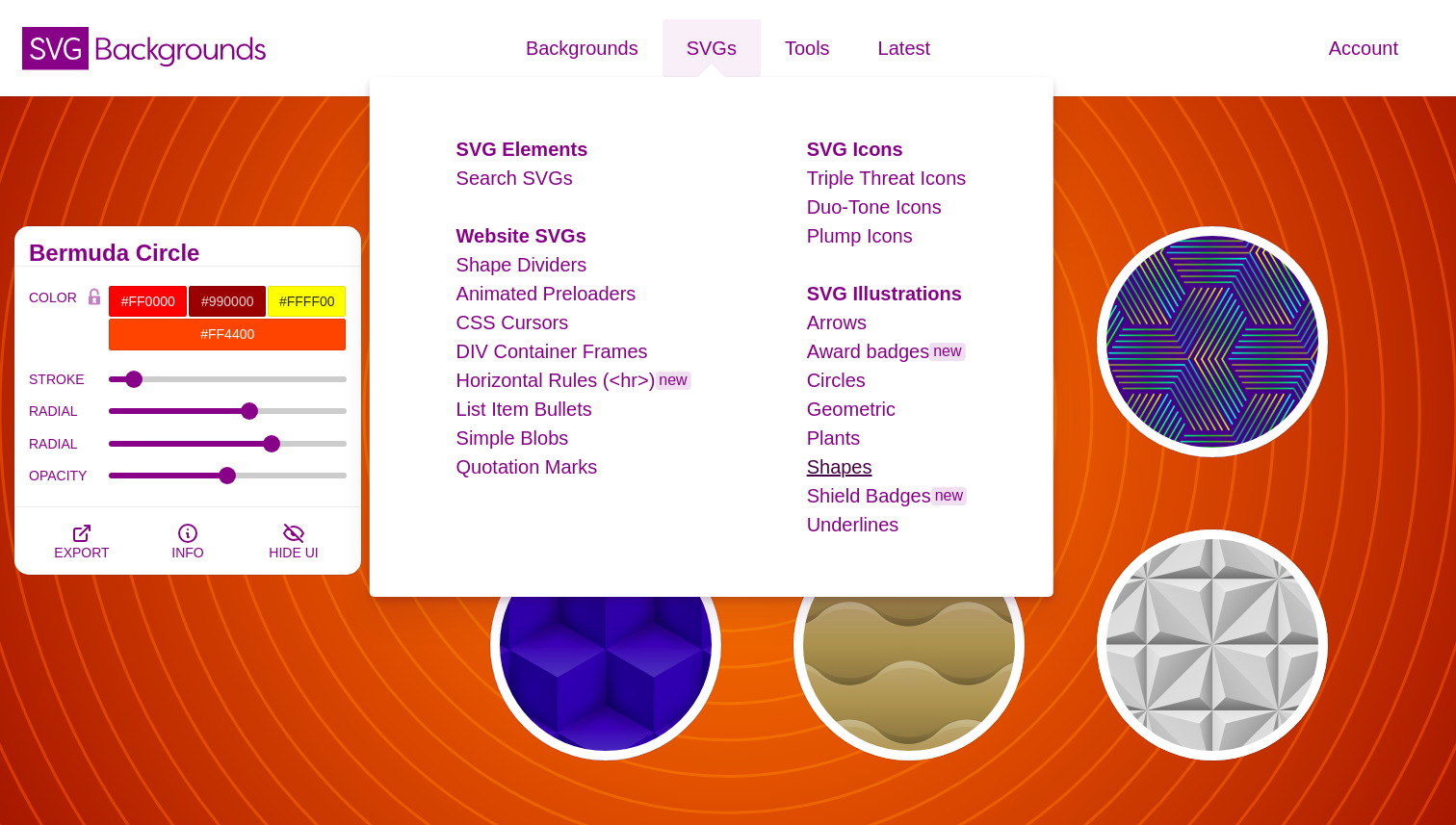
click at [865, 471] on link "Shapes" at bounding box center [840, 466] width 66 height 21
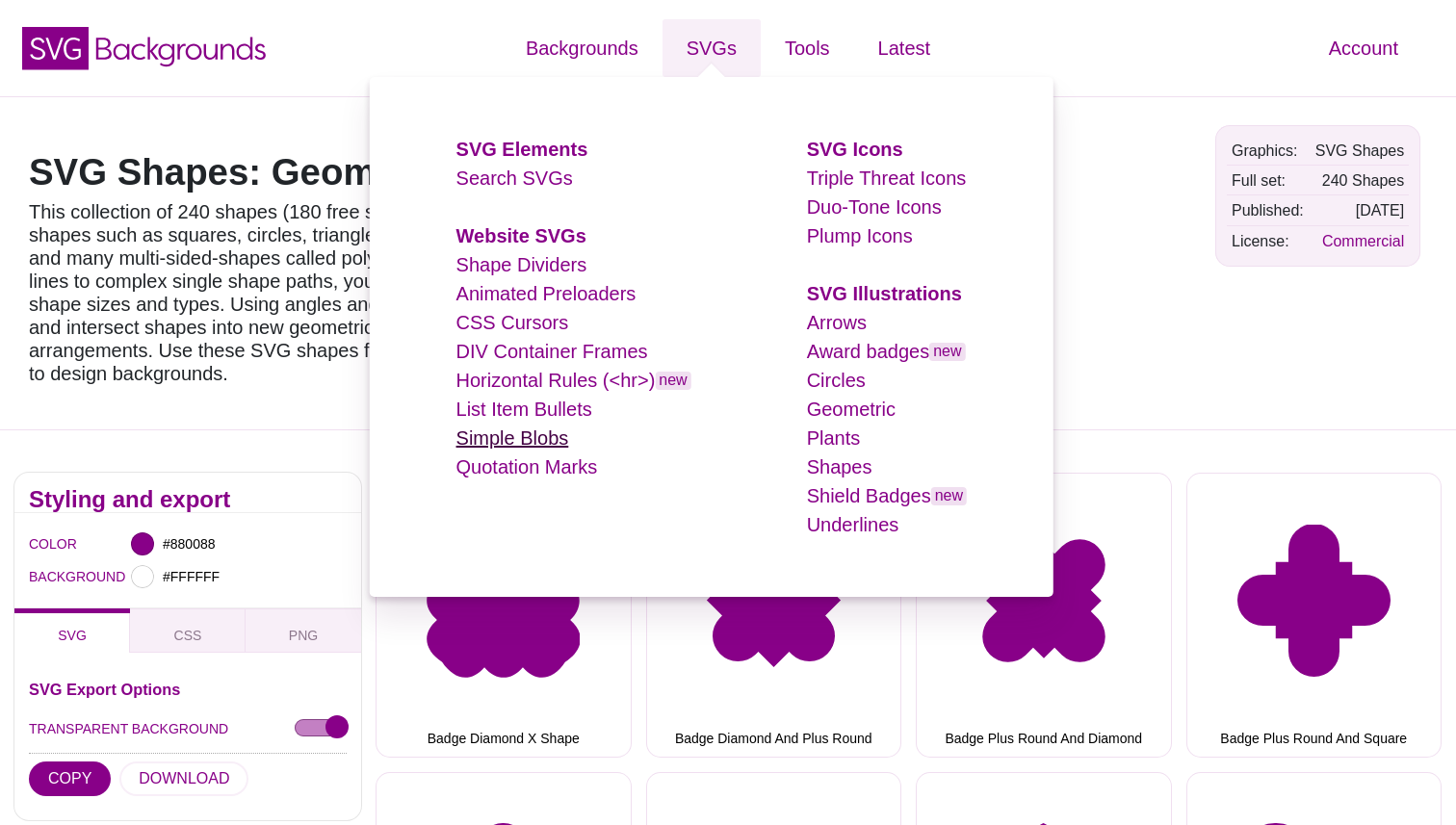
click at [539, 437] on link "Simple Blobs" at bounding box center [513, 437] width 113 height 21
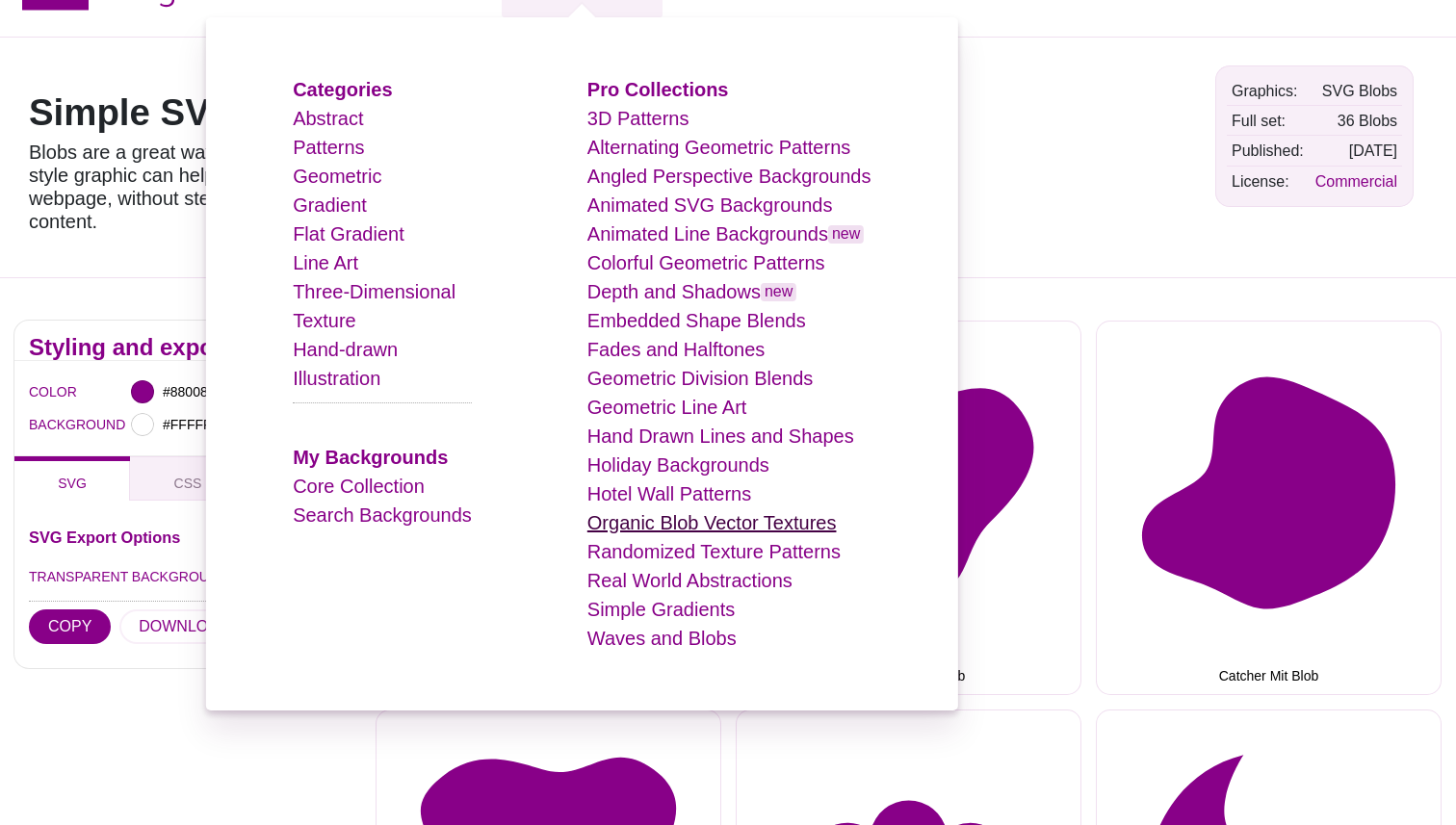
scroll to position [61, 0]
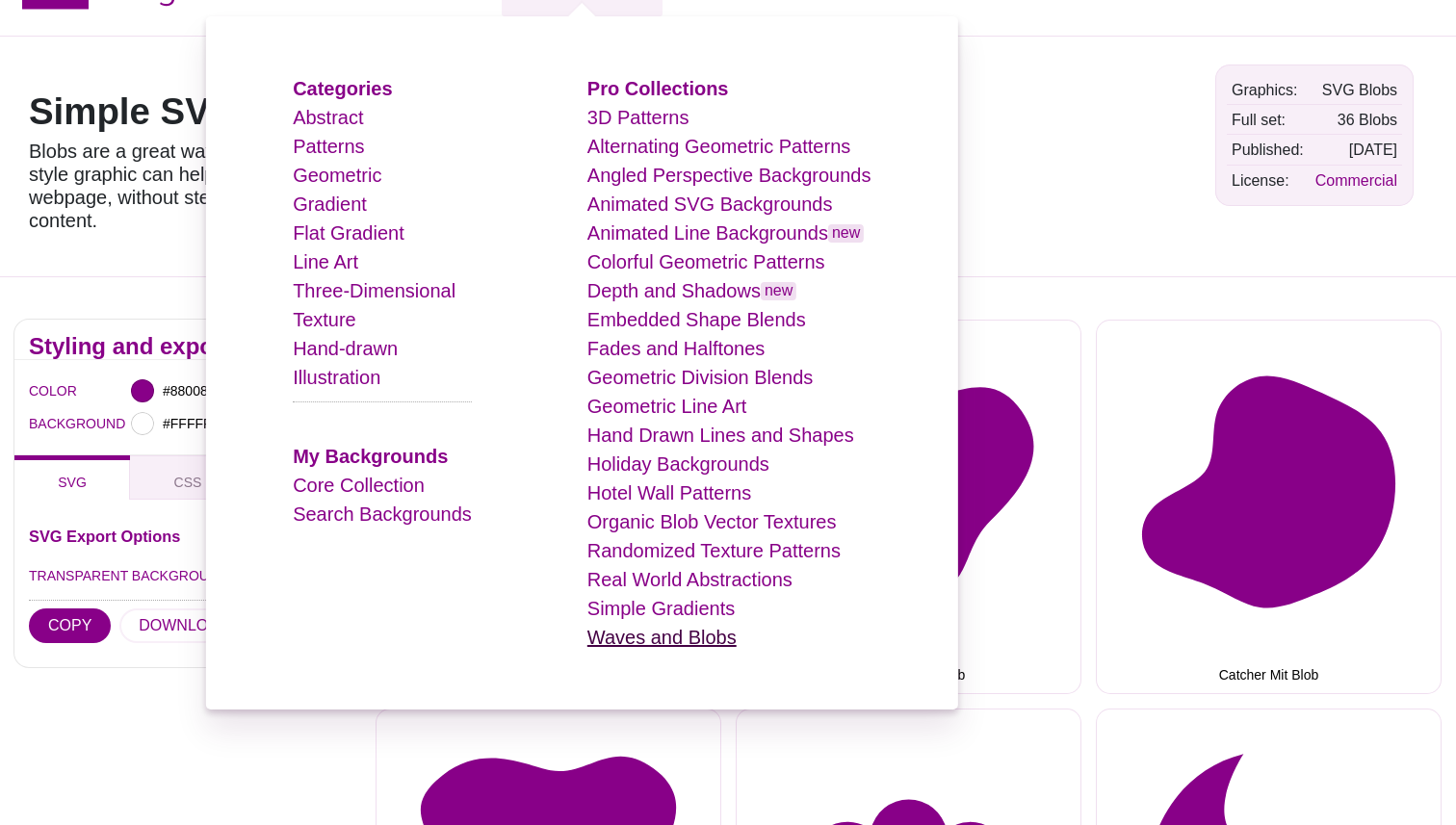
click at [700, 640] on link "Waves and Blobs" at bounding box center [662, 636] width 149 height 21
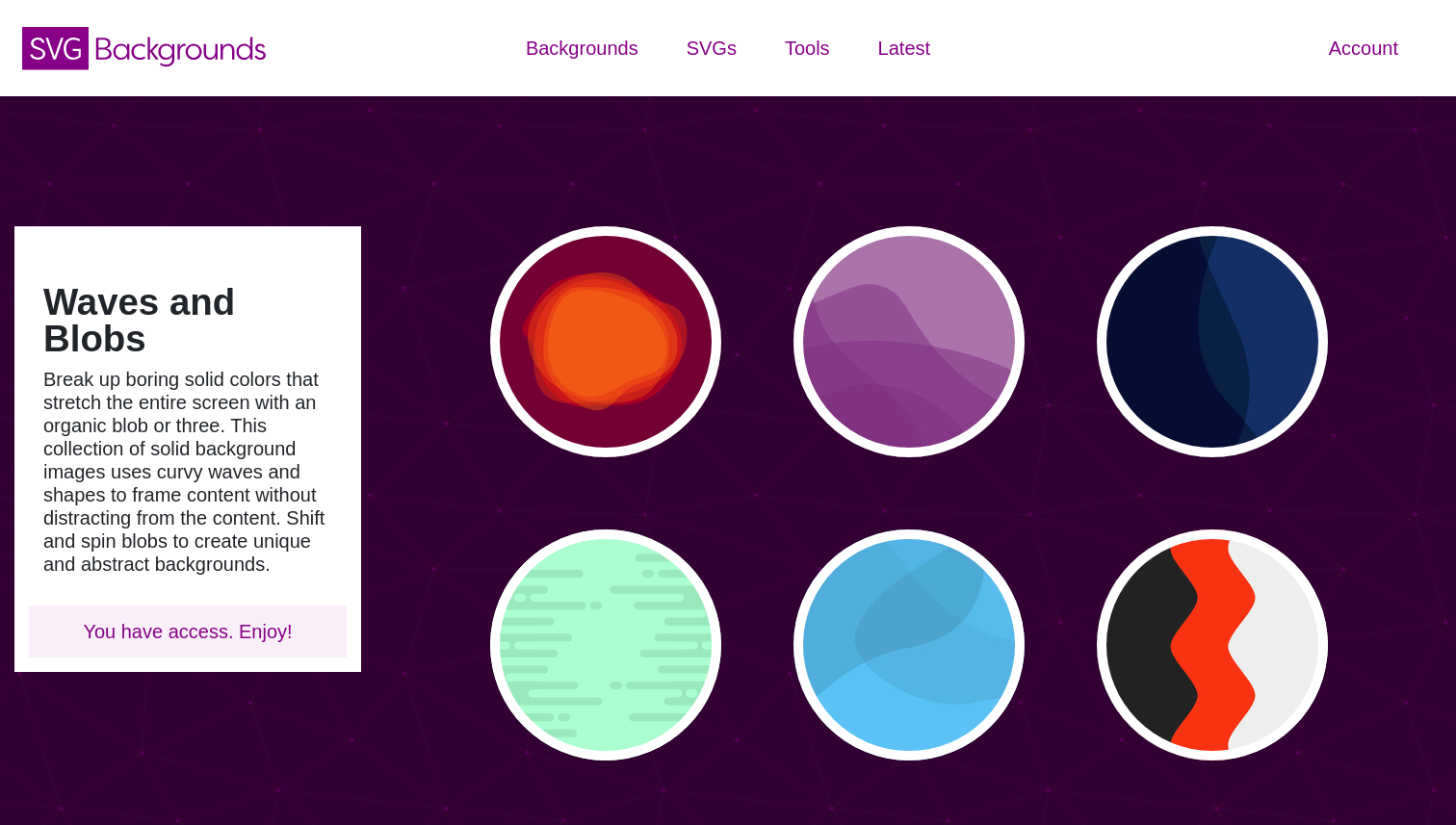
type input "#450057"
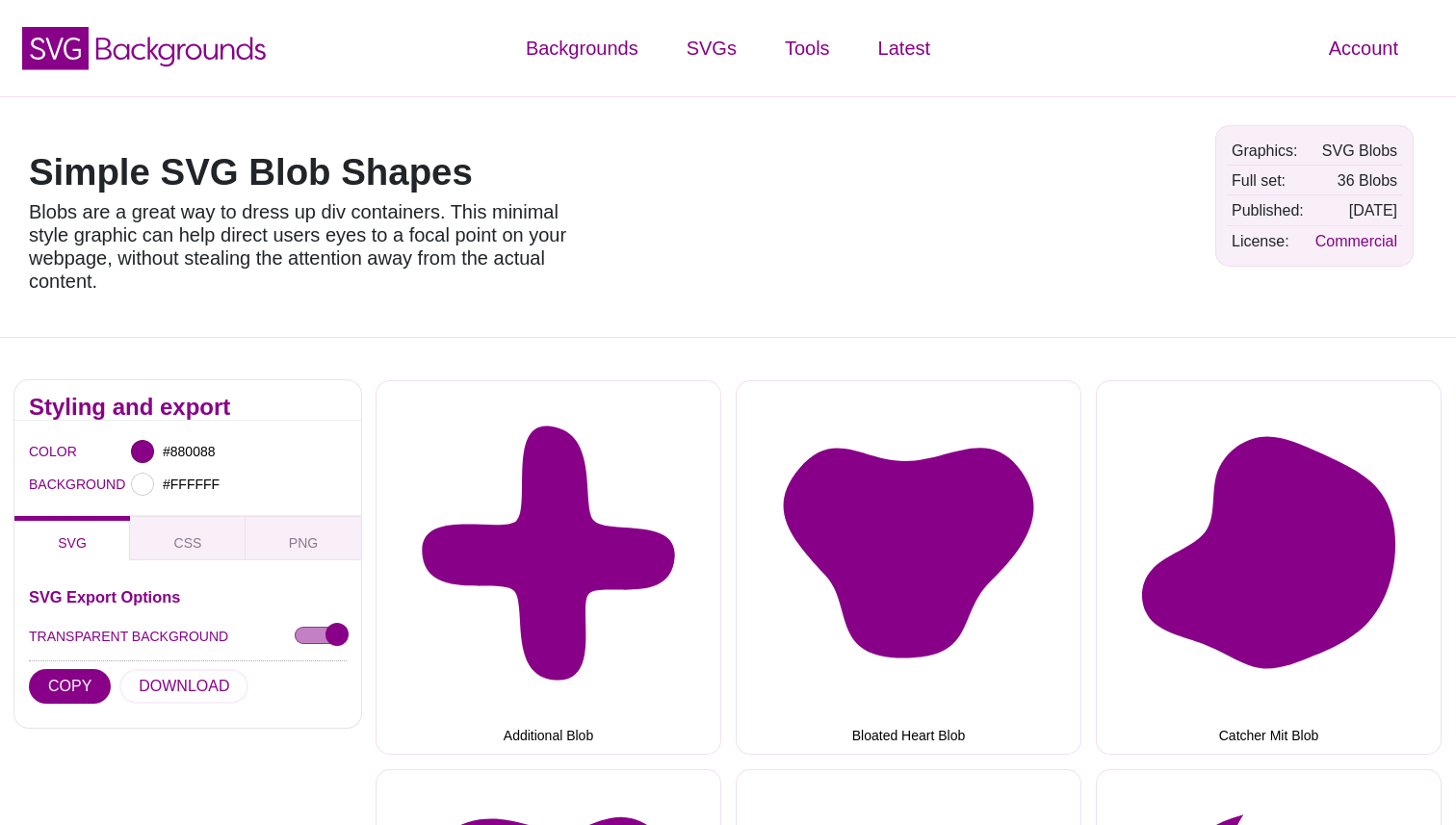
scroll to position [61, 0]
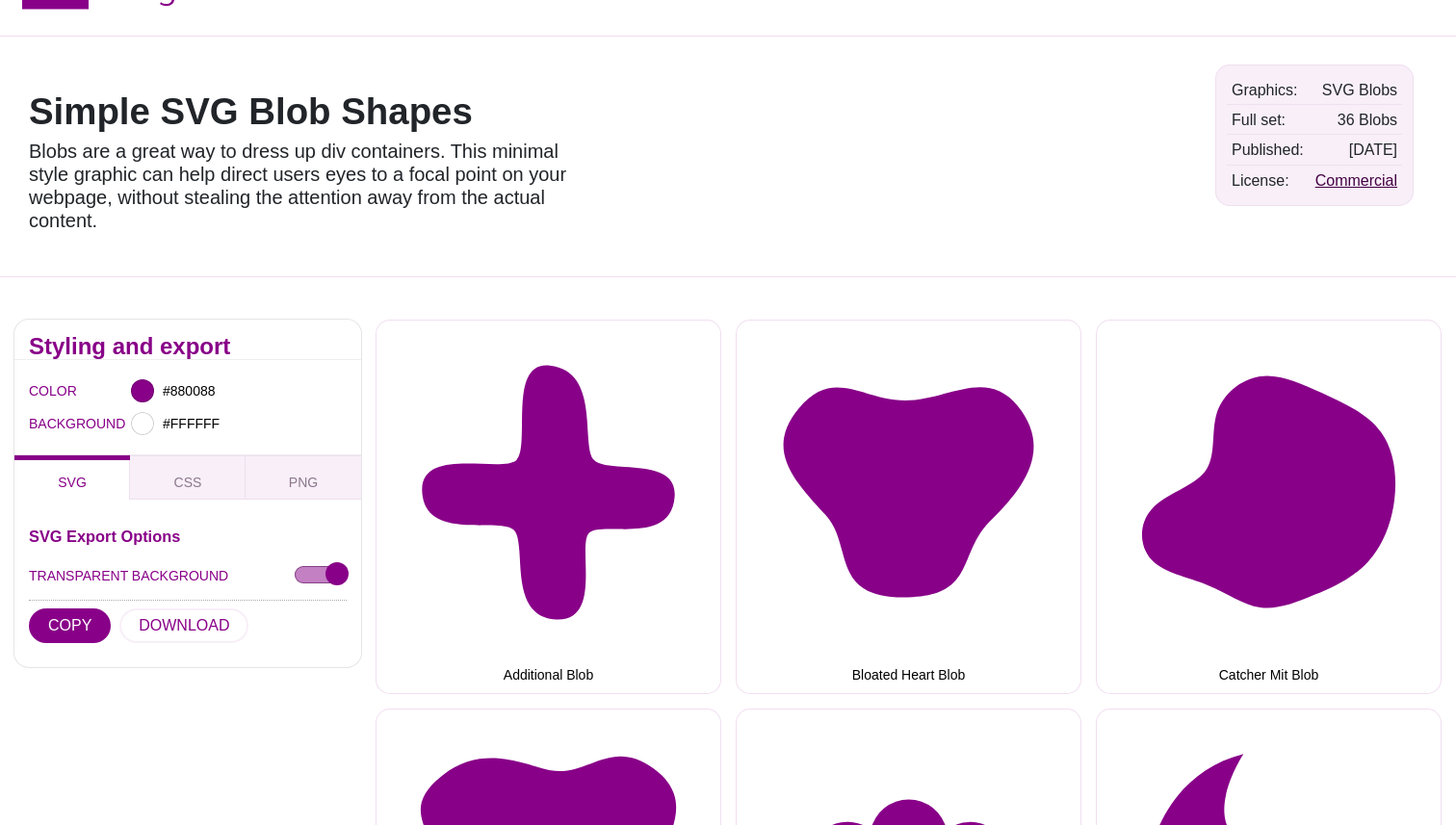
click at [1331, 174] on link "Commercial" at bounding box center [1356, 181] width 82 height 16
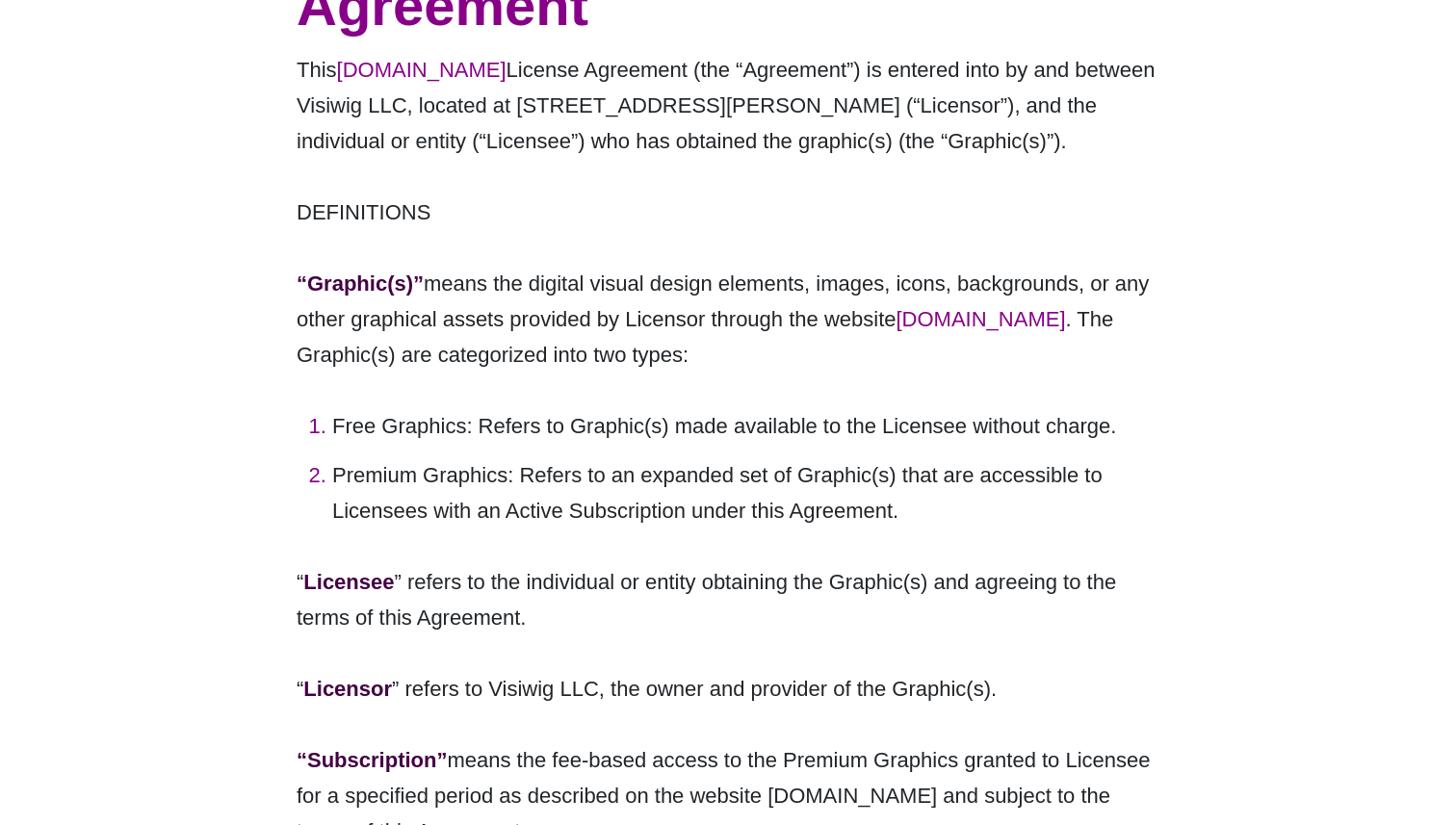
scroll to position [348, 0]
